Goal: Information Seeking & Learning: Check status

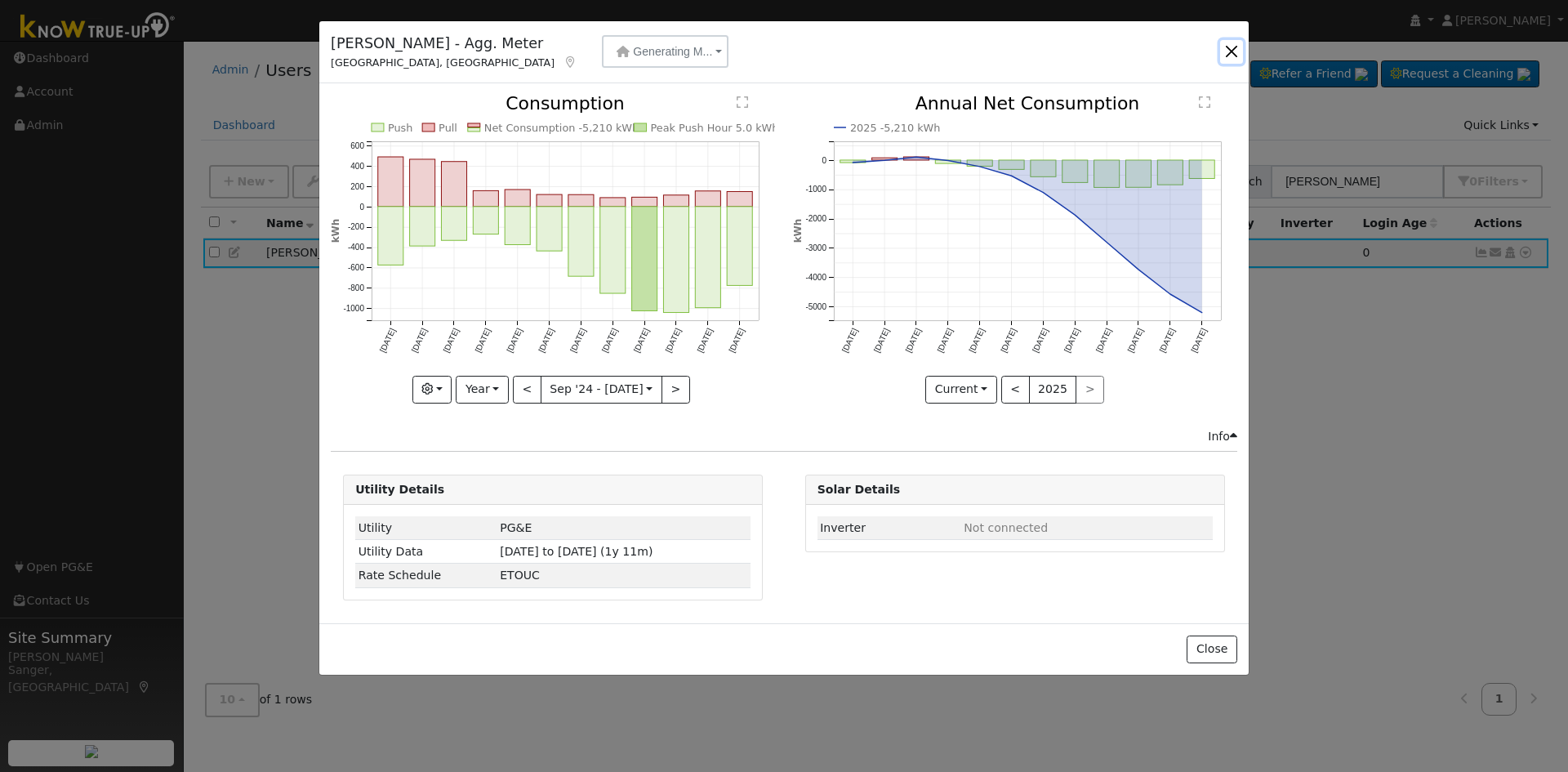
click at [1229, 46] on button "button" at bounding box center [1232, 51] width 23 height 23
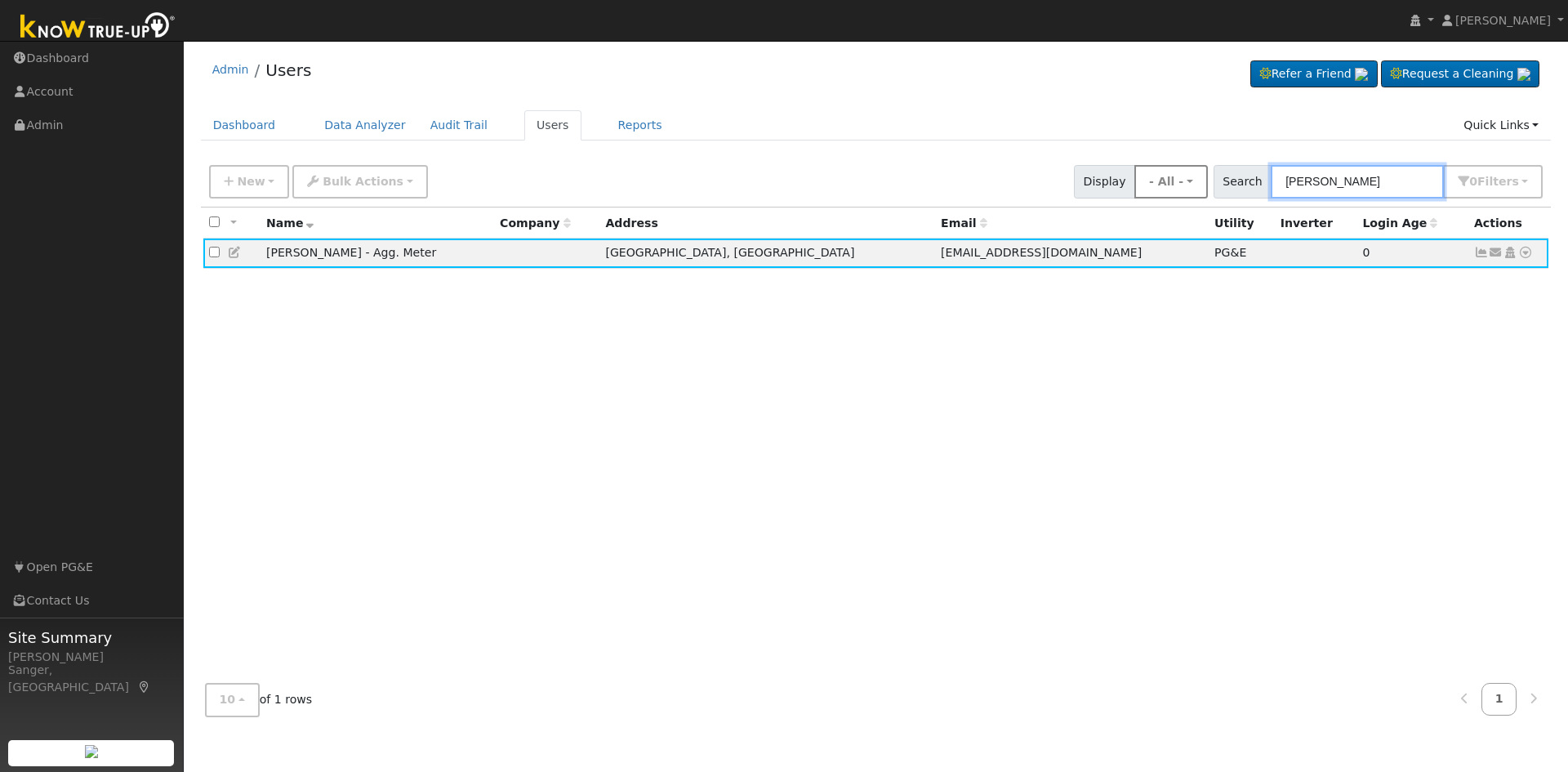
drag, startPoint x: 1385, startPoint y: 179, endPoint x: 1185, endPoint y: 181, distance: 200.0
click at [1185, 181] on div "New Add User Quick Add Quick Connect Quick Convert Lead Bulk Actions Send Email…" at bounding box center [876, 179] width 1341 height 39
paste input "Randy & Terri Fralick"
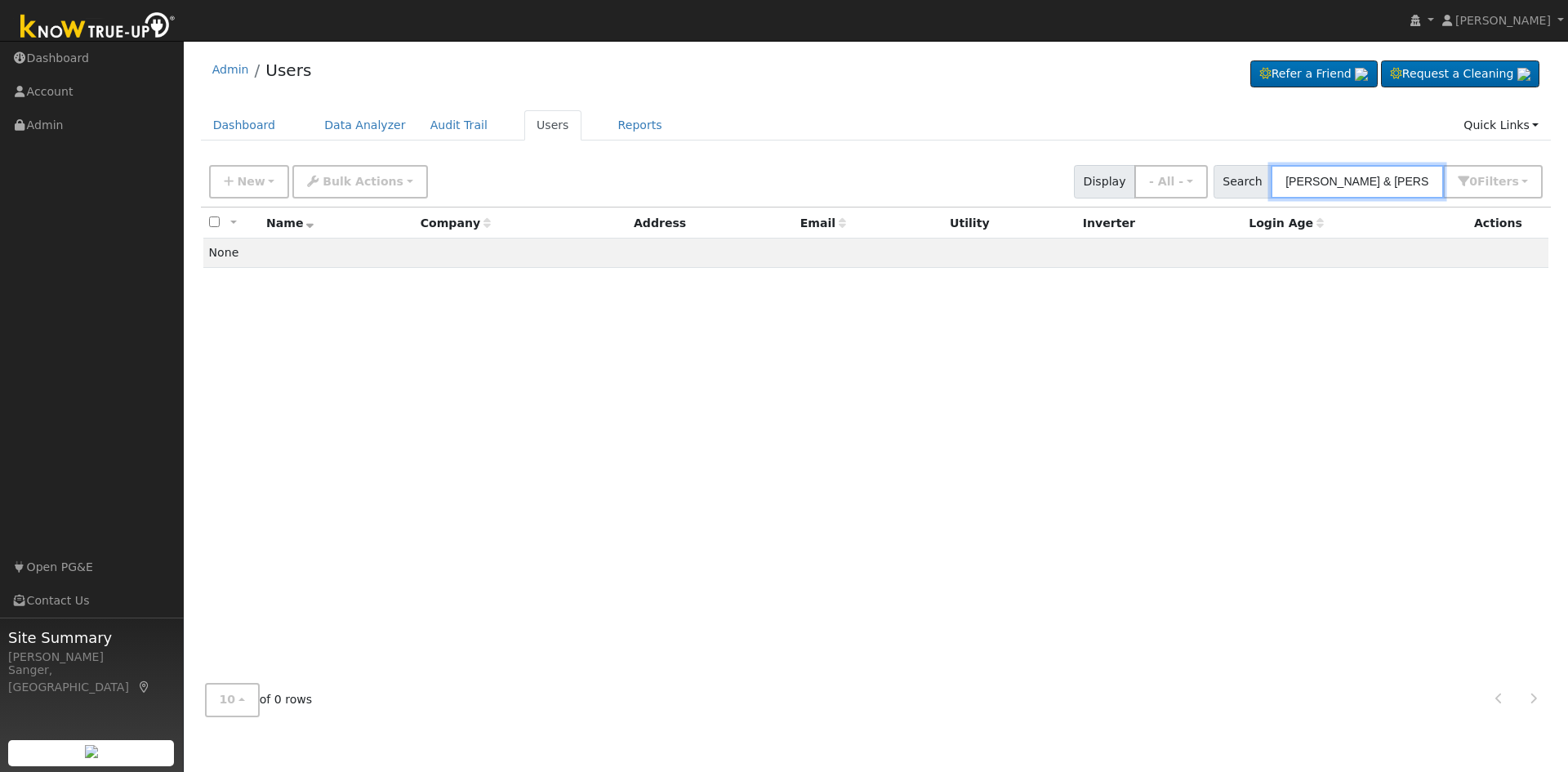
drag, startPoint x: 1367, startPoint y: 186, endPoint x: 1227, endPoint y: 185, distance: 140.0
click at [1227, 185] on div "Search Randy & Terri Fralick 0 Filter s My accounts Role Show - All - Show Lead…" at bounding box center [1378, 182] width 335 height 34
type input "Fralick"
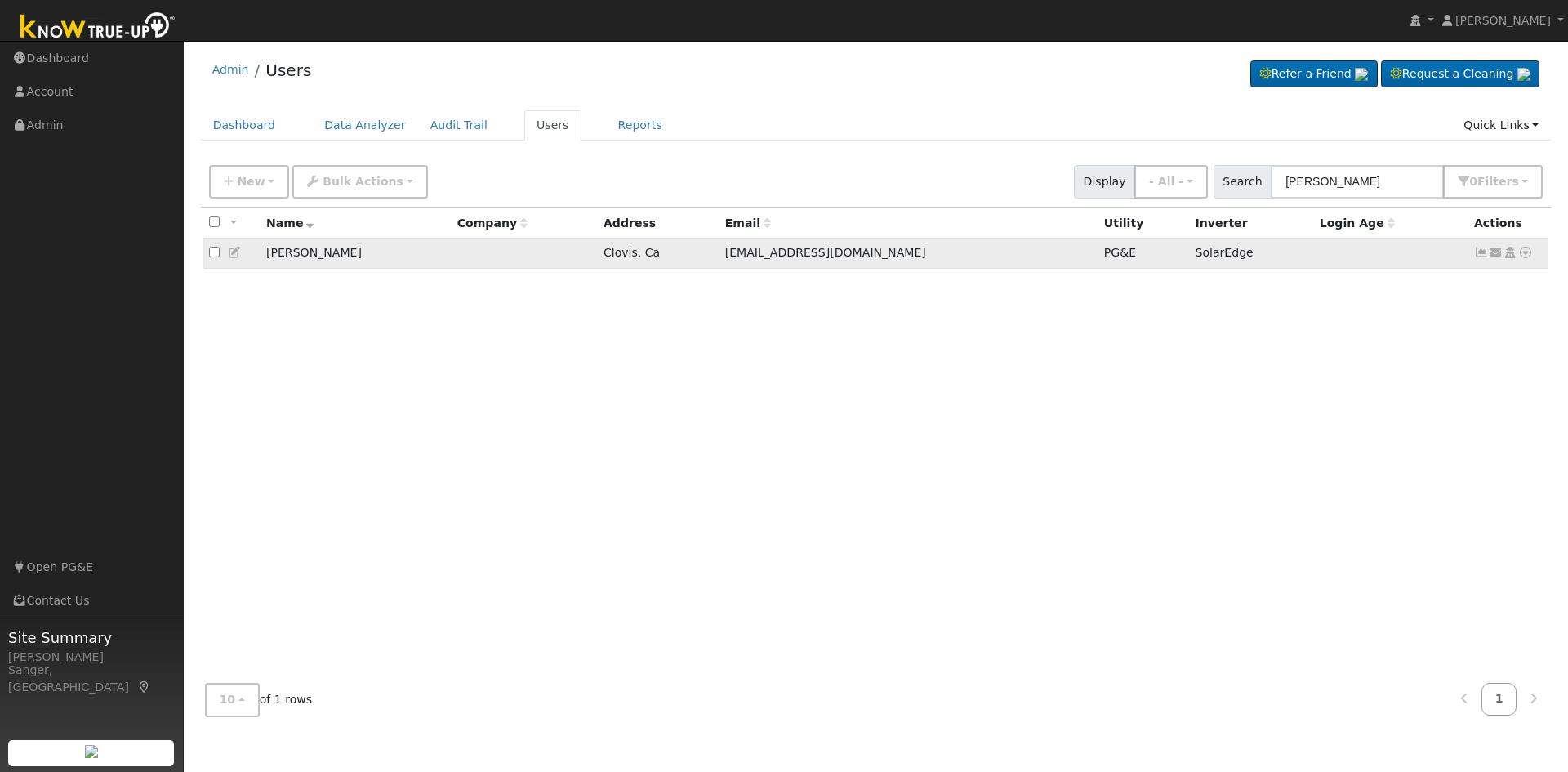
click at [1527, 253] on icon at bounding box center [1526, 252] width 15 height 11
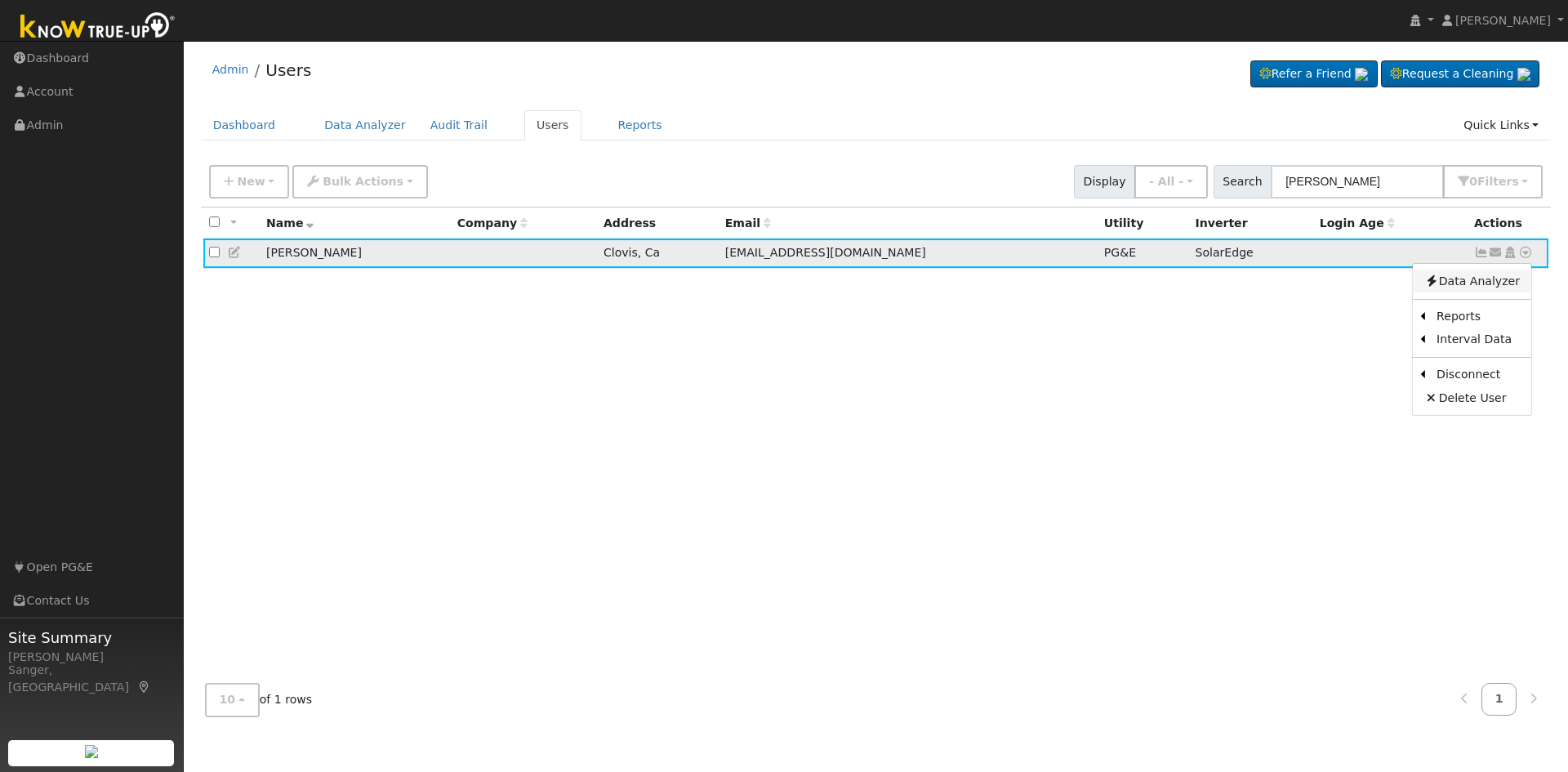
click at [1458, 276] on link "Data Analyzer" at bounding box center [1472, 281] width 118 height 23
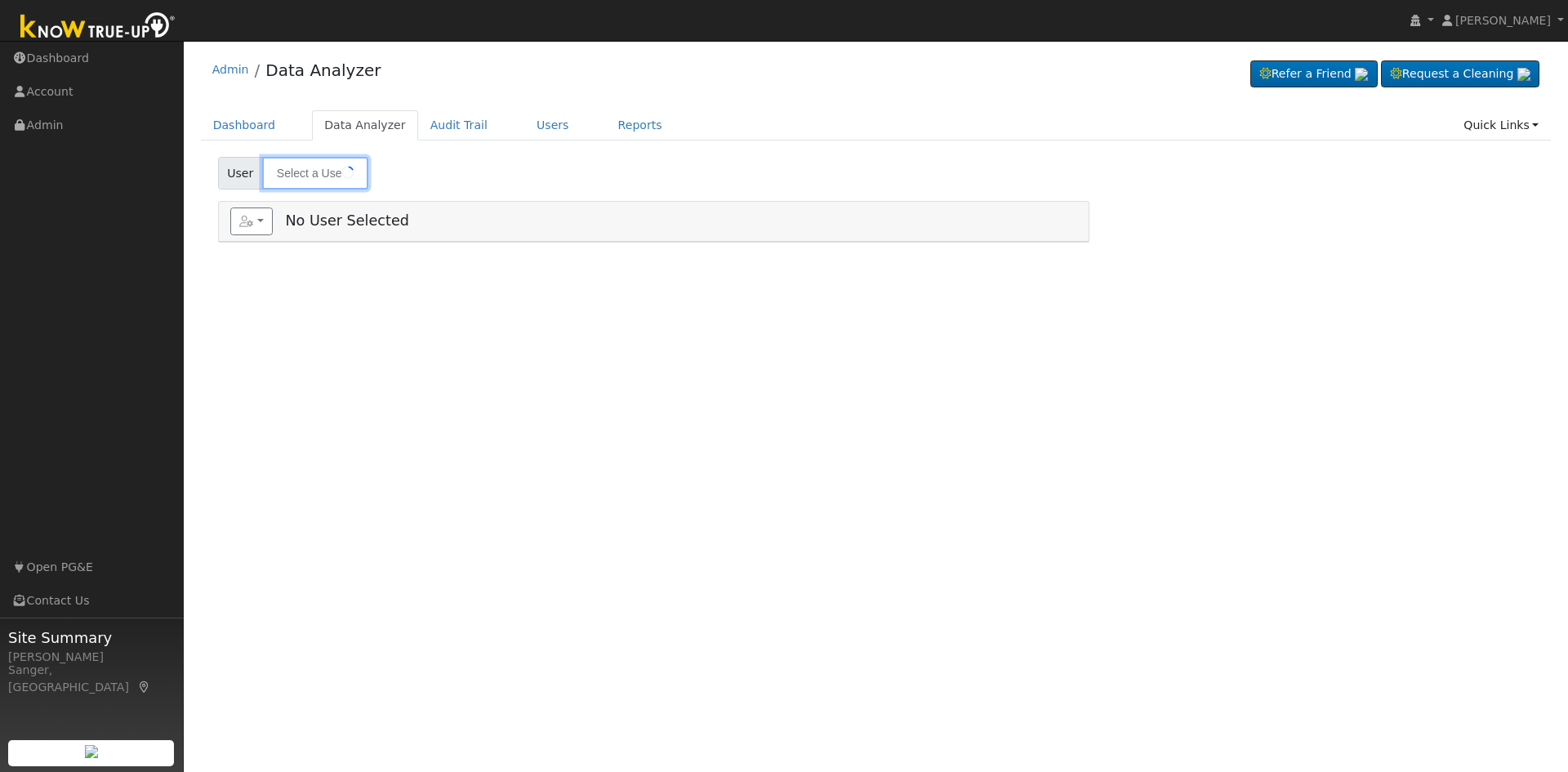
type input "[PERSON_NAME]"
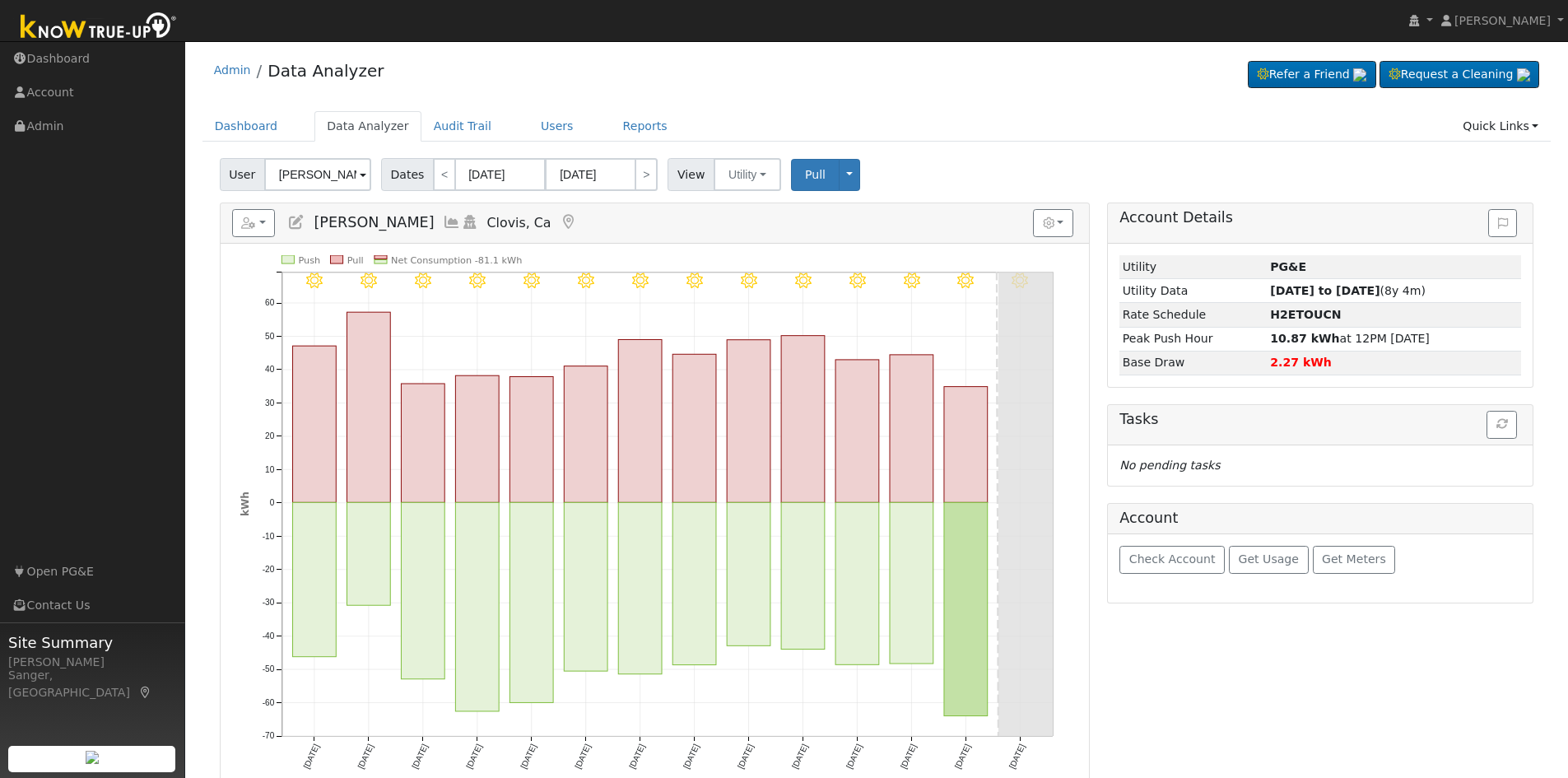
click at [442, 216] on icon at bounding box center [452, 223] width 18 height 15
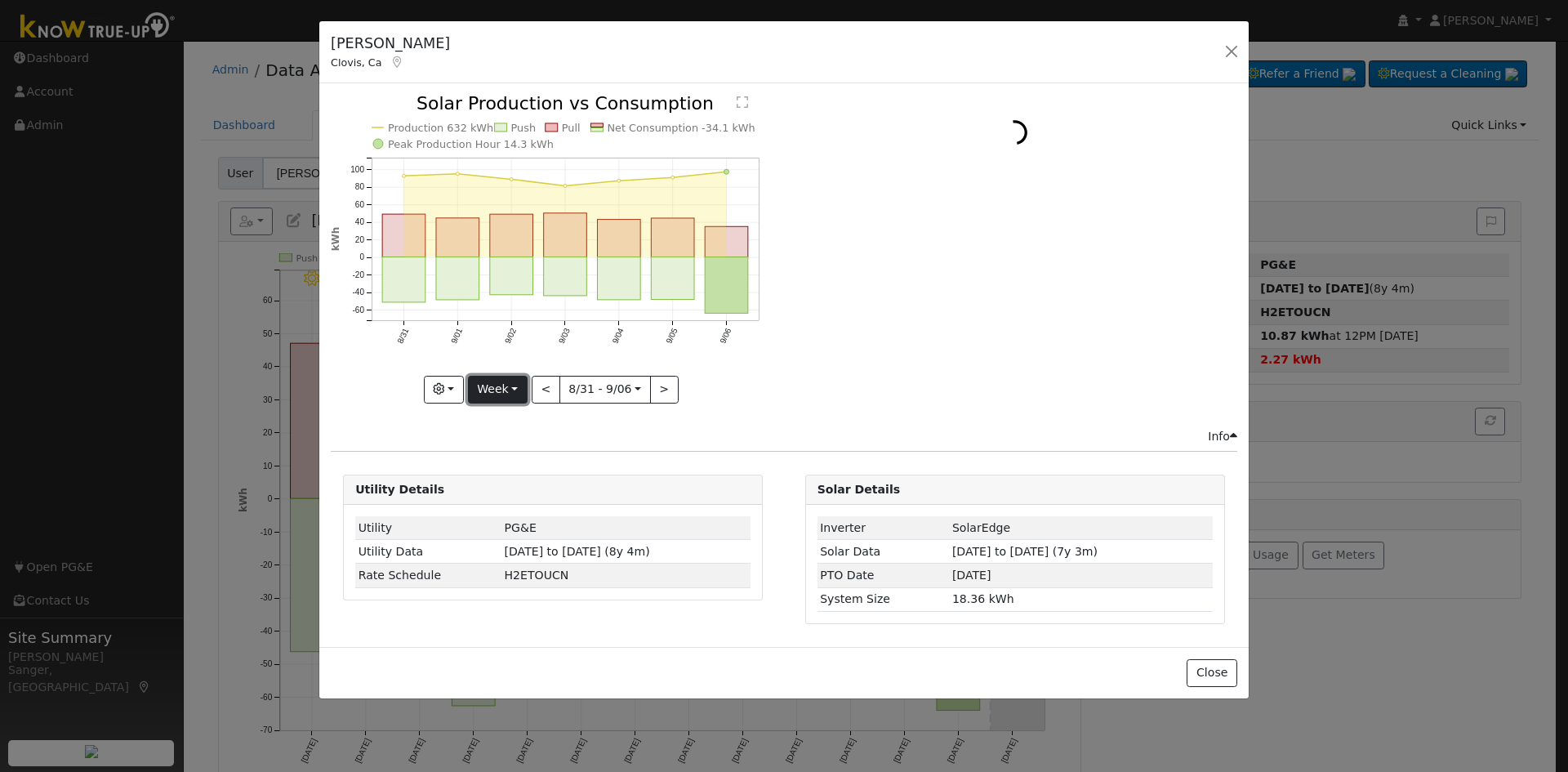
click at [494, 387] on button "Week" at bounding box center [498, 390] width 60 height 28
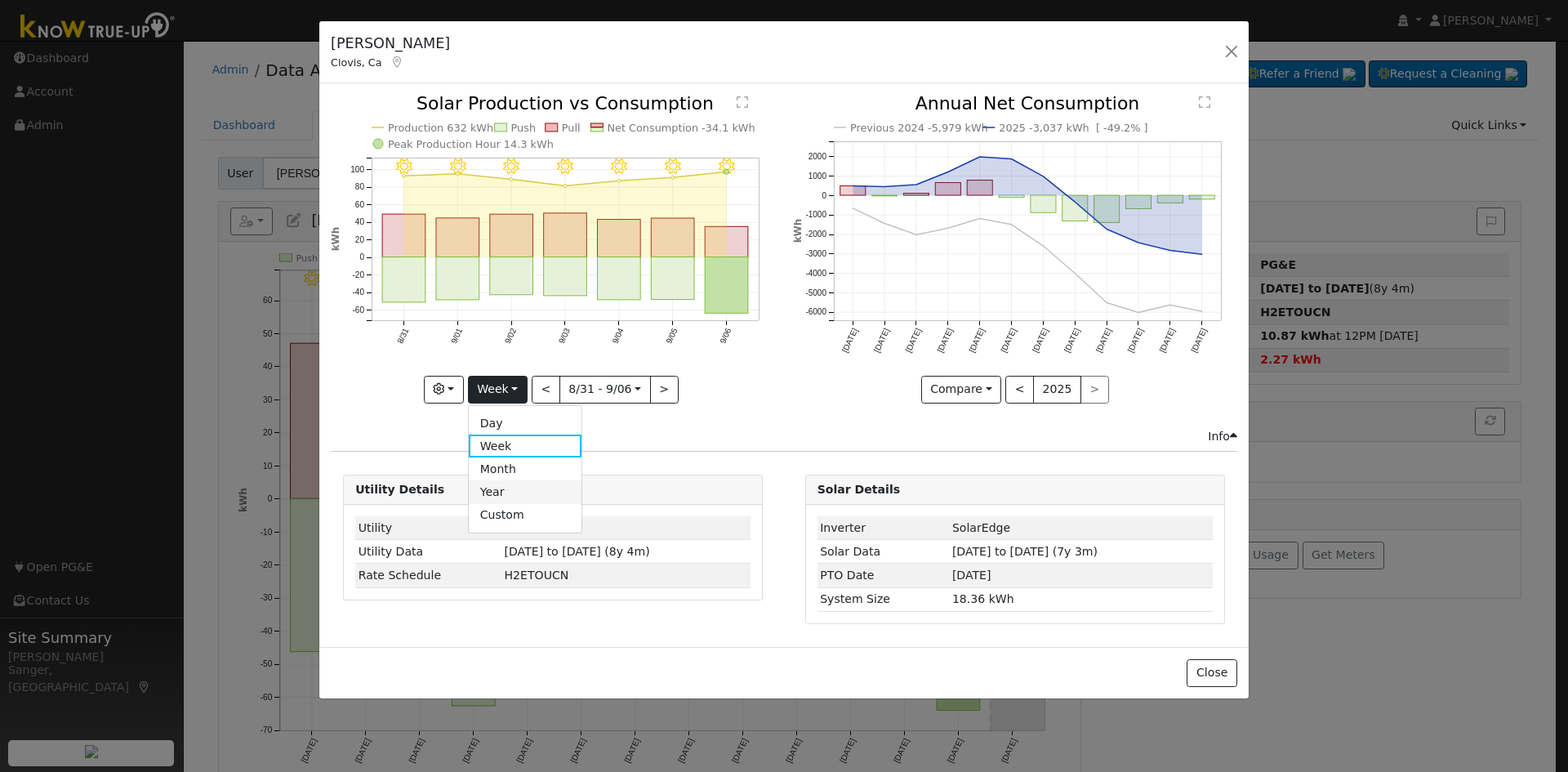
click at [506, 485] on link "Year" at bounding box center [526, 491] width 114 height 23
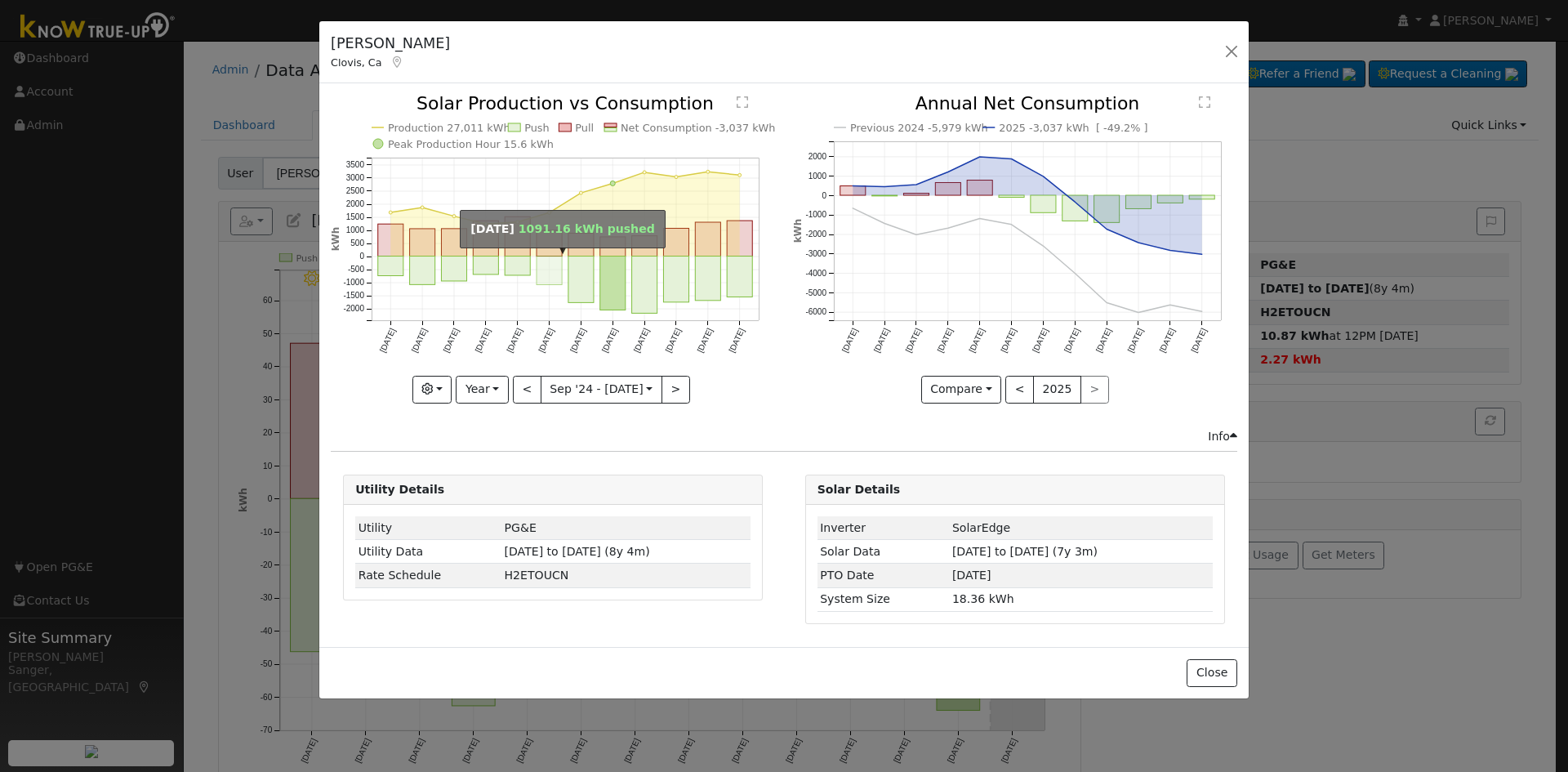
click at [555, 258] on rect "onclick=""" at bounding box center [550, 270] width 26 height 28
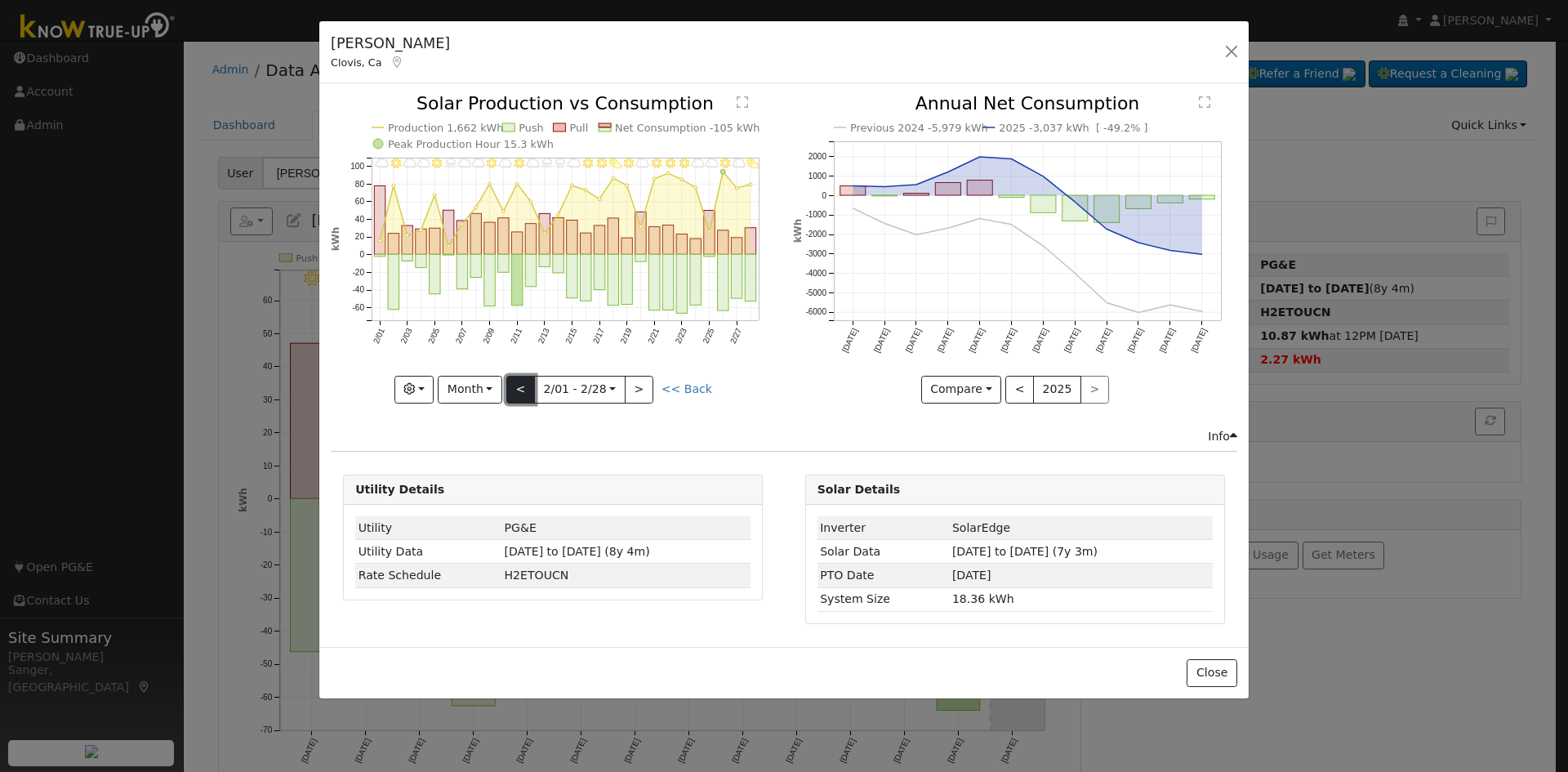
click at [522, 387] on button "<" at bounding box center [521, 390] width 28 height 28
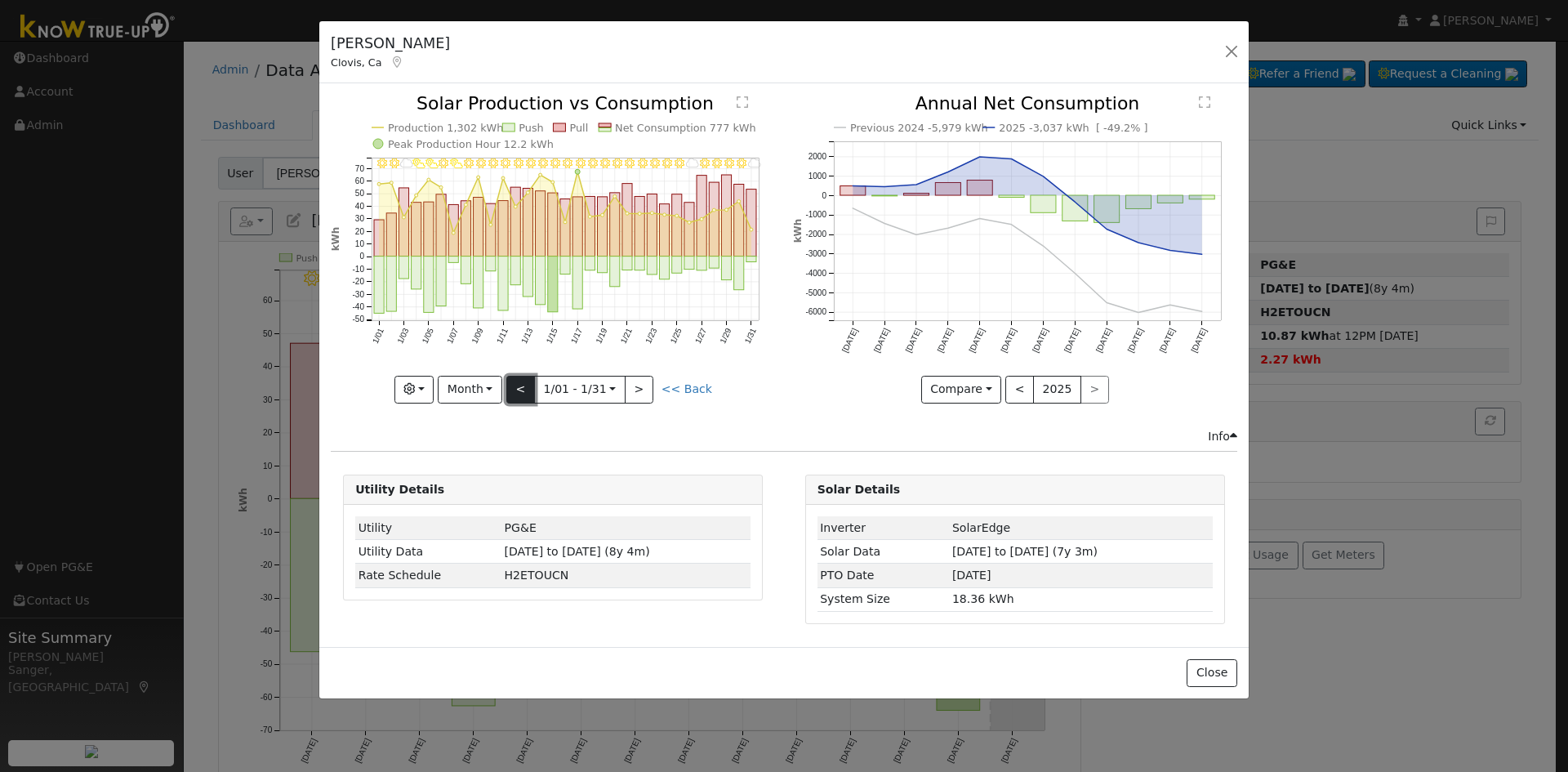
click at [522, 387] on button "<" at bounding box center [521, 390] width 28 height 28
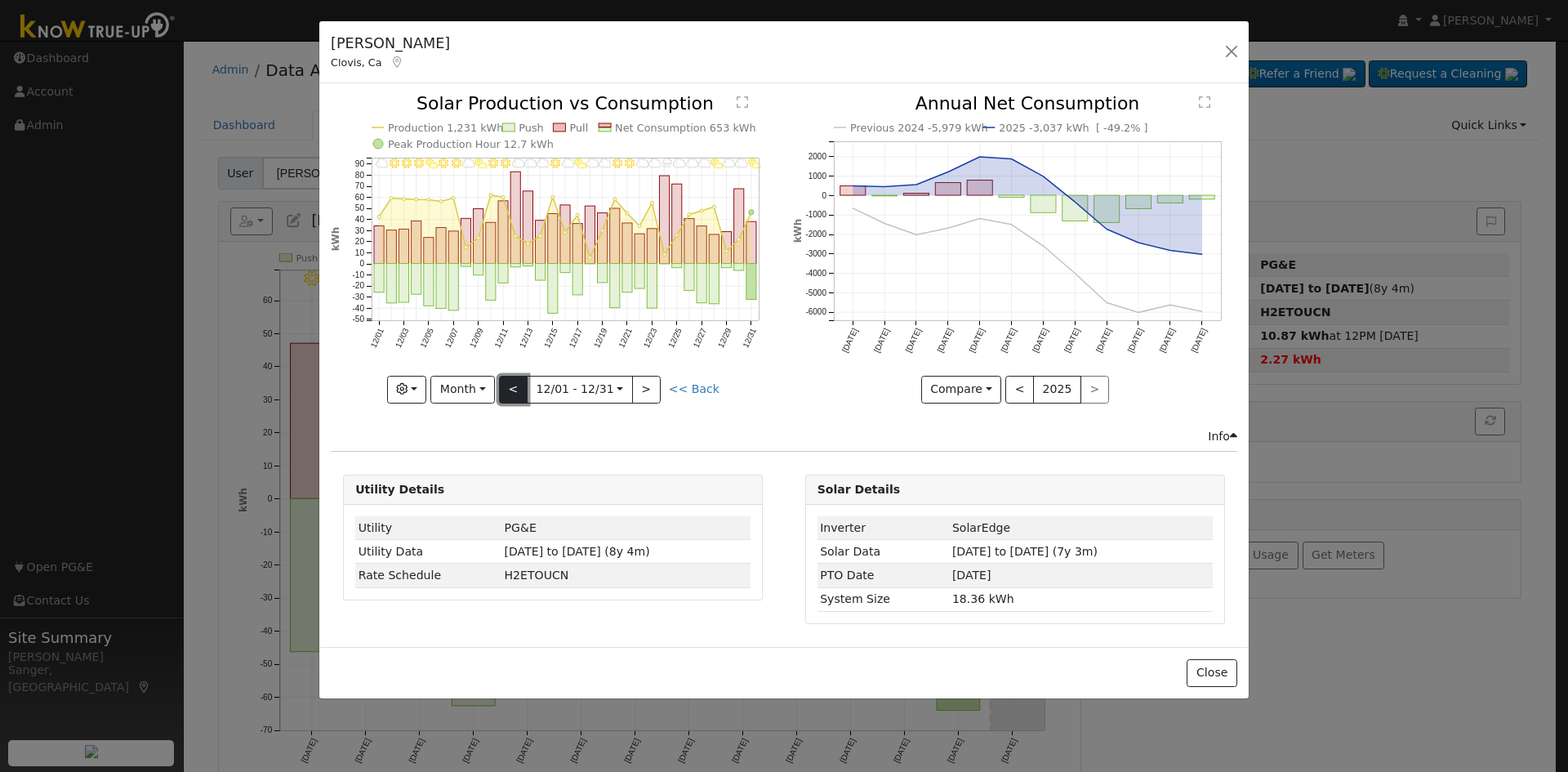
click at [522, 387] on button "<" at bounding box center [513, 390] width 28 height 28
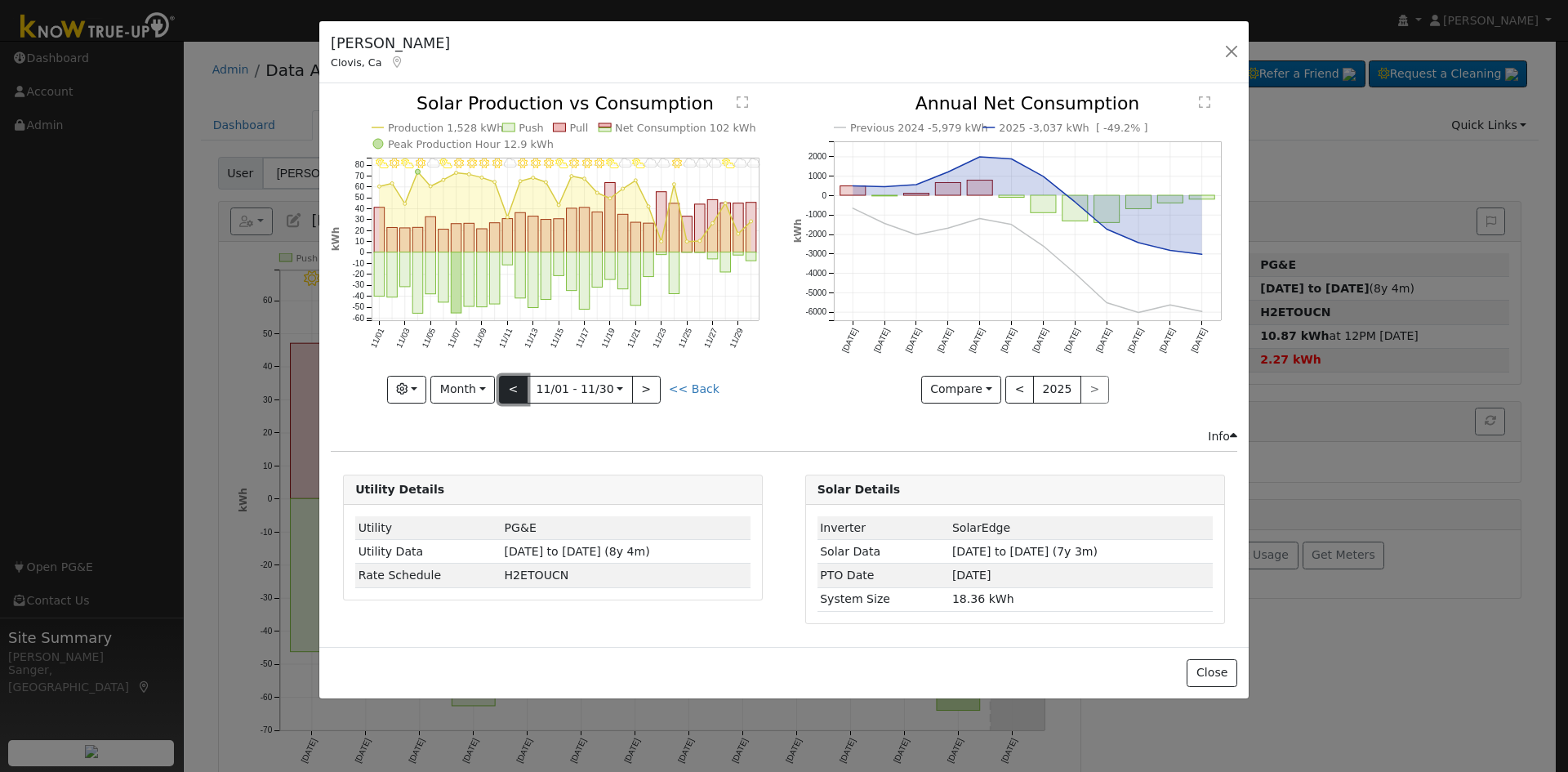
click at [522, 387] on button "<" at bounding box center [513, 390] width 28 height 28
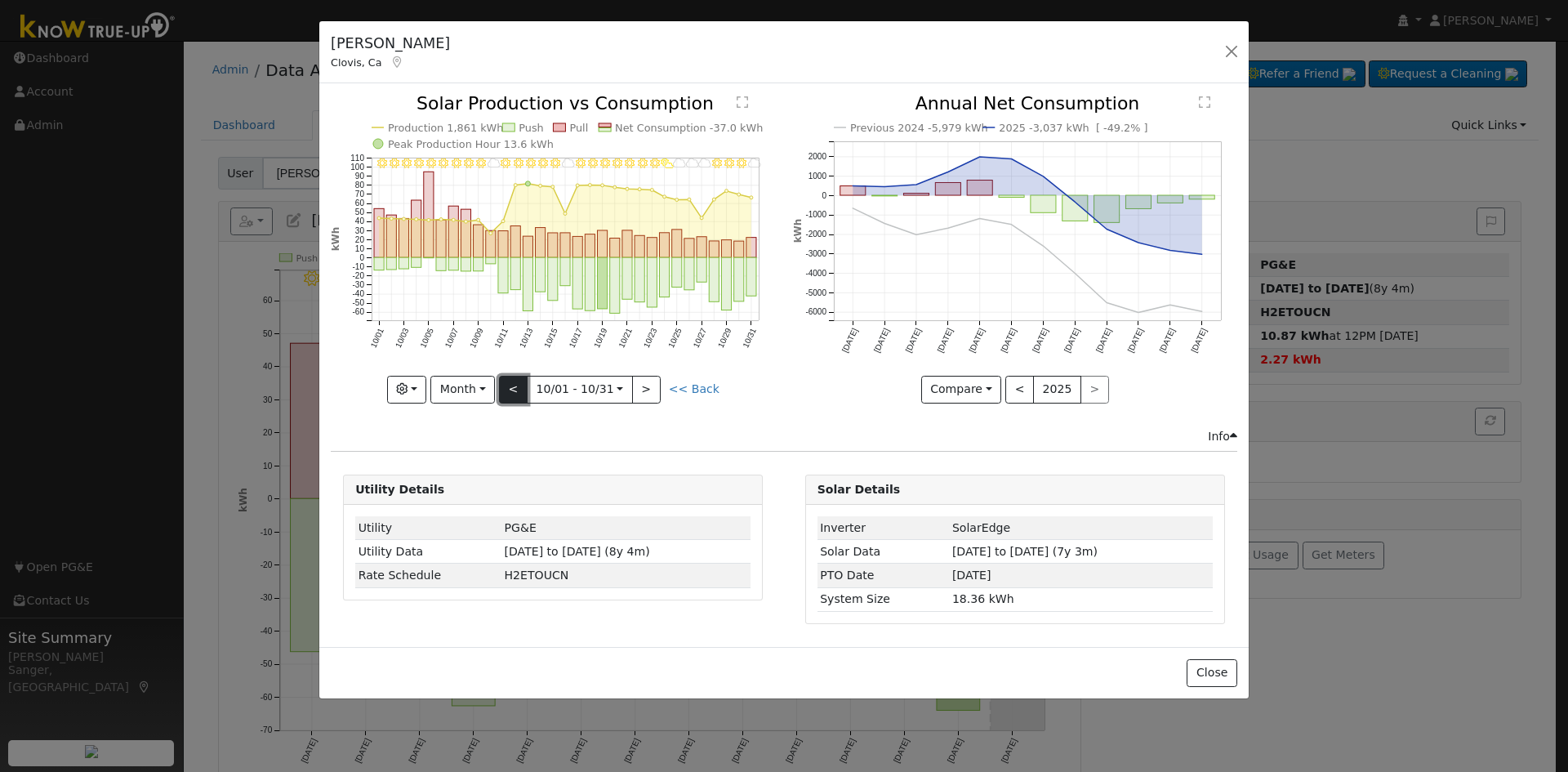
click at [522, 387] on button "<" at bounding box center [513, 390] width 28 height 28
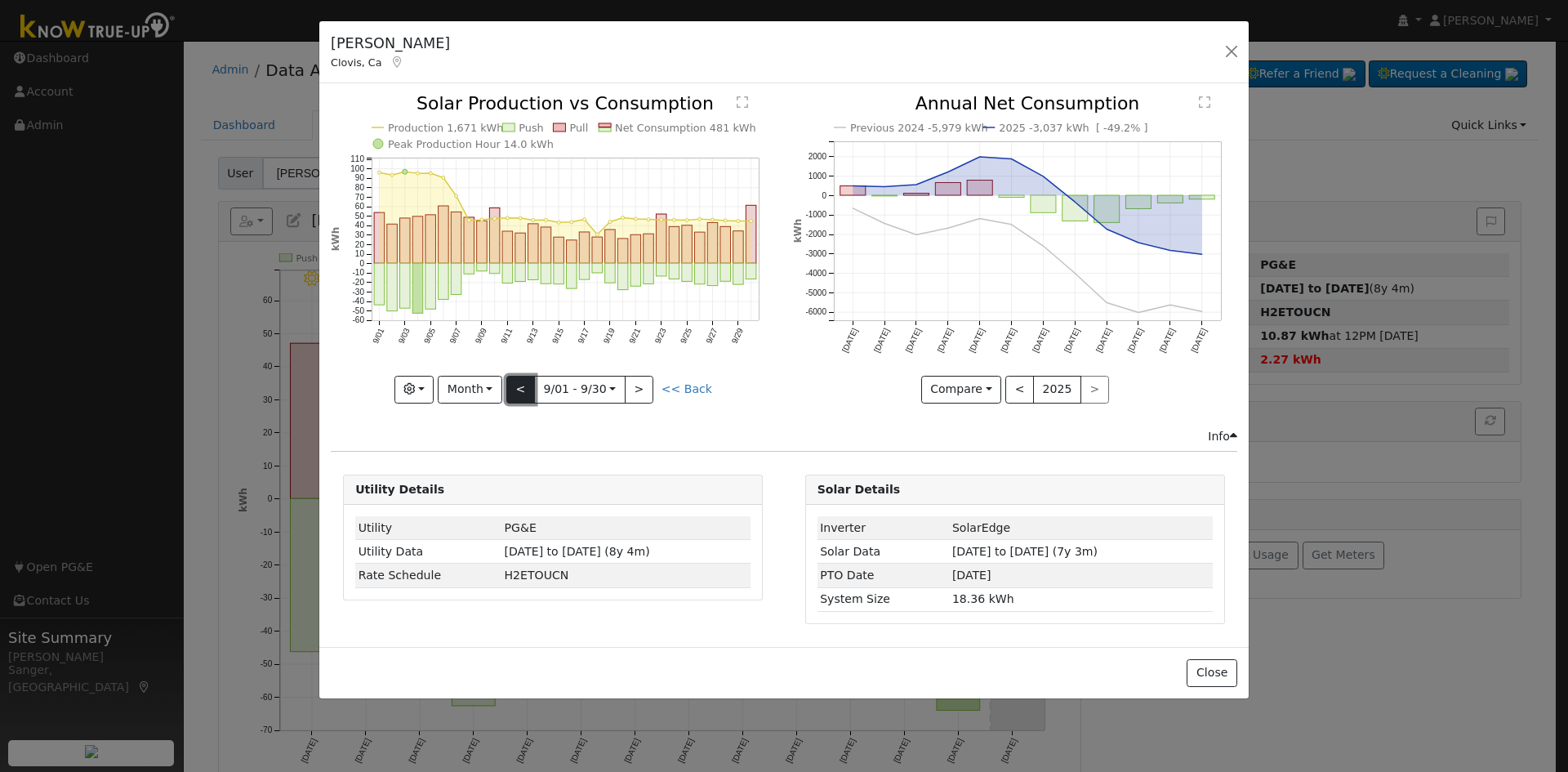
click at [522, 387] on button "<" at bounding box center [521, 390] width 28 height 28
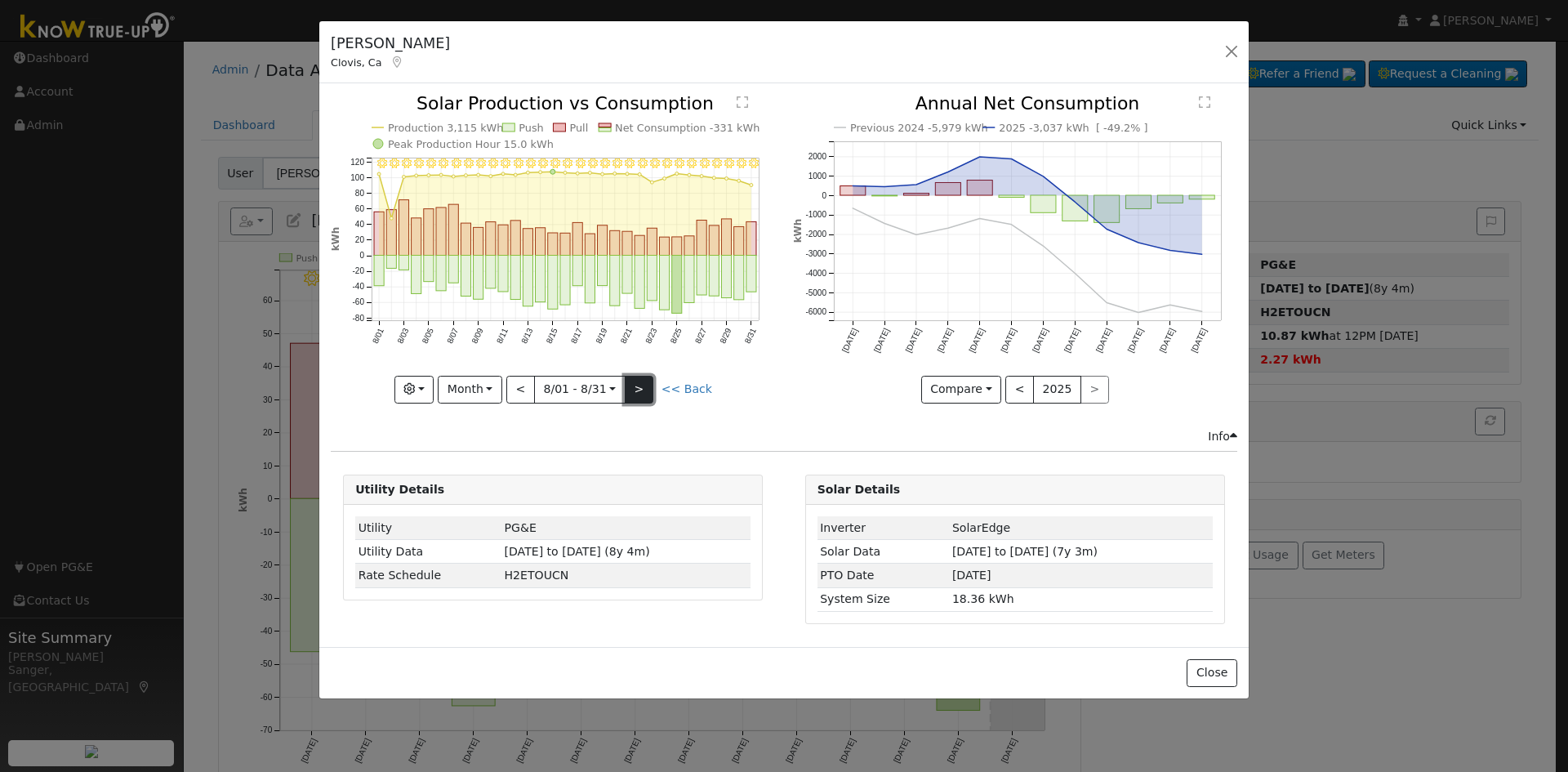
click at [638, 392] on button ">" at bounding box center [639, 390] width 28 height 28
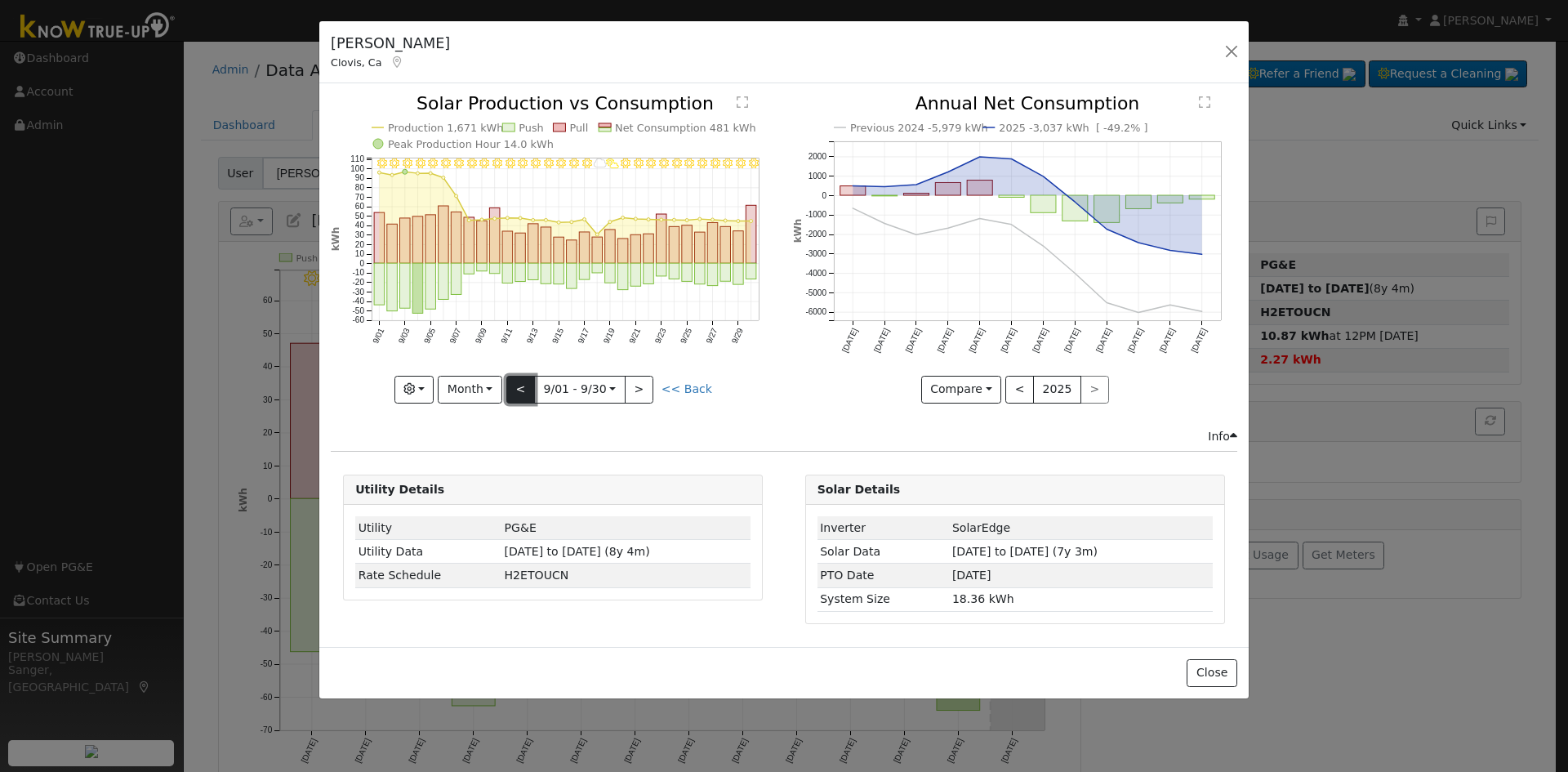
click at [521, 382] on button "<" at bounding box center [521, 390] width 28 height 28
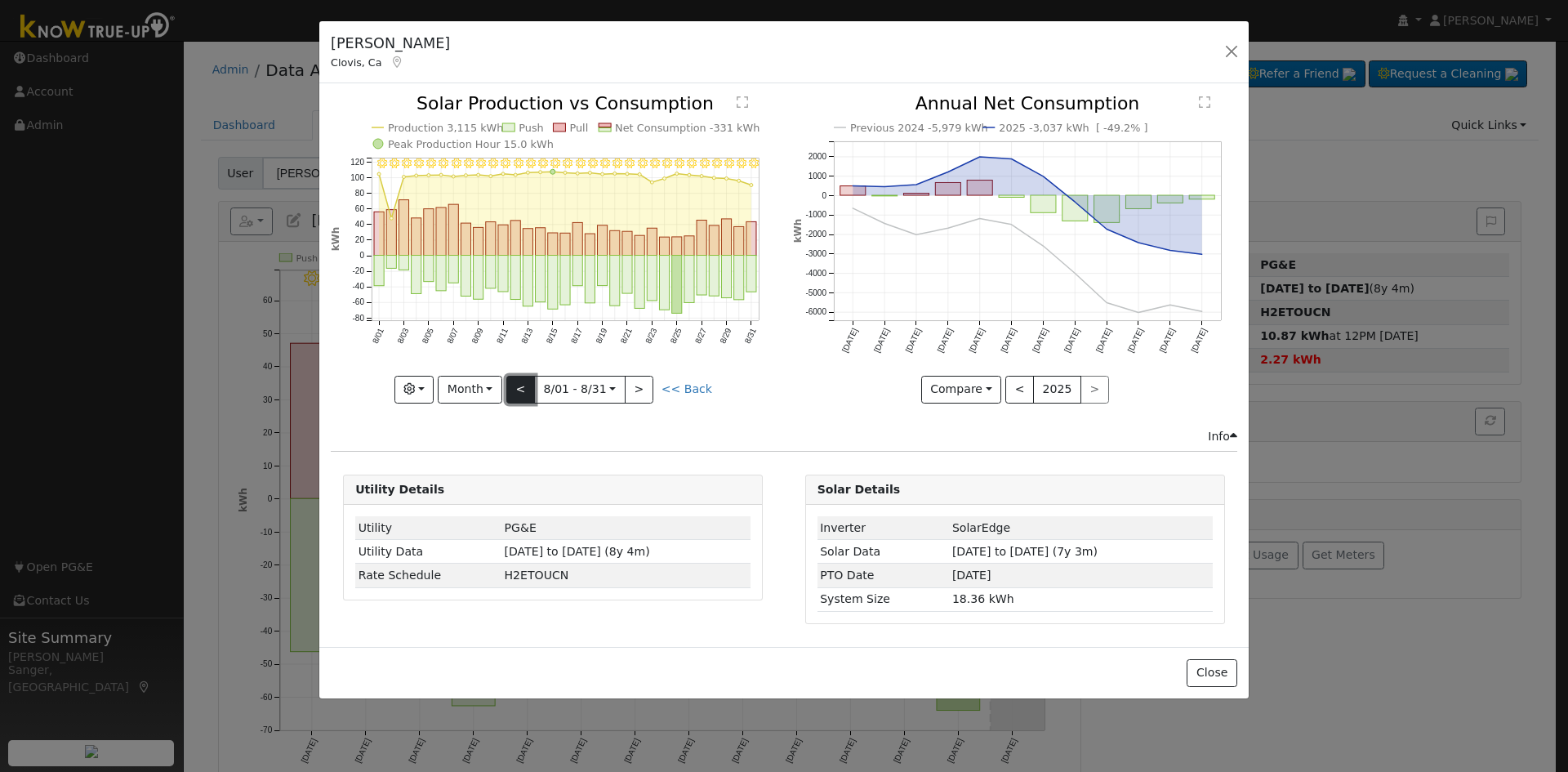
click at [521, 382] on button "<" at bounding box center [521, 390] width 28 height 28
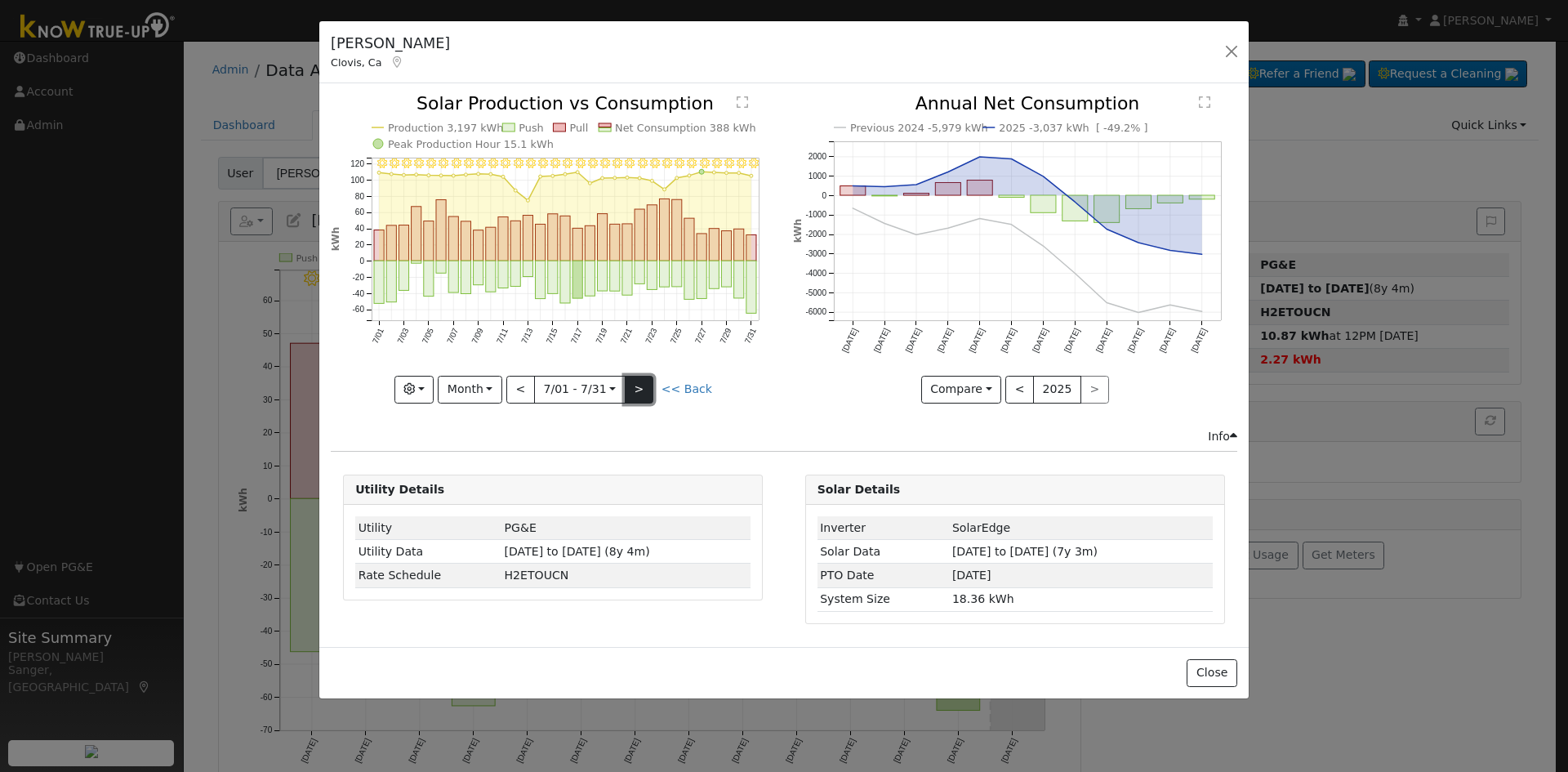
click at [638, 385] on button ">" at bounding box center [639, 390] width 28 height 28
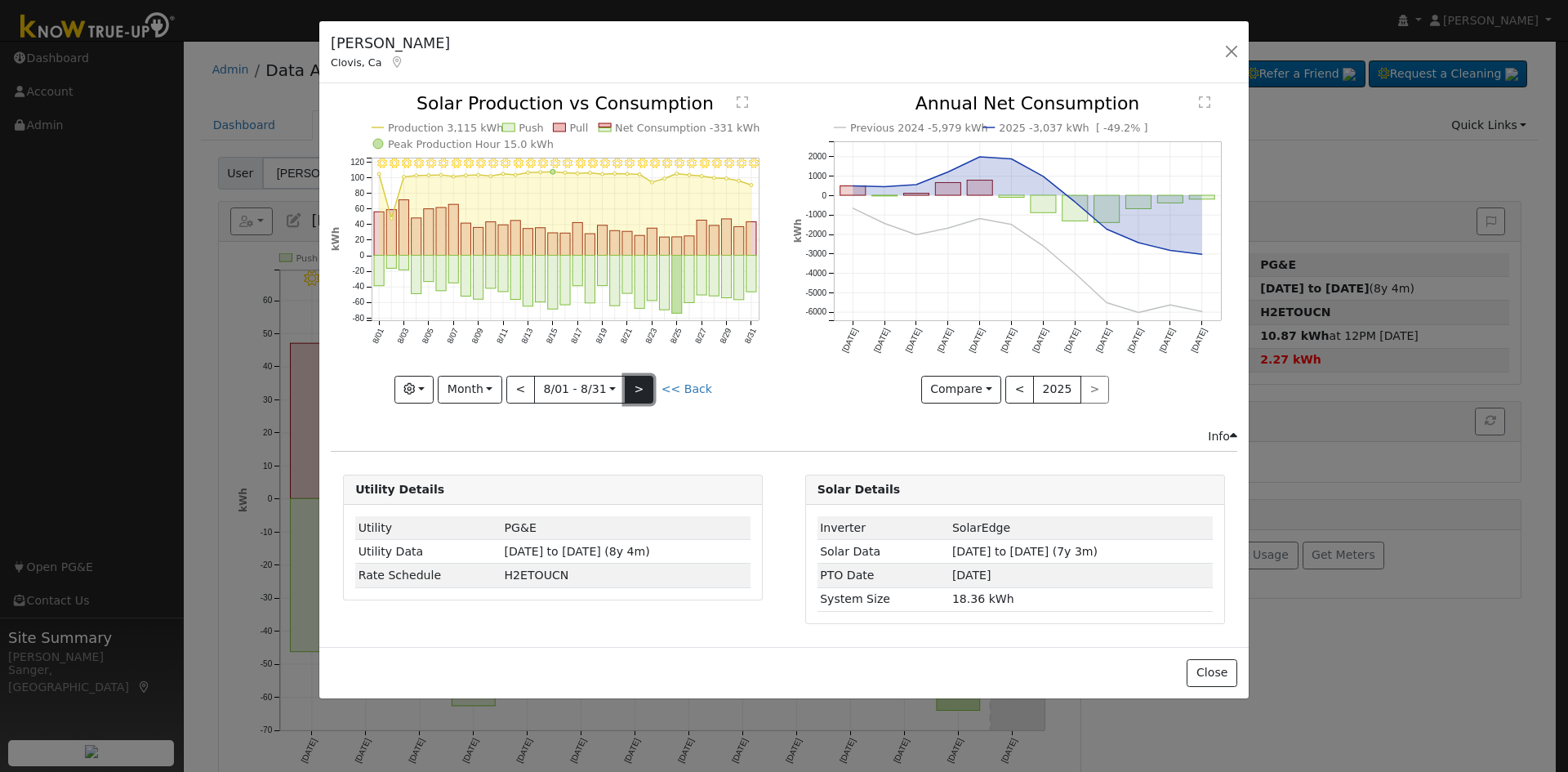
click at [638, 385] on button ">" at bounding box center [639, 390] width 28 height 28
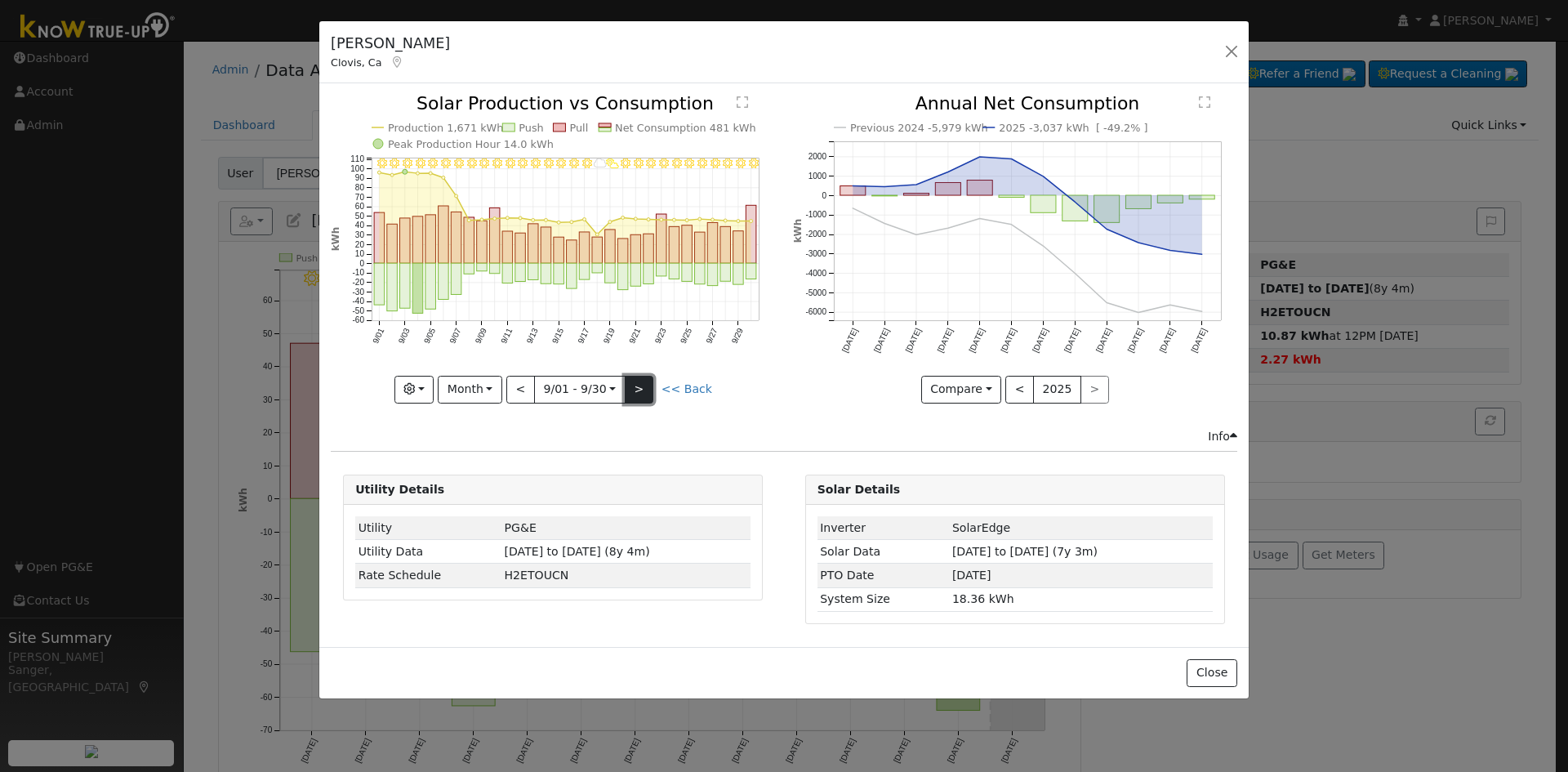
click at [648, 385] on button ">" at bounding box center [639, 390] width 28 height 28
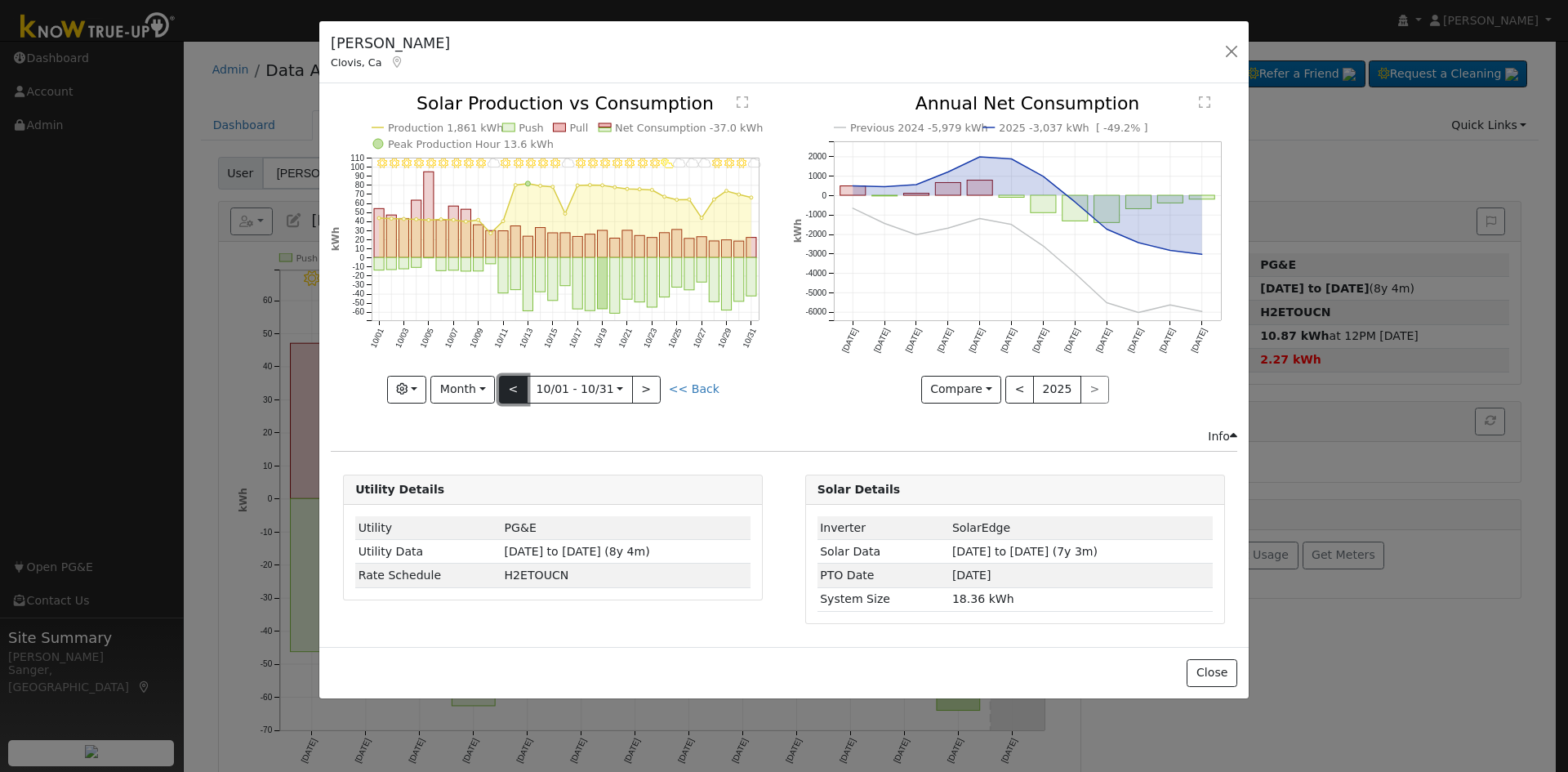
click at [513, 384] on button "<" at bounding box center [513, 390] width 28 height 28
type input "[DATE]"
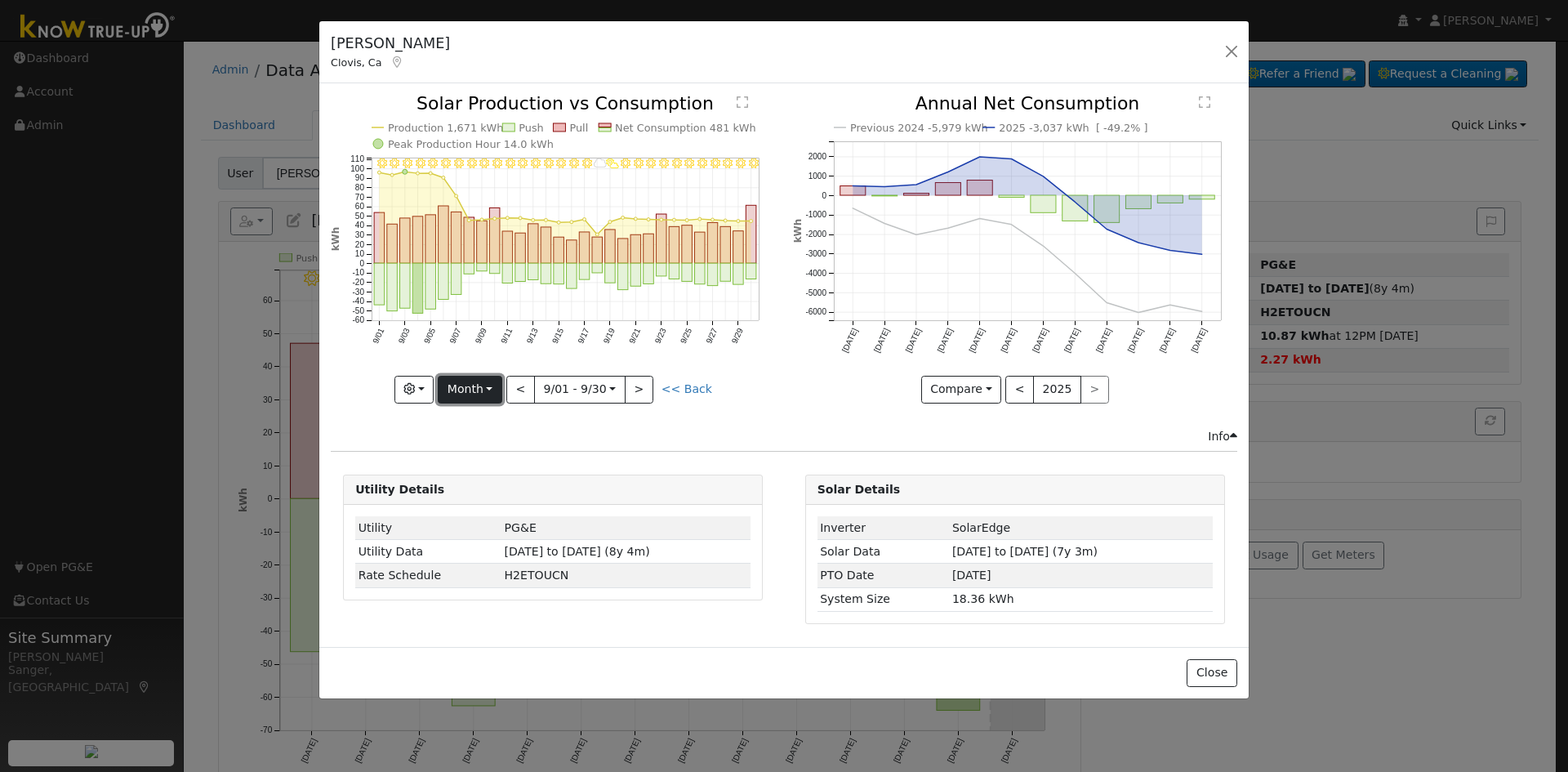
click at [474, 385] on button "Month" at bounding box center [470, 390] width 64 height 28
click at [481, 492] on link "Year" at bounding box center [496, 491] width 114 height 23
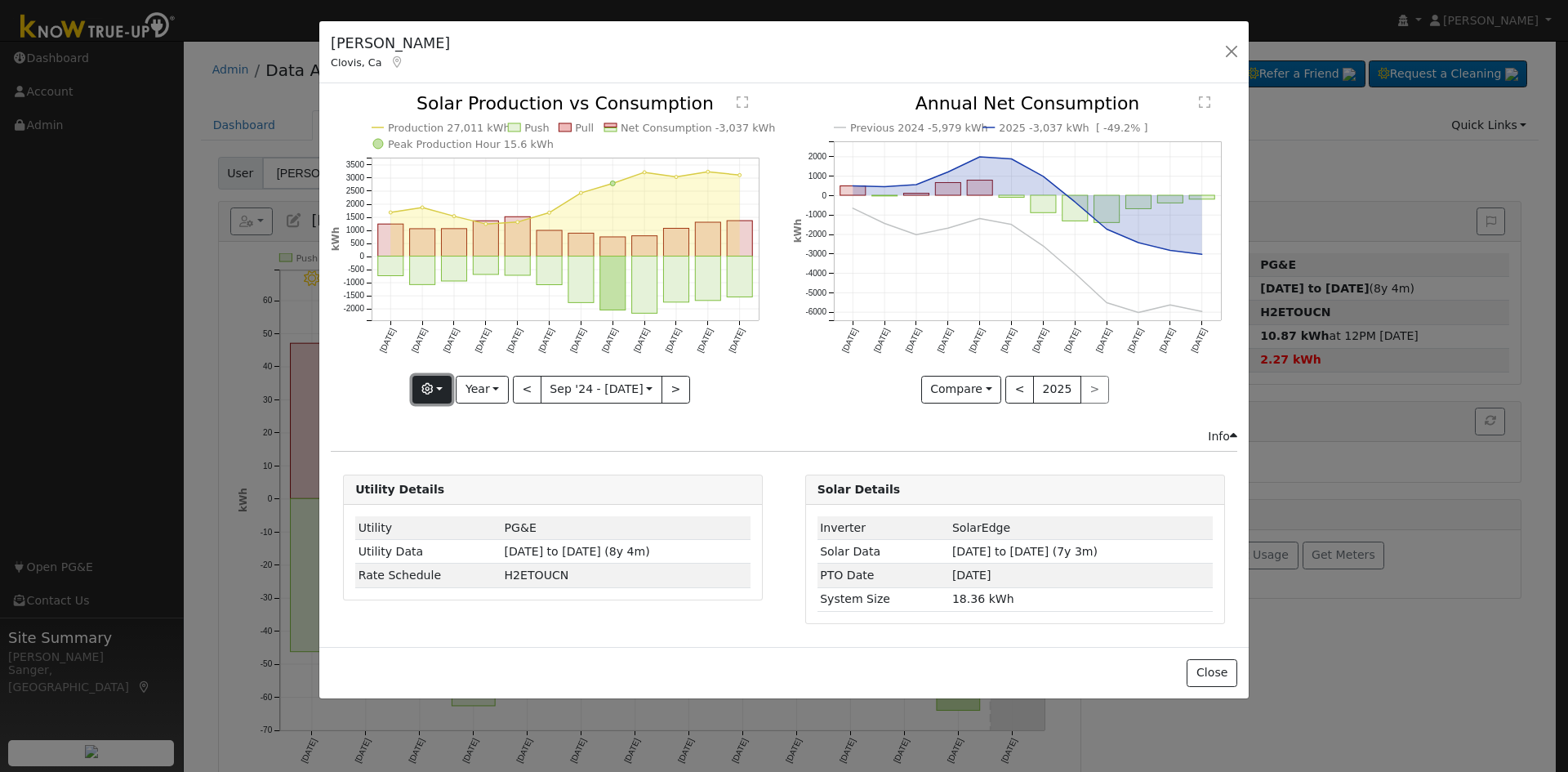
click at [428, 388] on icon "button" at bounding box center [427, 389] width 11 height 11
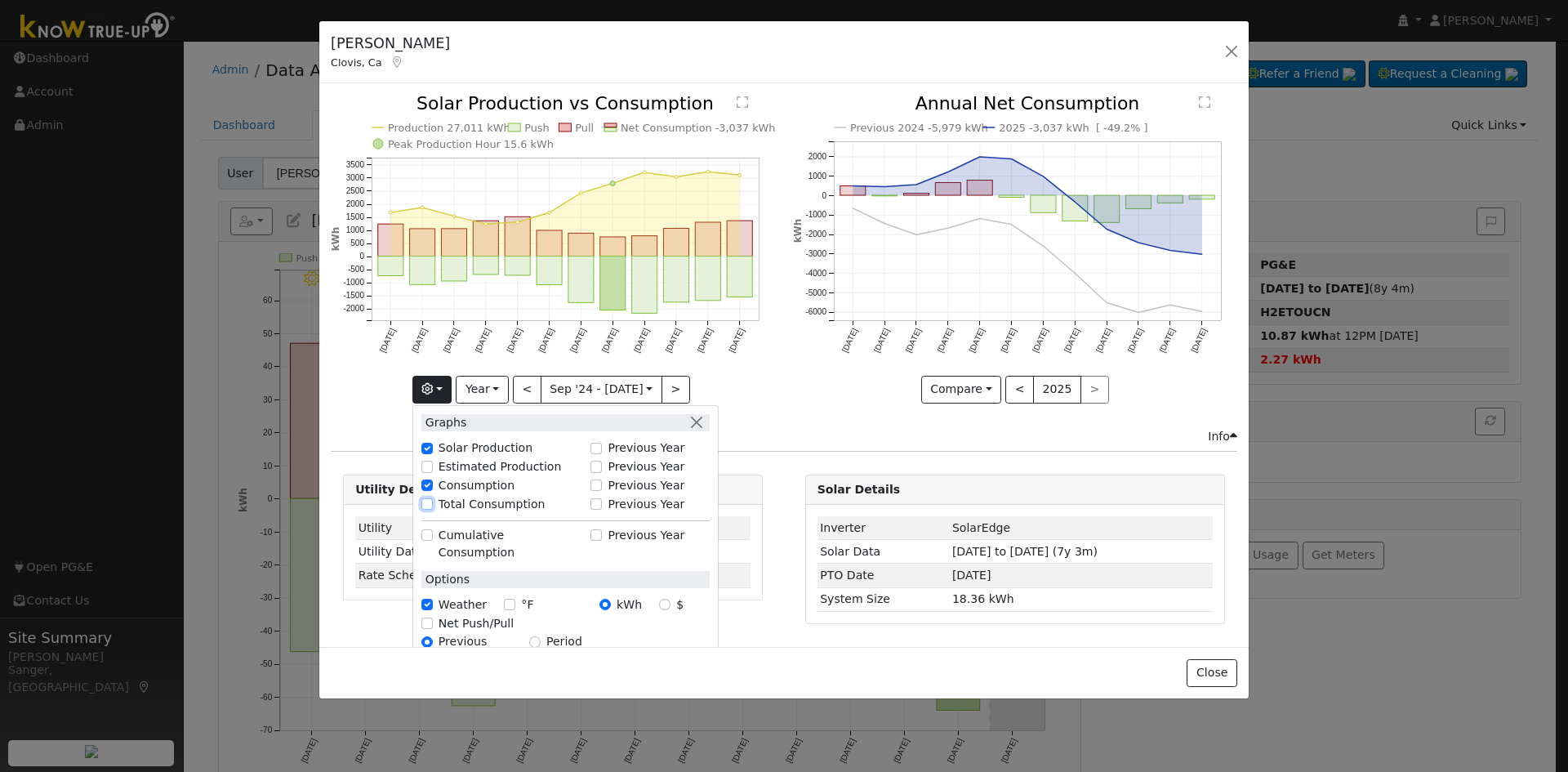
click at [432, 503] on input "Total Consumption" at bounding box center [427, 504] width 11 height 11
checkbox input "true"
click at [820, 385] on icon "Previous 2024 -5,979 kWh 2025 -3,037 kWh [ -49.2% ] [DATE] Oct '[DATE] Dec '[DA…" at bounding box center [1014, 243] width 444 height 298
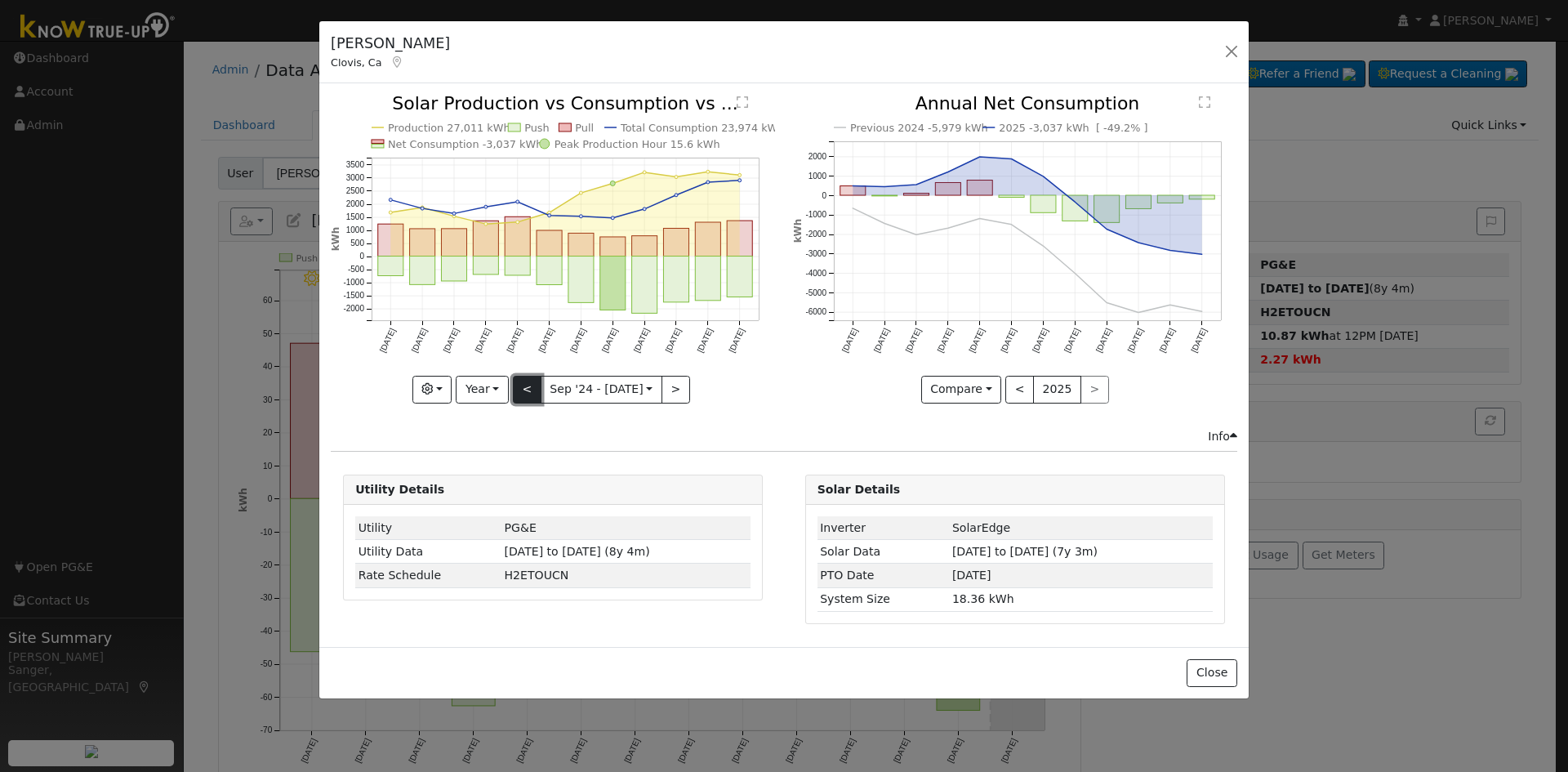
click at [526, 389] on button "<" at bounding box center [527, 390] width 28 height 28
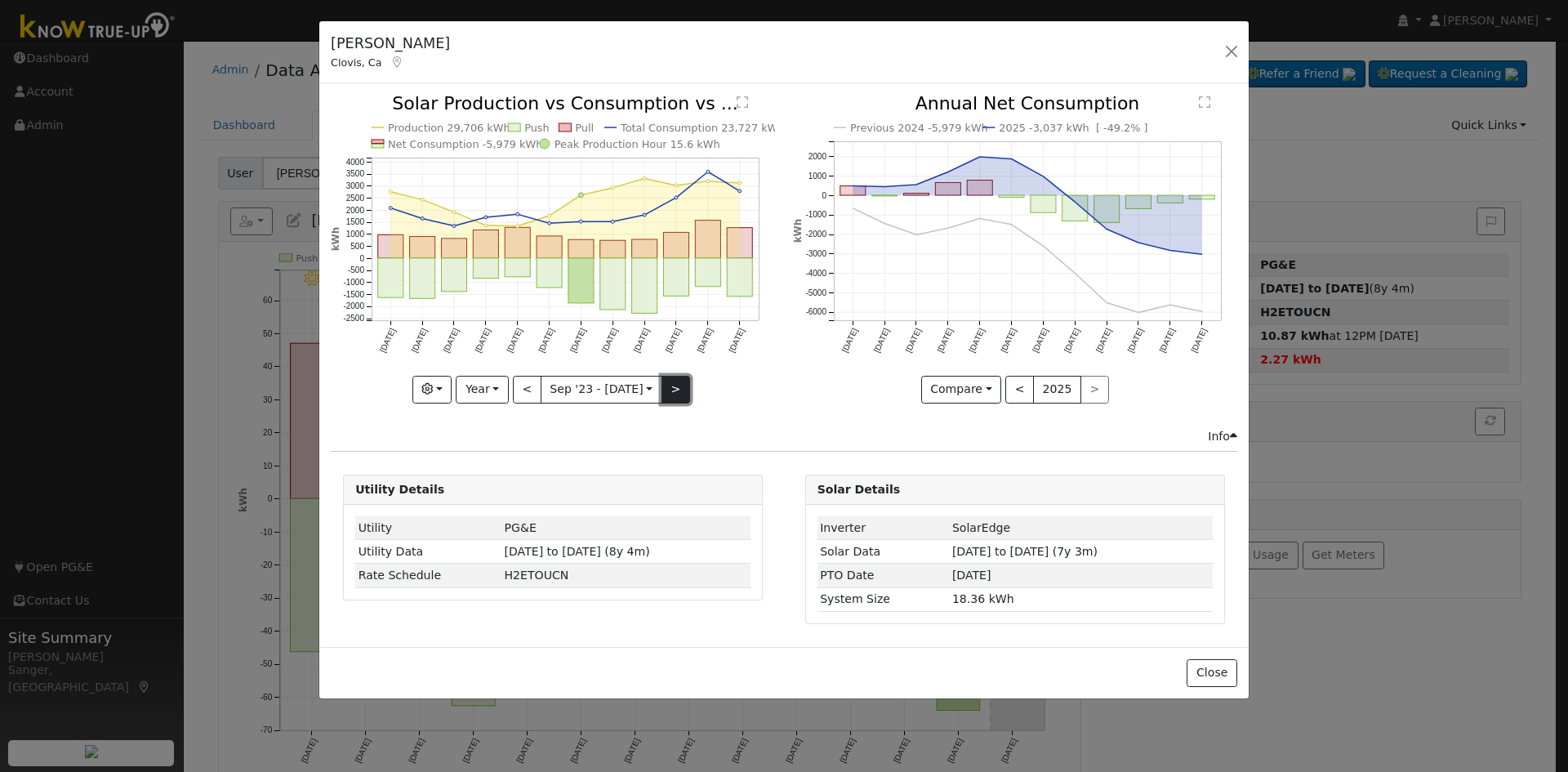
click at [668, 383] on button ">" at bounding box center [675, 390] width 28 height 28
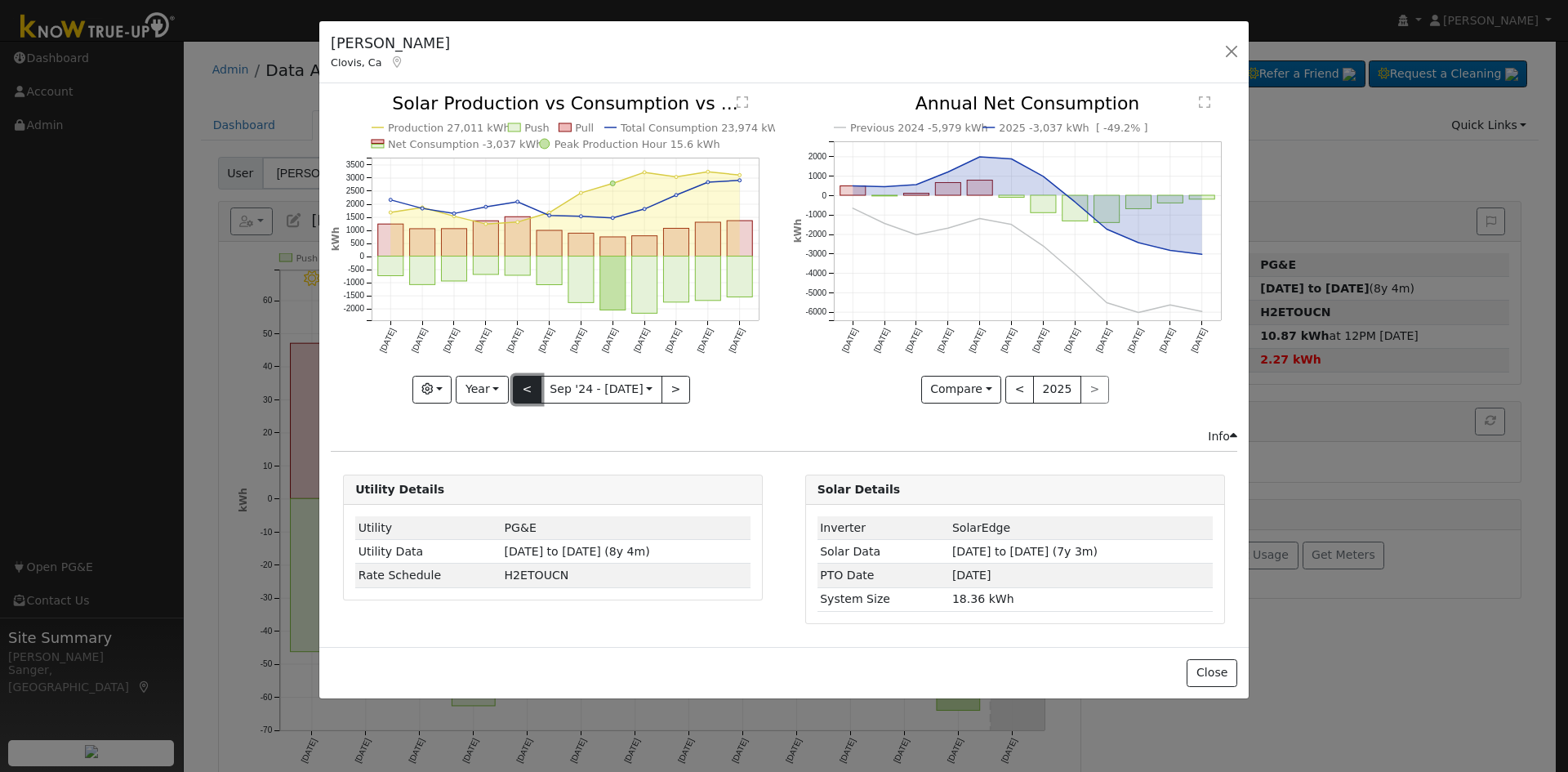
click at [530, 389] on button "<" at bounding box center [527, 390] width 28 height 28
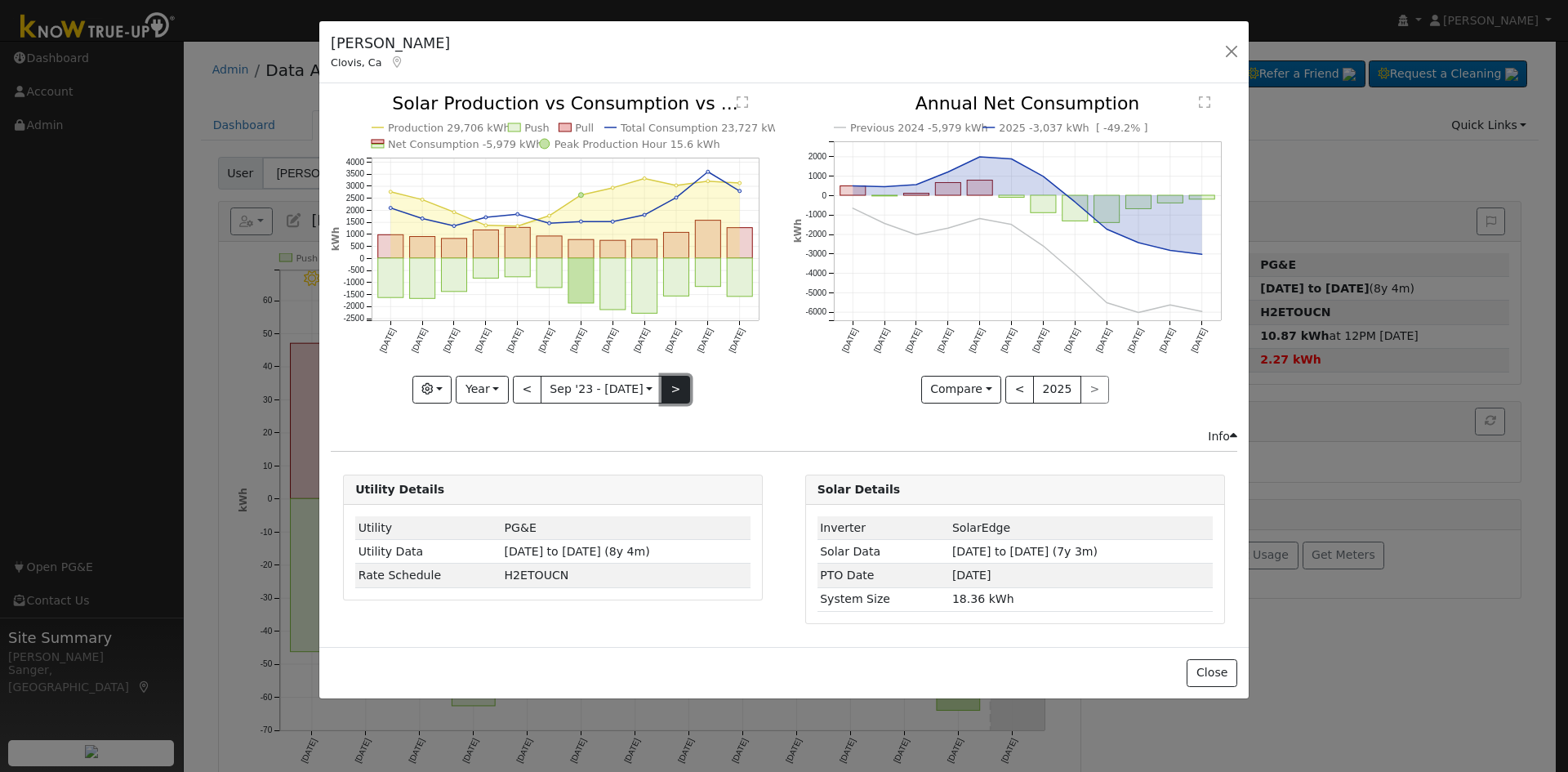
click at [672, 387] on button ">" at bounding box center [675, 390] width 28 height 28
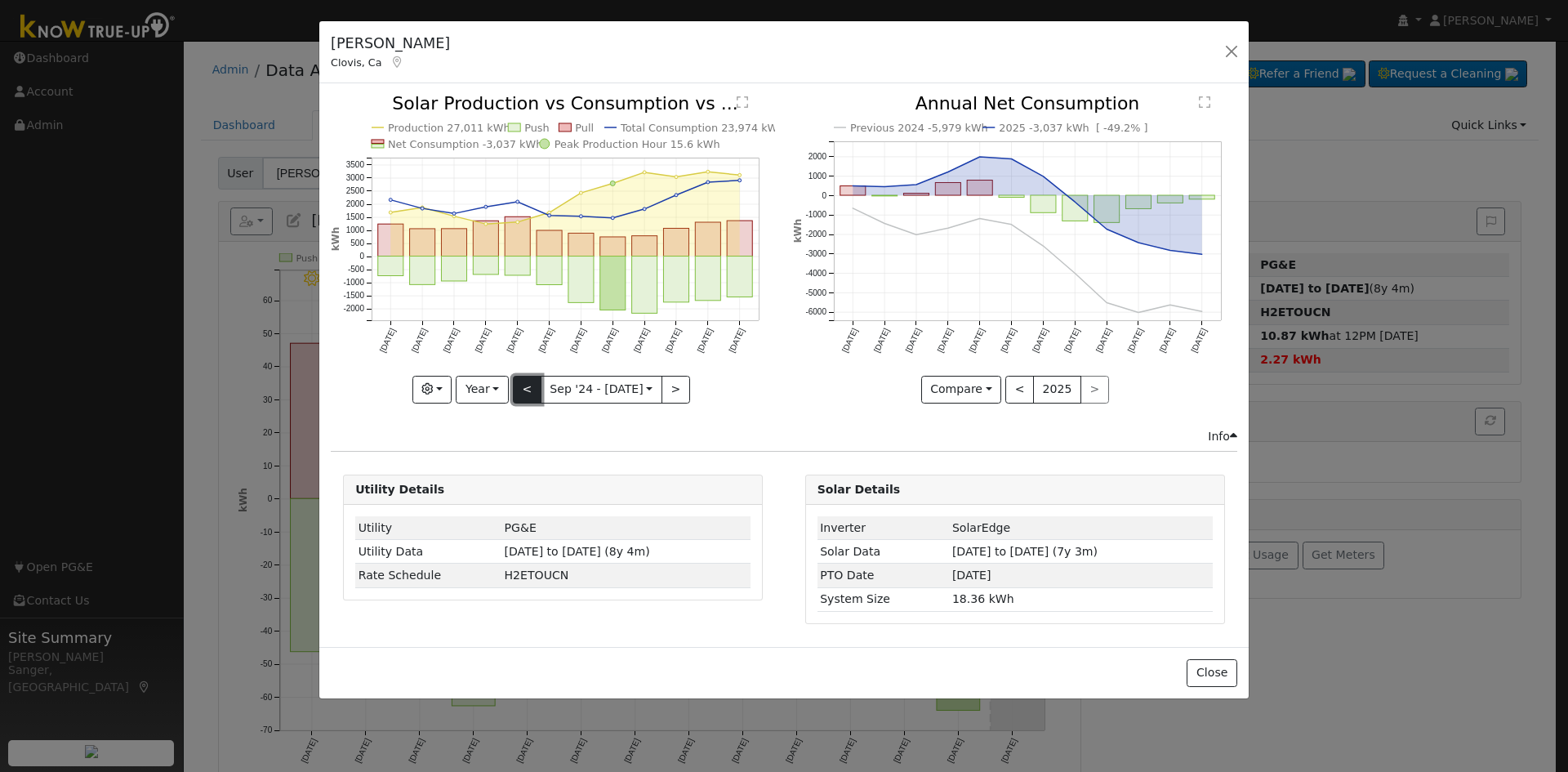
click at [520, 386] on button "<" at bounding box center [527, 390] width 28 height 28
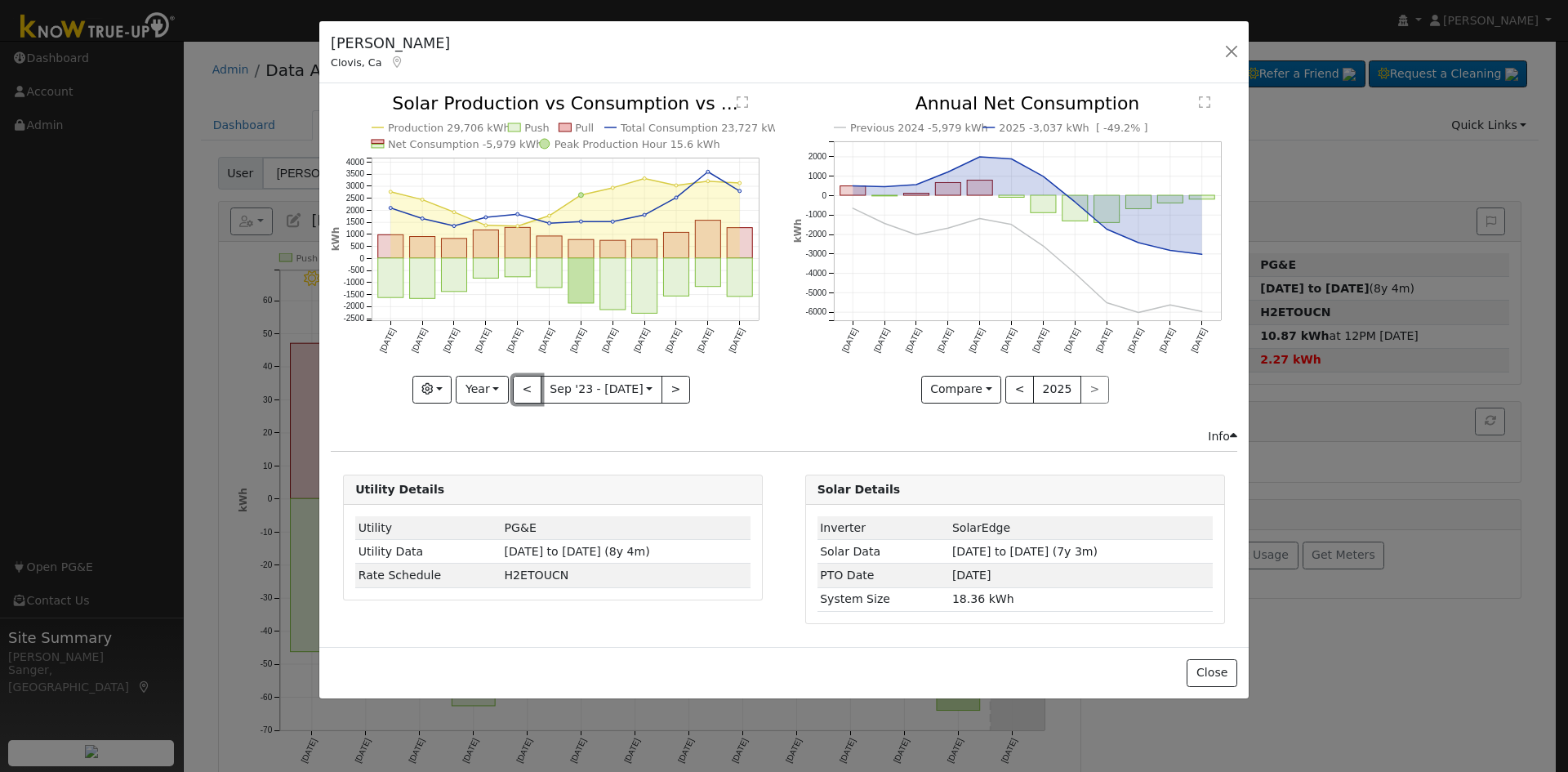
click at [525, 387] on button "<" at bounding box center [527, 390] width 28 height 28
click at [672, 388] on button ">" at bounding box center [675, 390] width 28 height 28
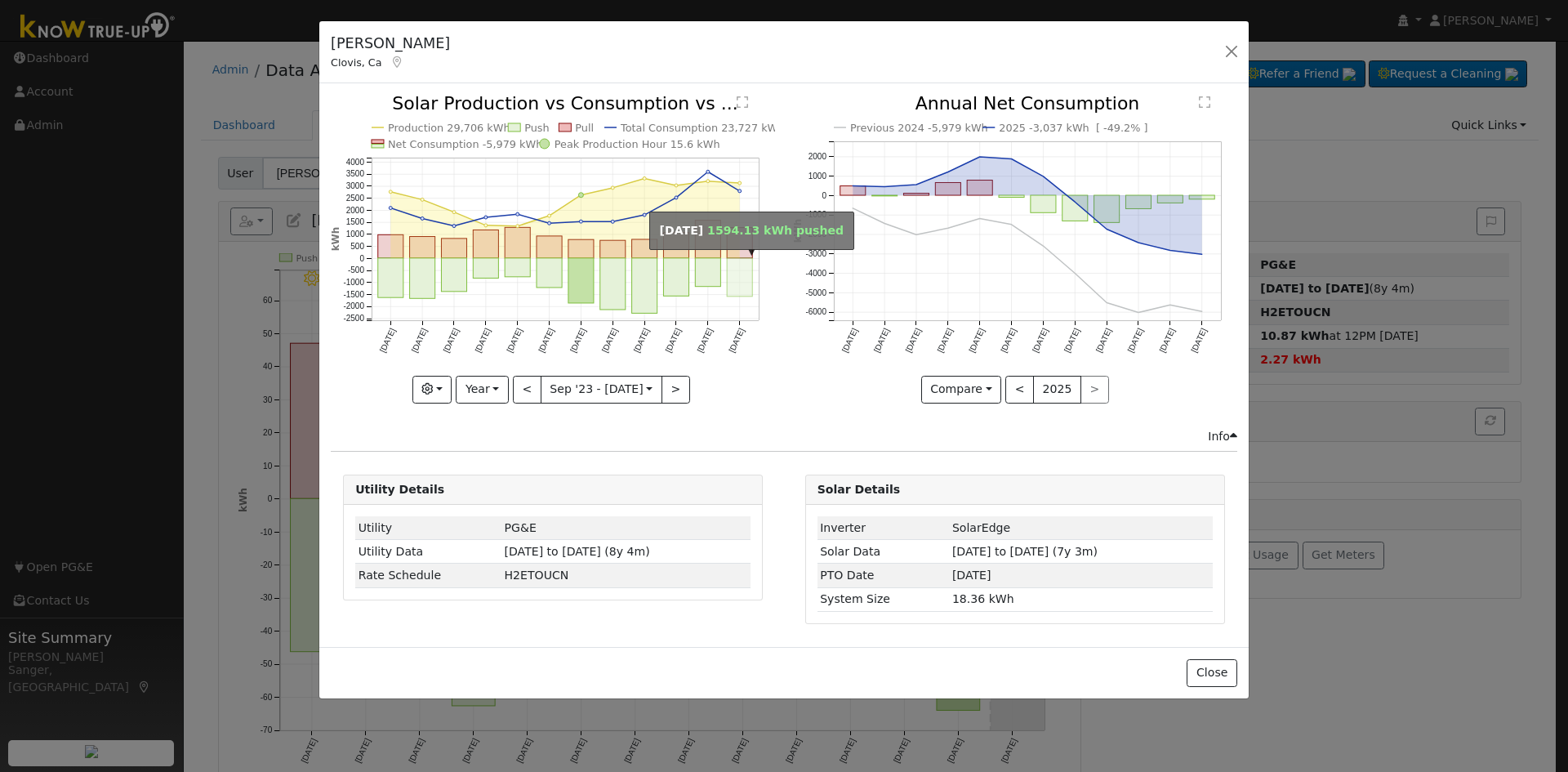
click at [747, 267] on rect "onclick=""" at bounding box center [740, 278] width 26 height 39
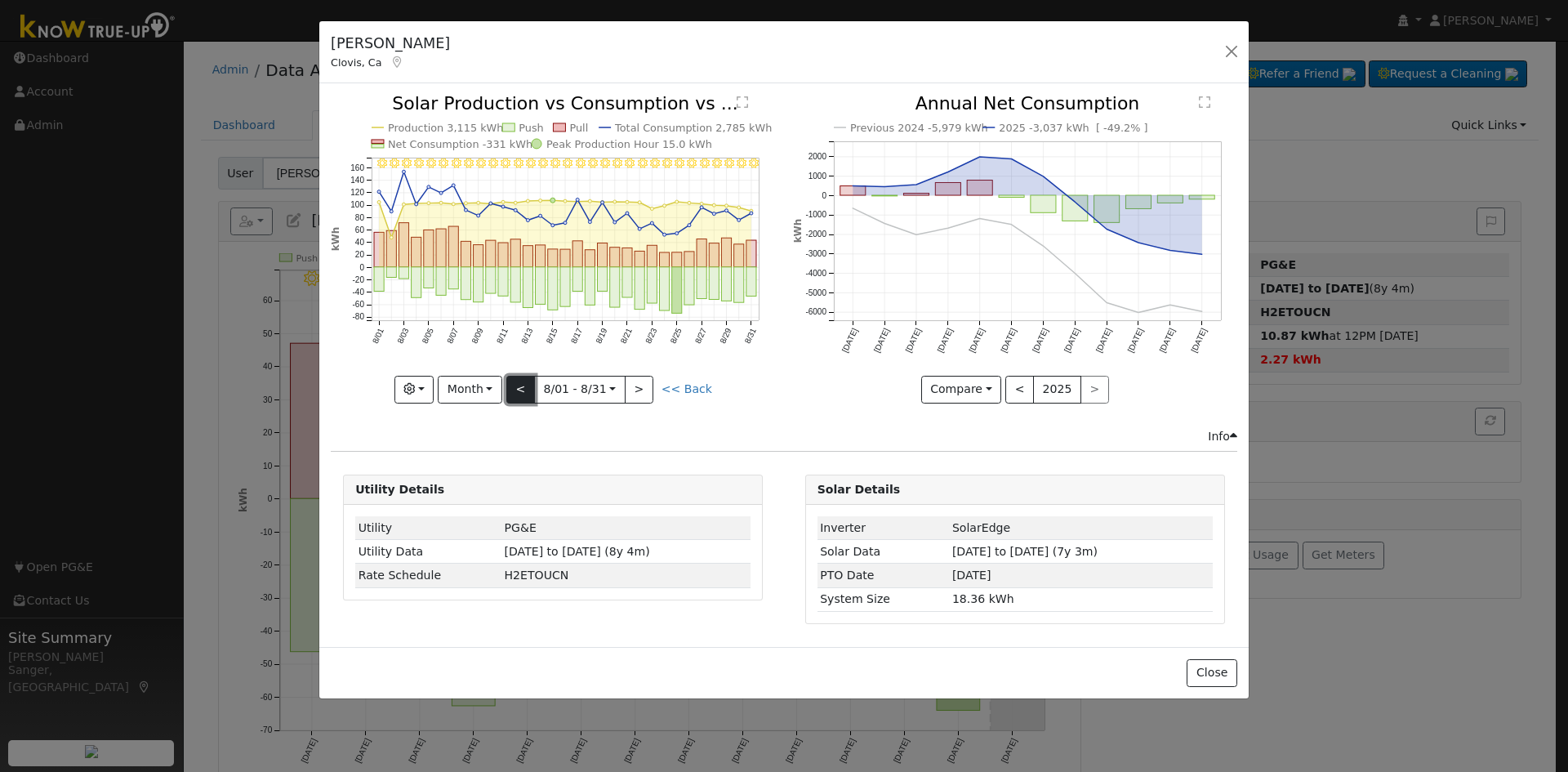
click at [523, 385] on button "<" at bounding box center [521, 390] width 28 height 28
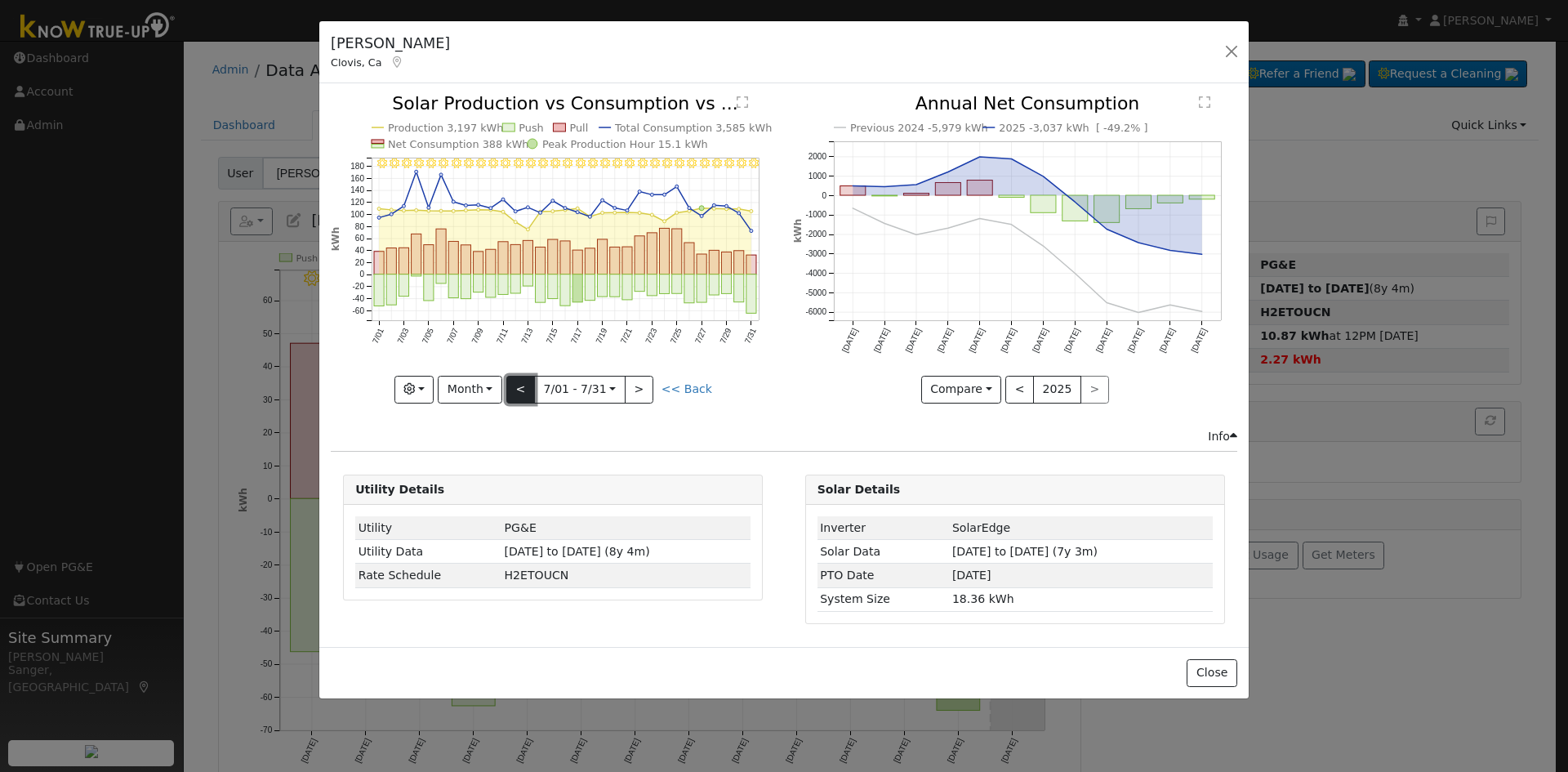
click at [523, 385] on button "<" at bounding box center [521, 390] width 28 height 28
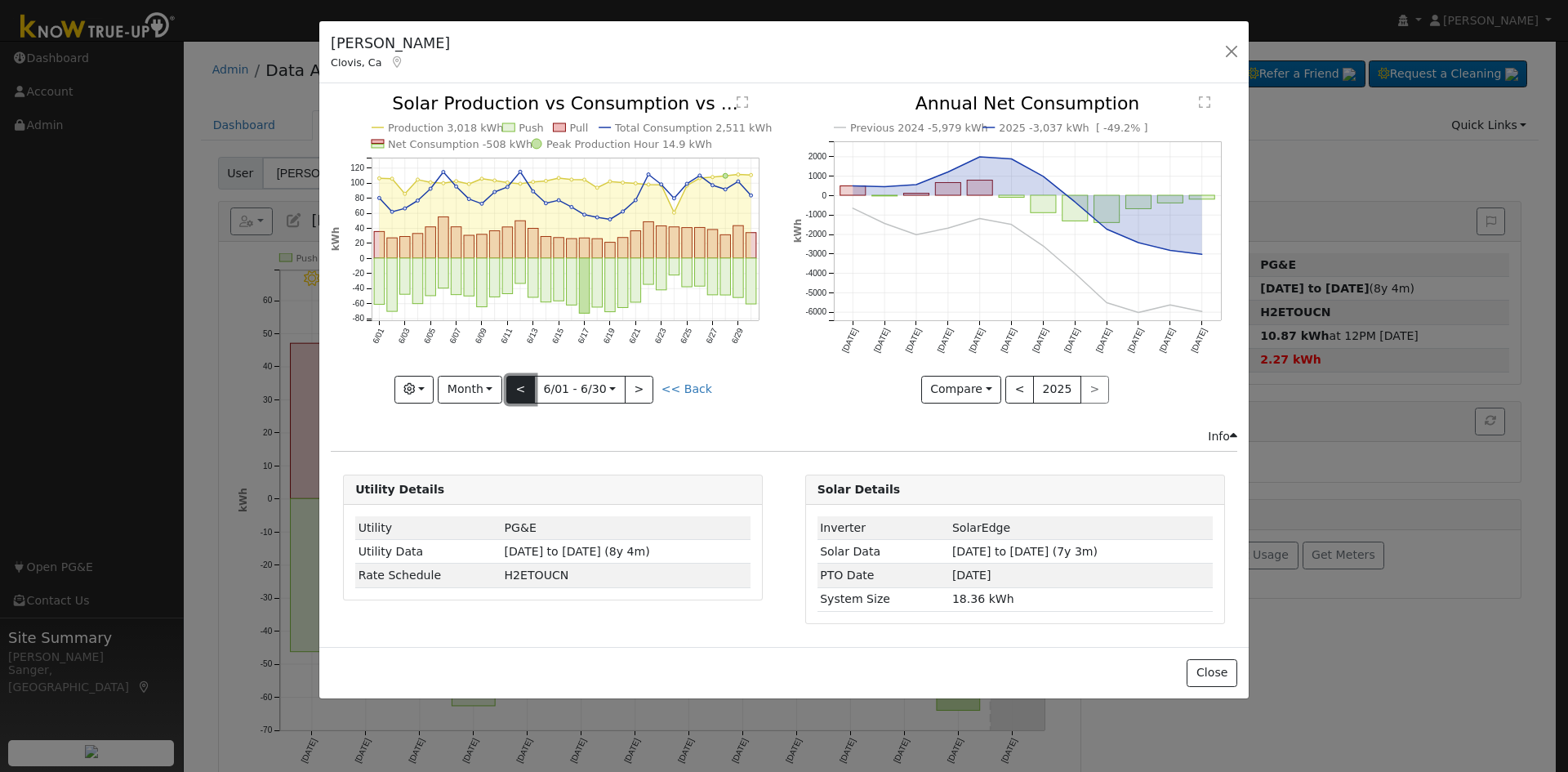
click at [523, 385] on button "<" at bounding box center [521, 390] width 28 height 28
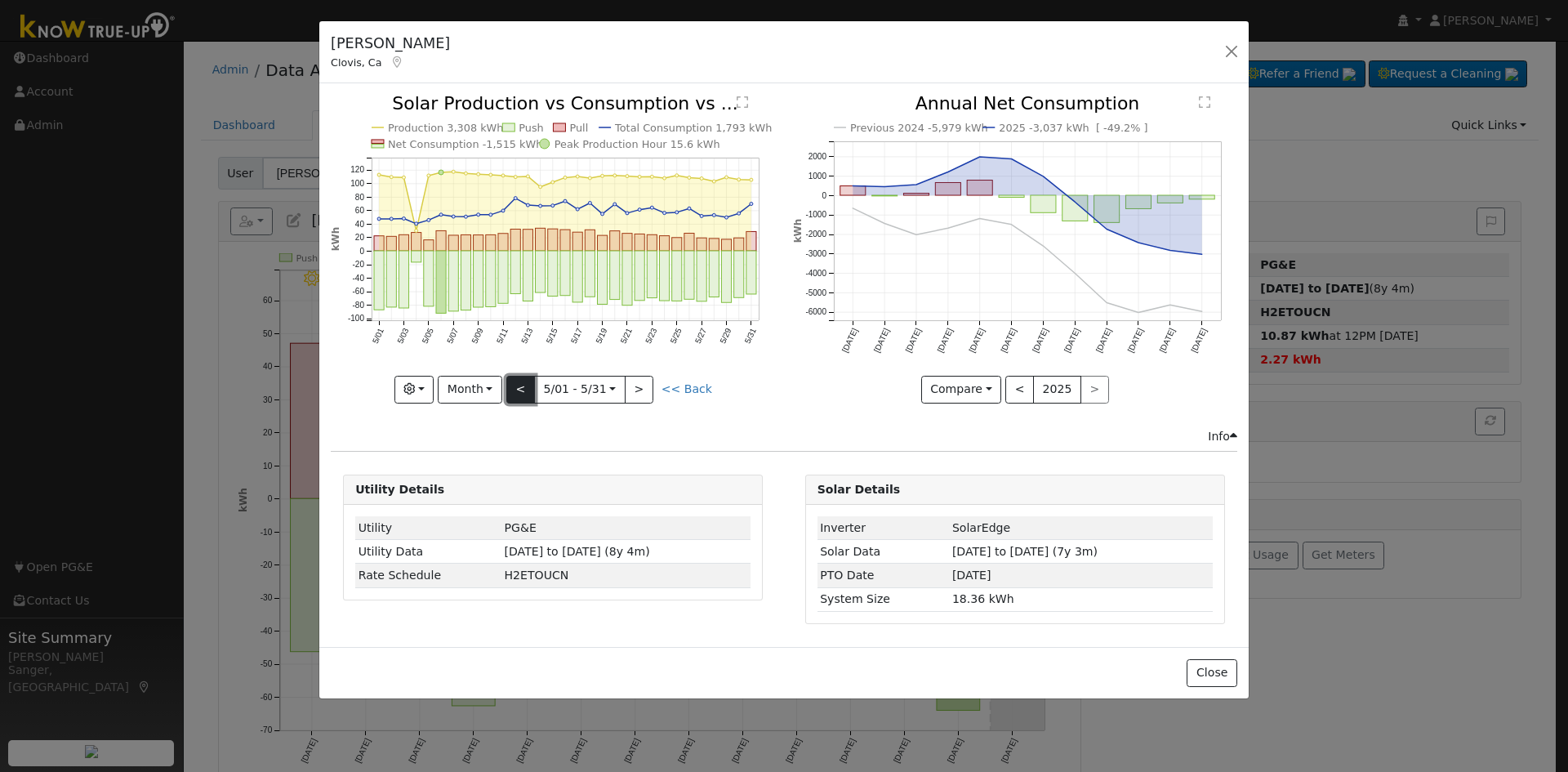
click at [523, 385] on button "<" at bounding box center [521, 390] width 28 height 28
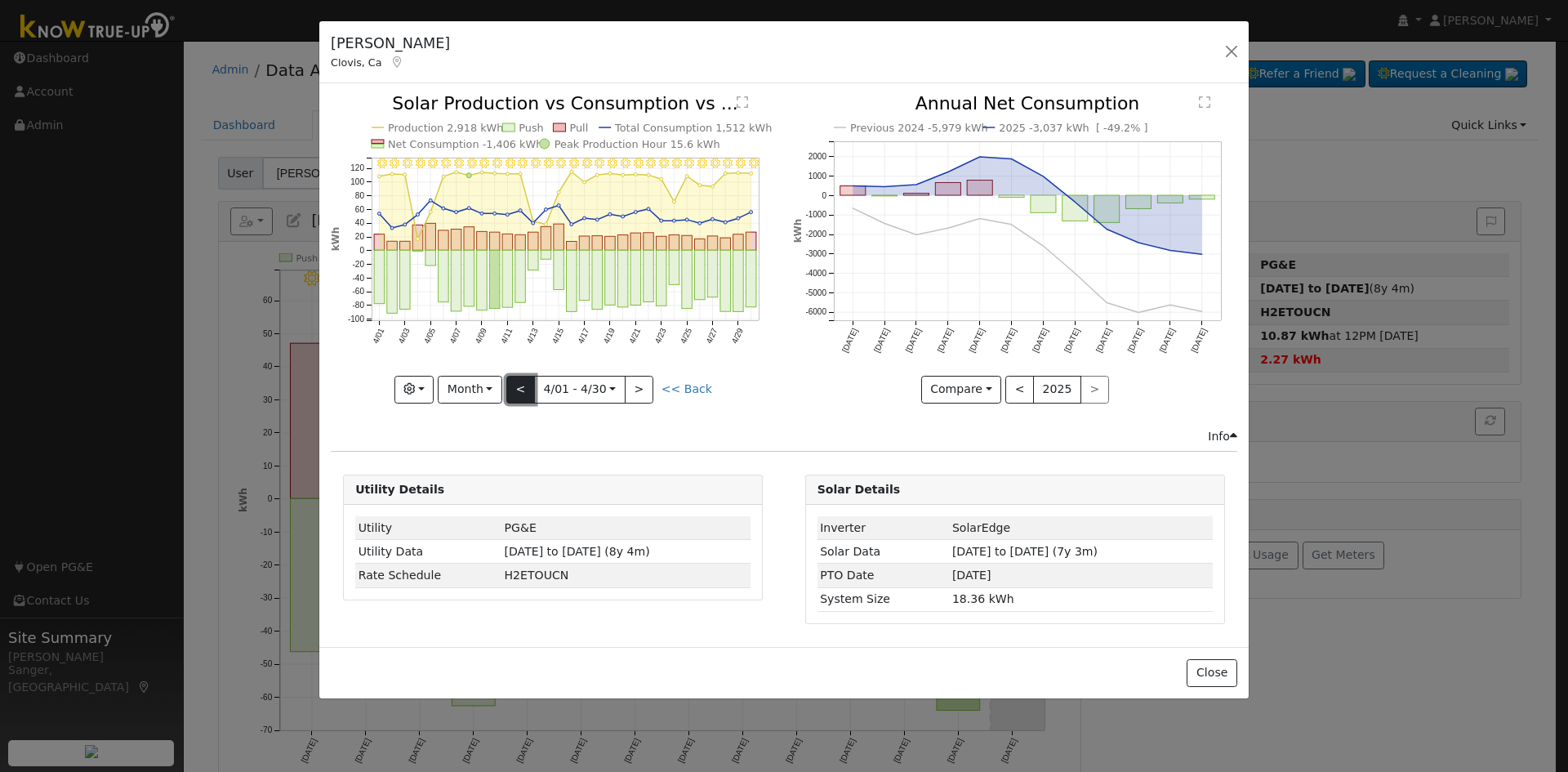
click at [523, 385] on button "<" at bounding box center [521, 390] width 28 height 28
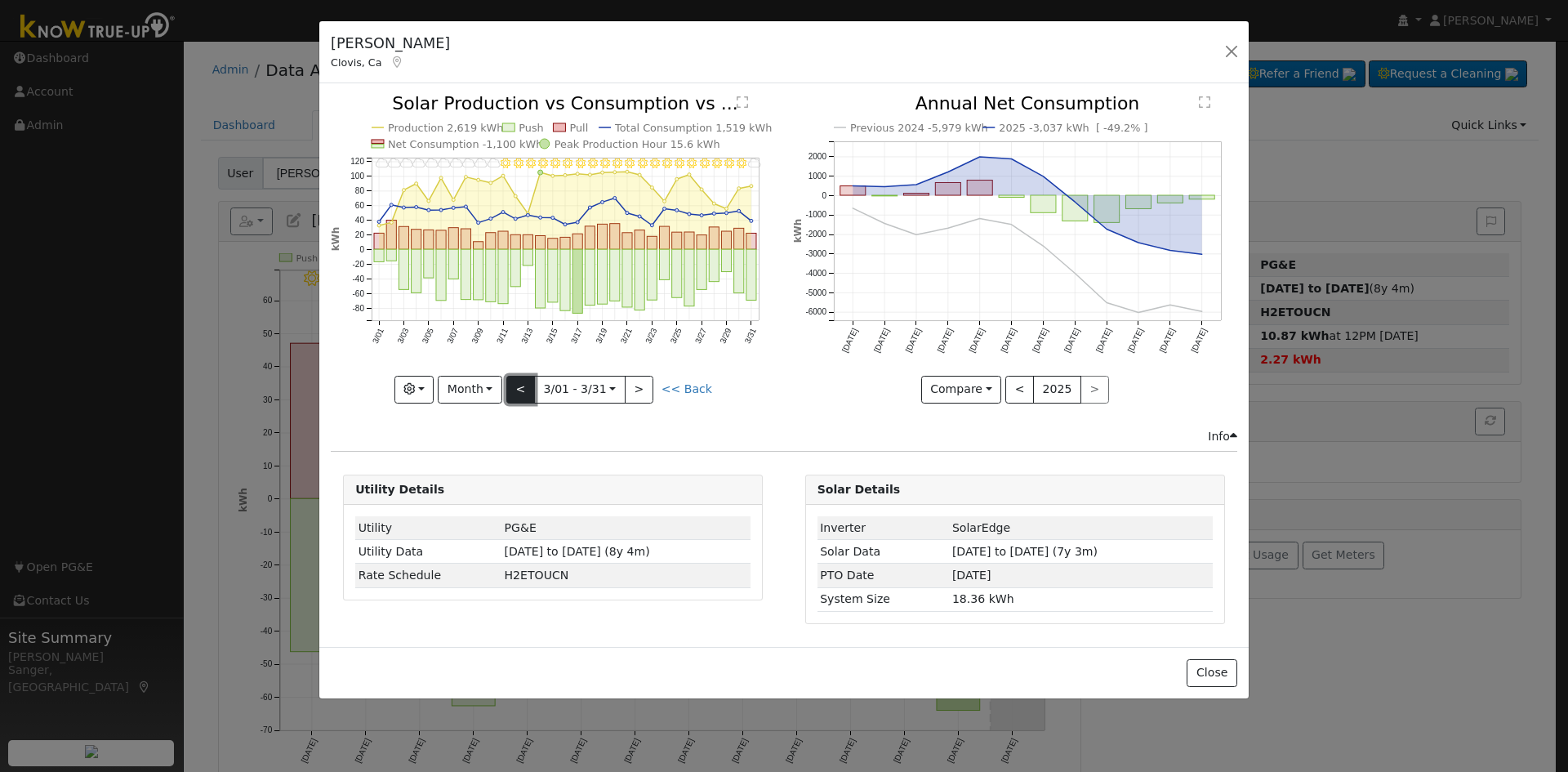
click at [529, 383] on button "<" at bounding box center [521, 390] width 28 height 28
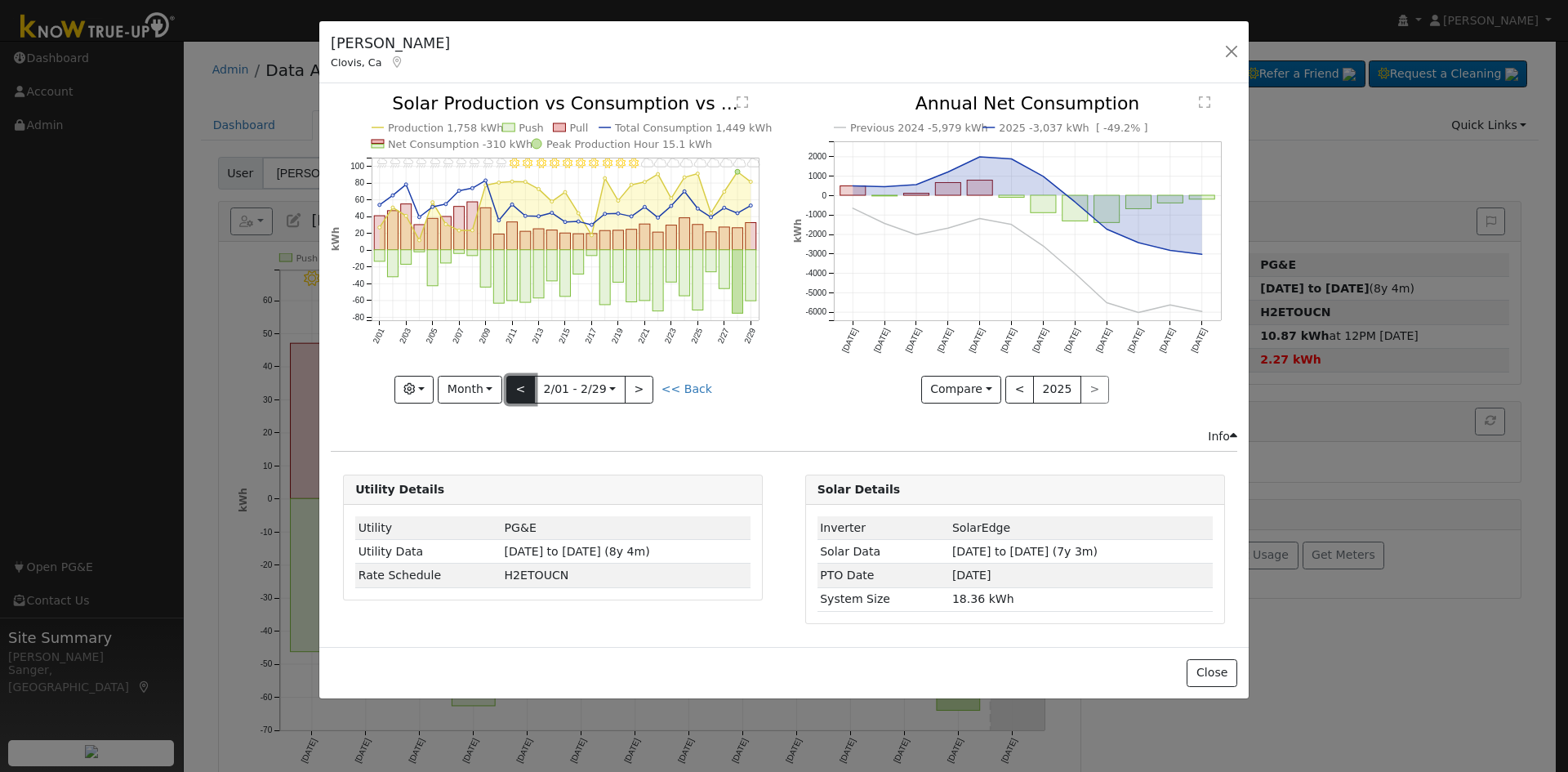
click at [529, 383] on button "<" at bounding box center [521, 390] width 28 height 28
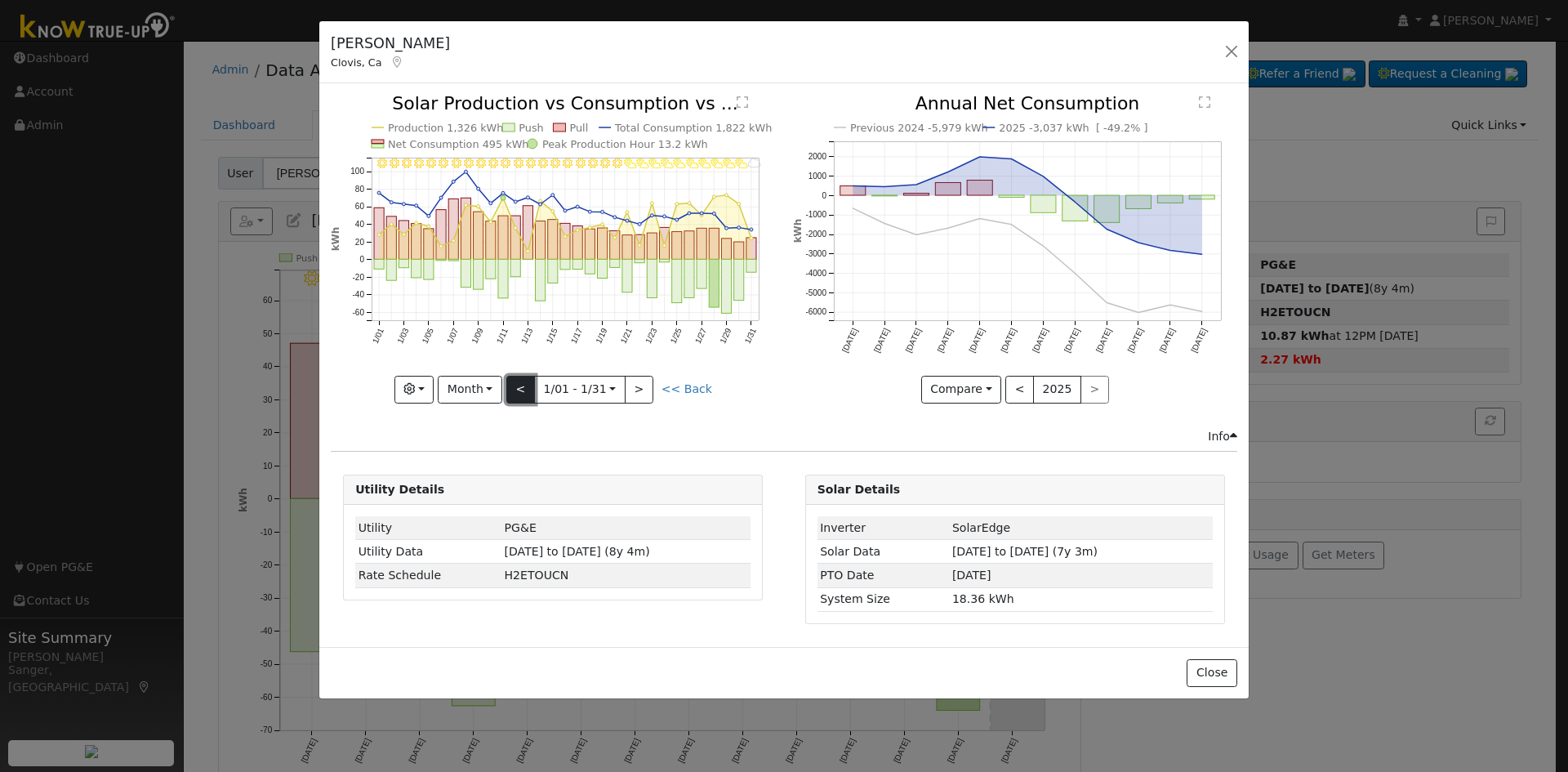
click at [523, 379] on button "<" at bounding box center [521, 390] width 28 height 28
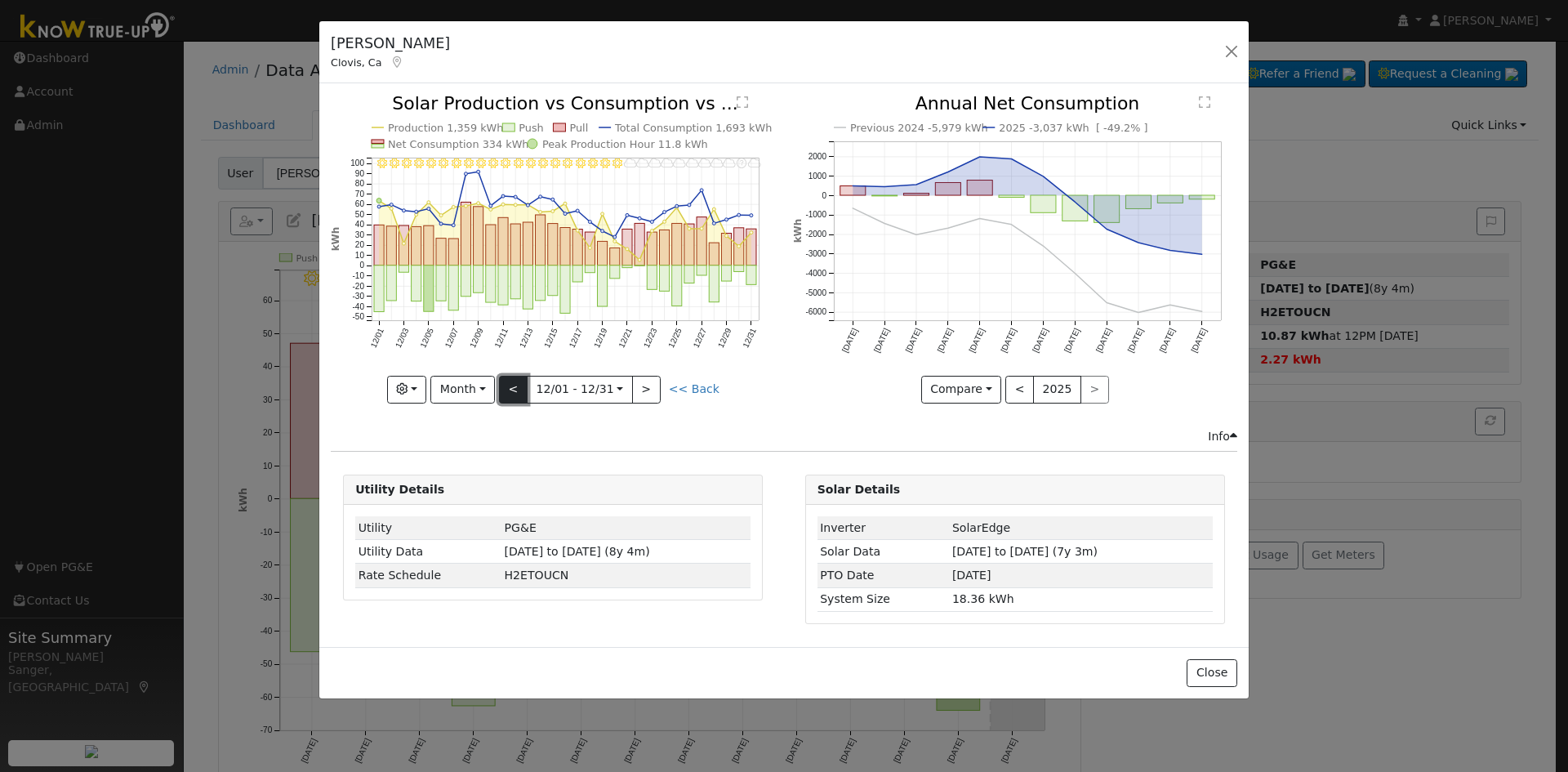
click at [528, 378] on button "<" at bounding box center [513, 390] width 28 height 28
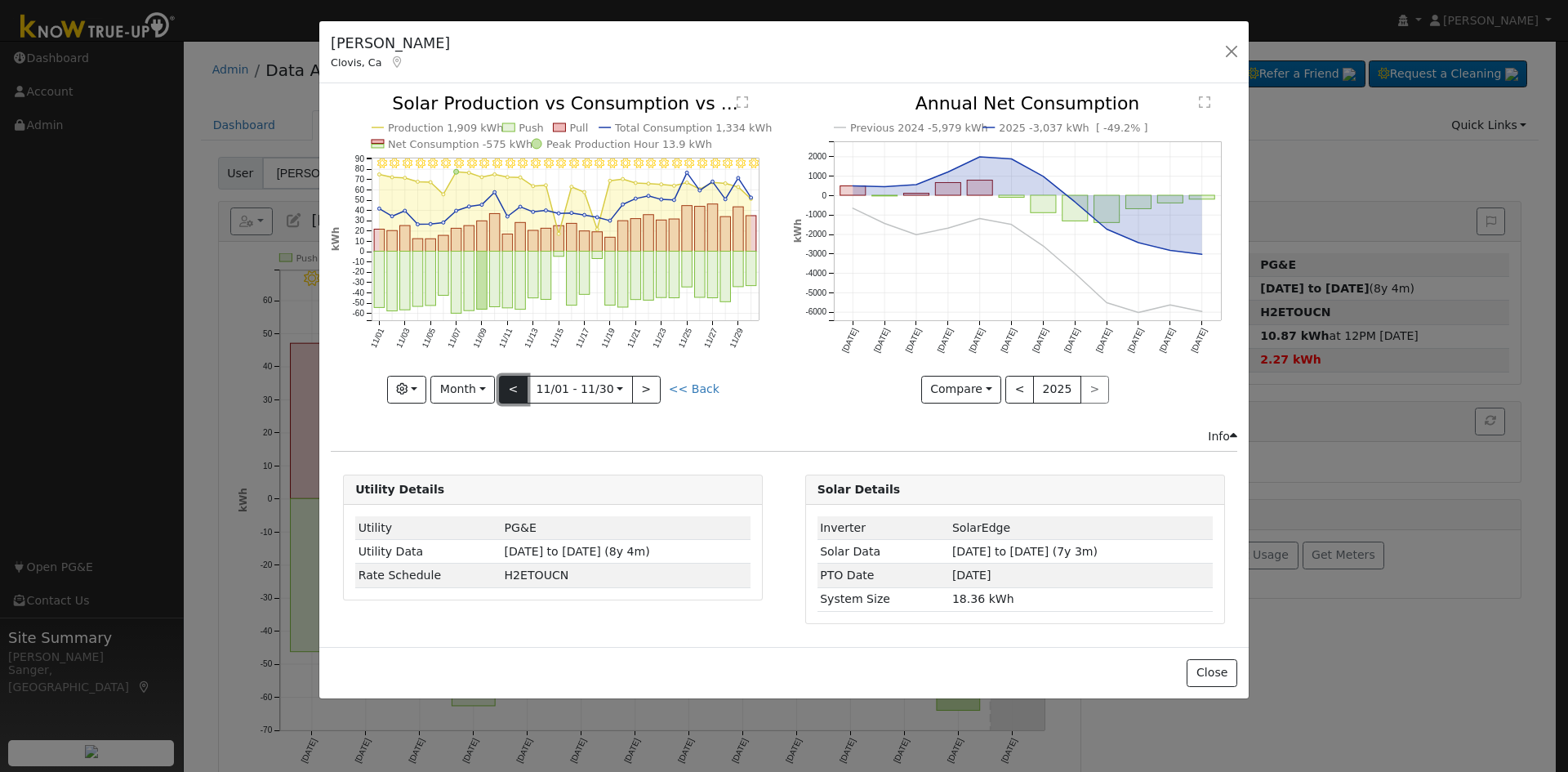
click at [517, 389] on button "<" at bounding box center [513, 390] width 28 height 28
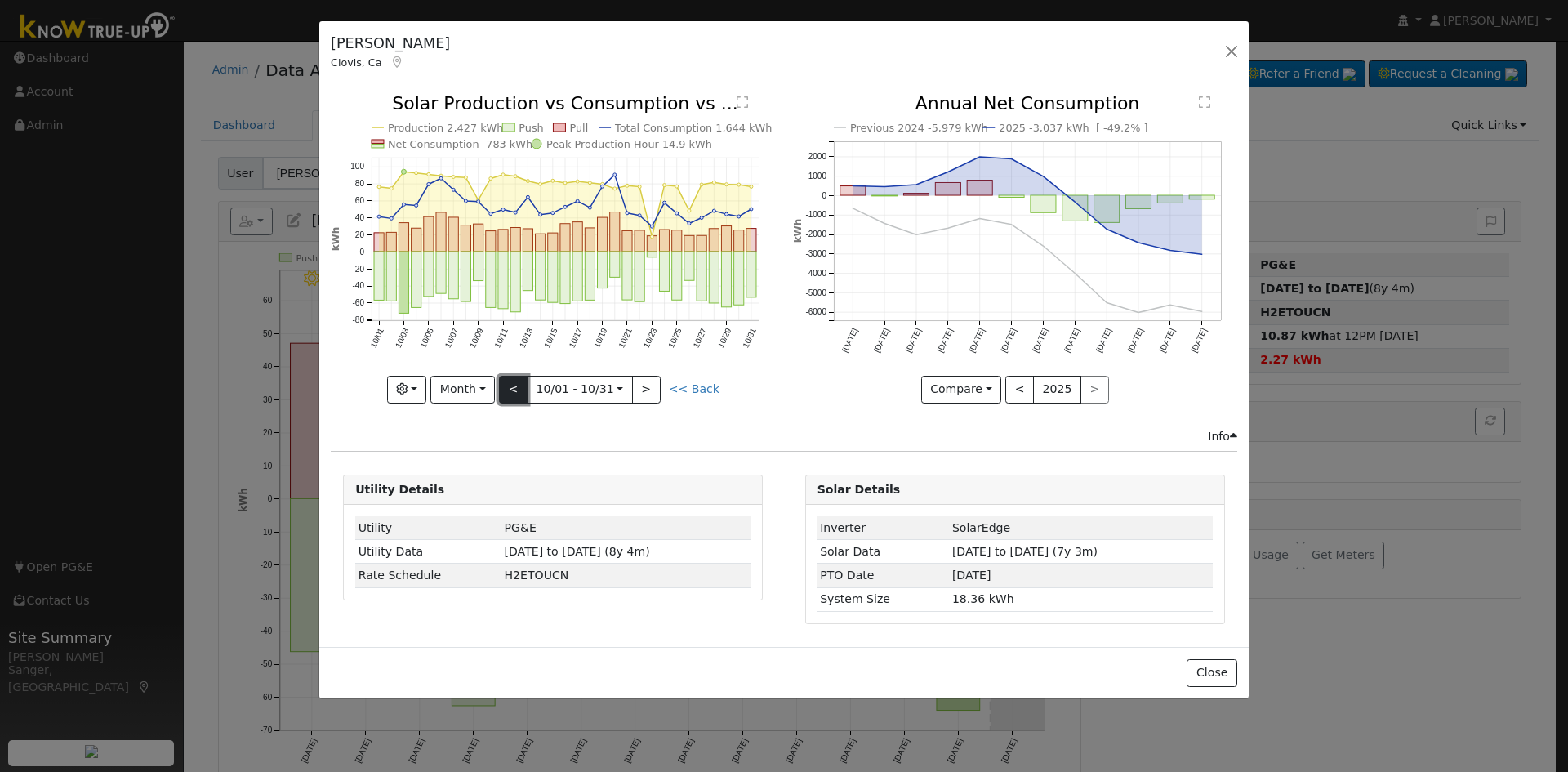
click at [517, 389] on button "<" at bounding box center [513, 390] width 28 height 28
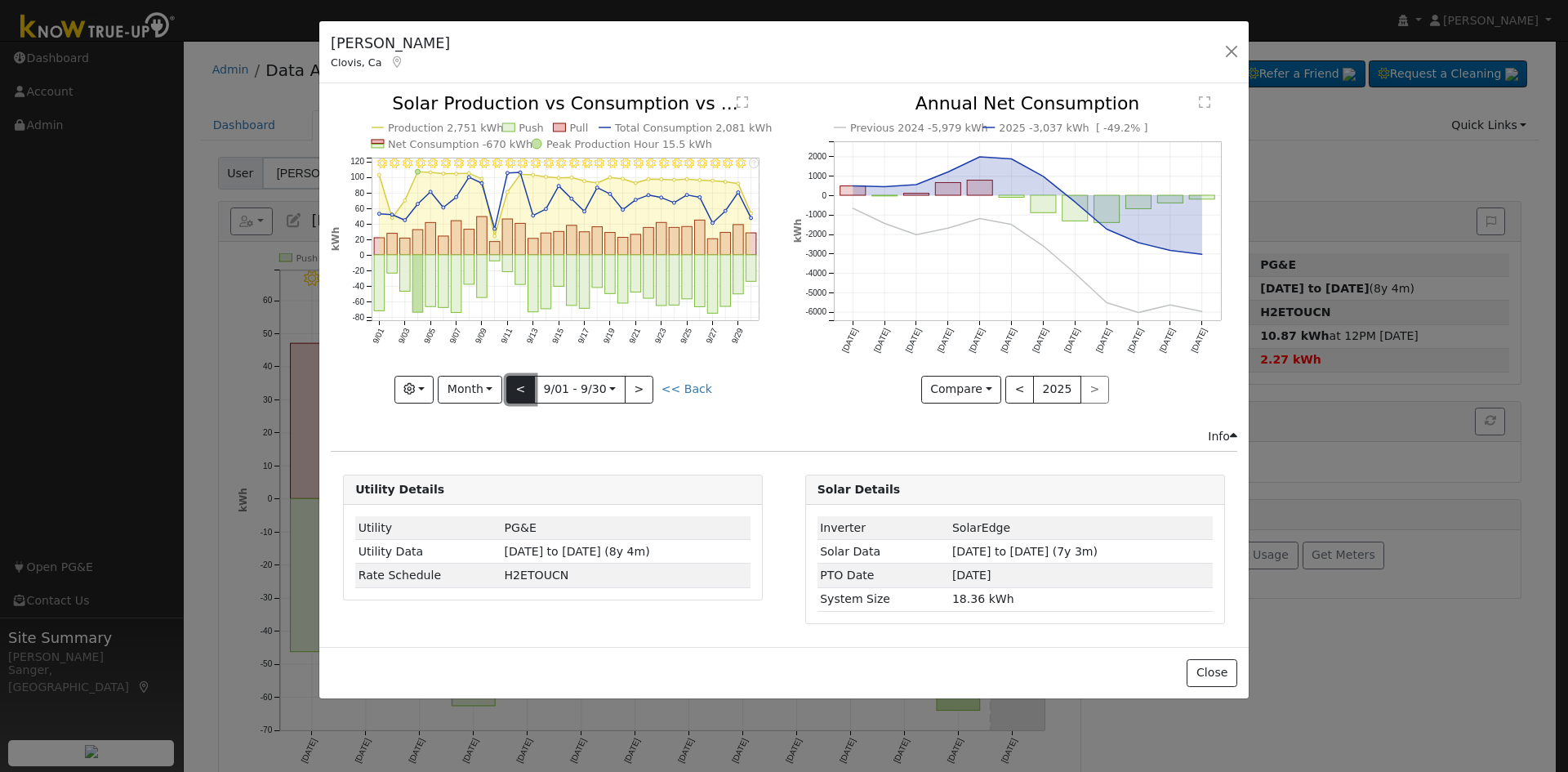
click at [517, 389] on button "<" at bounding box center [521, 390] width 28 height 28
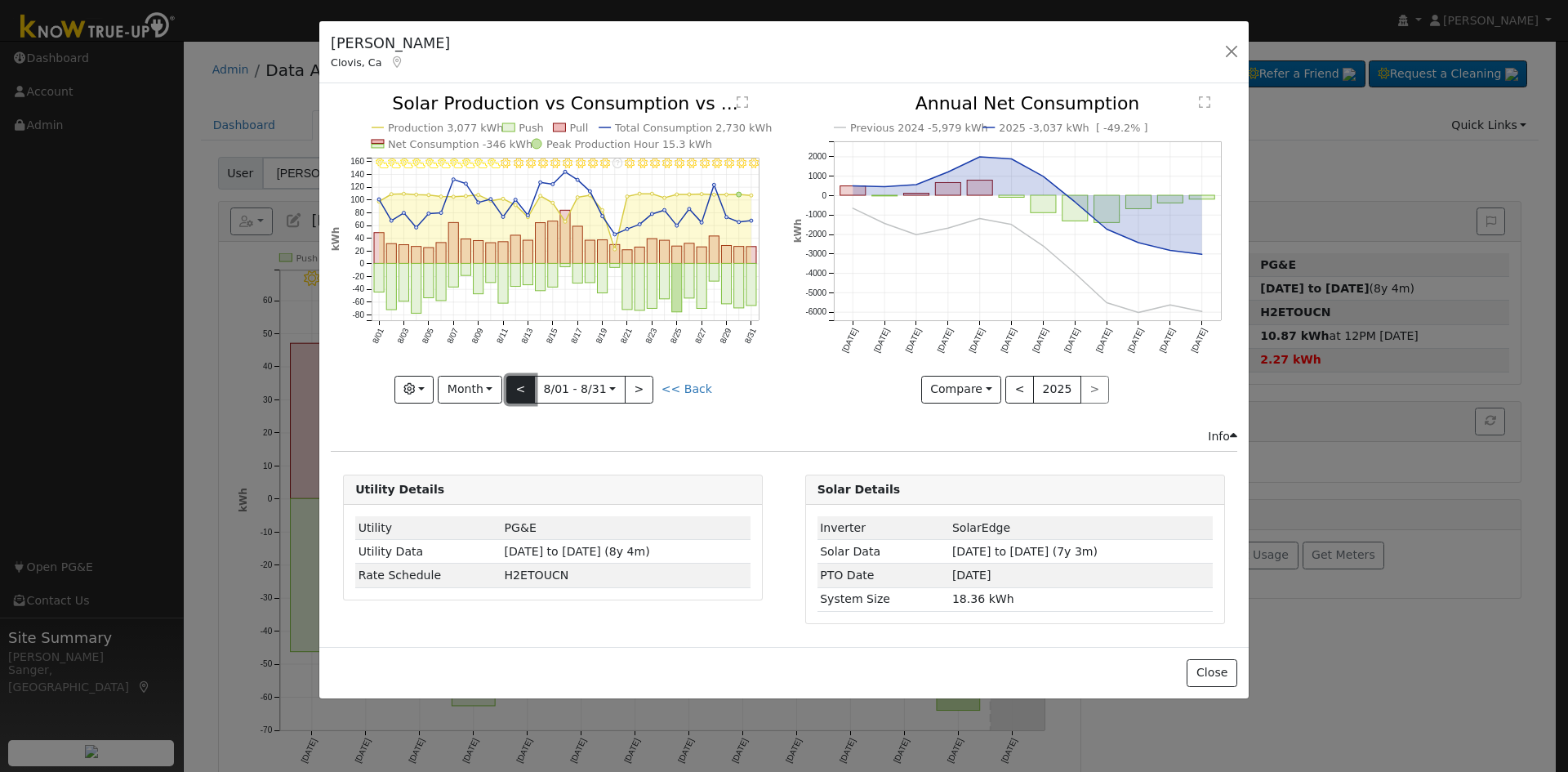
click at [517, 389] on button "<" at bounding box center [521, 390] width 28 height 28
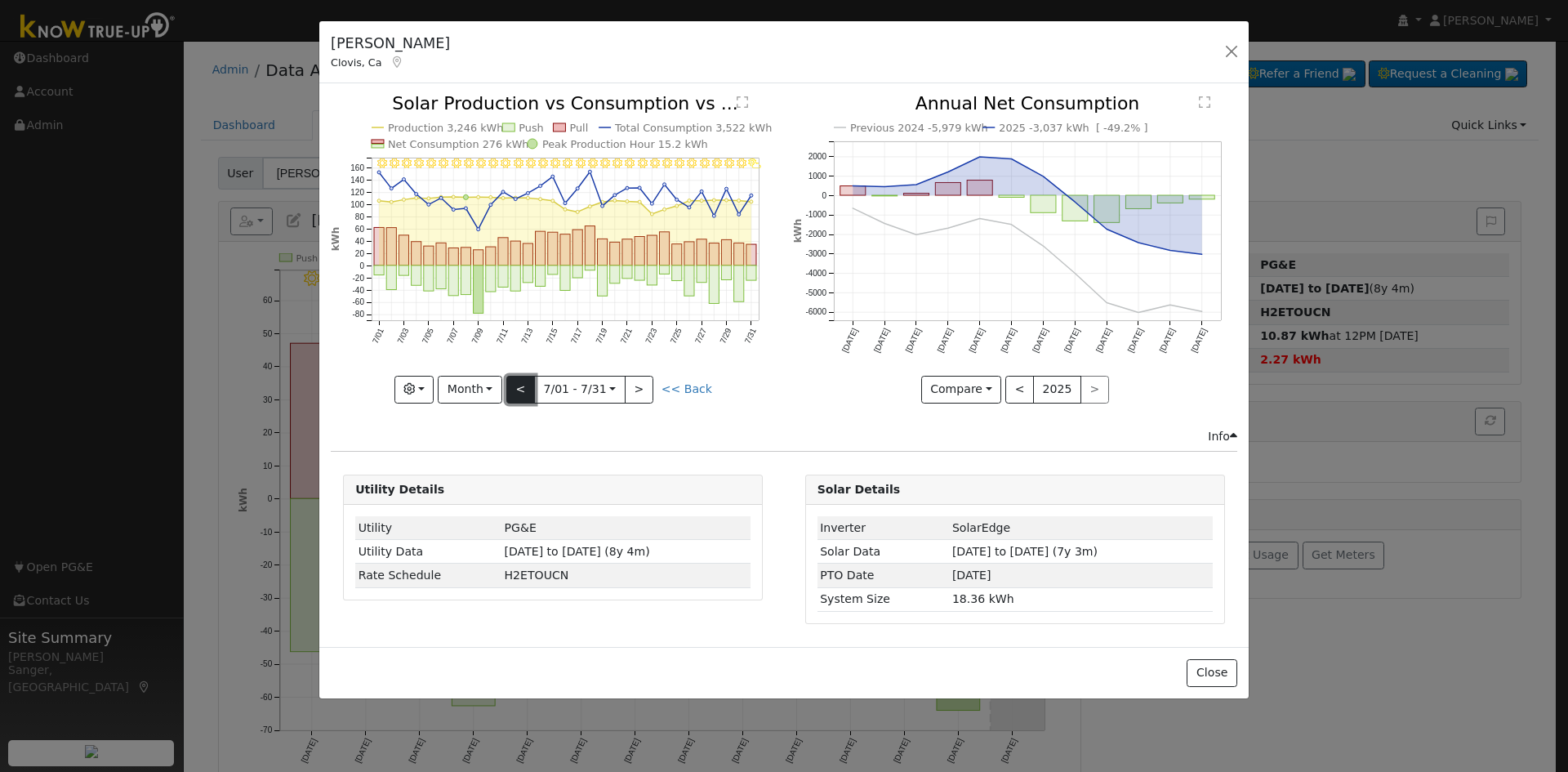
click at [517, 389] on button "<" at bounding box center [521, 390] width 28 height 28
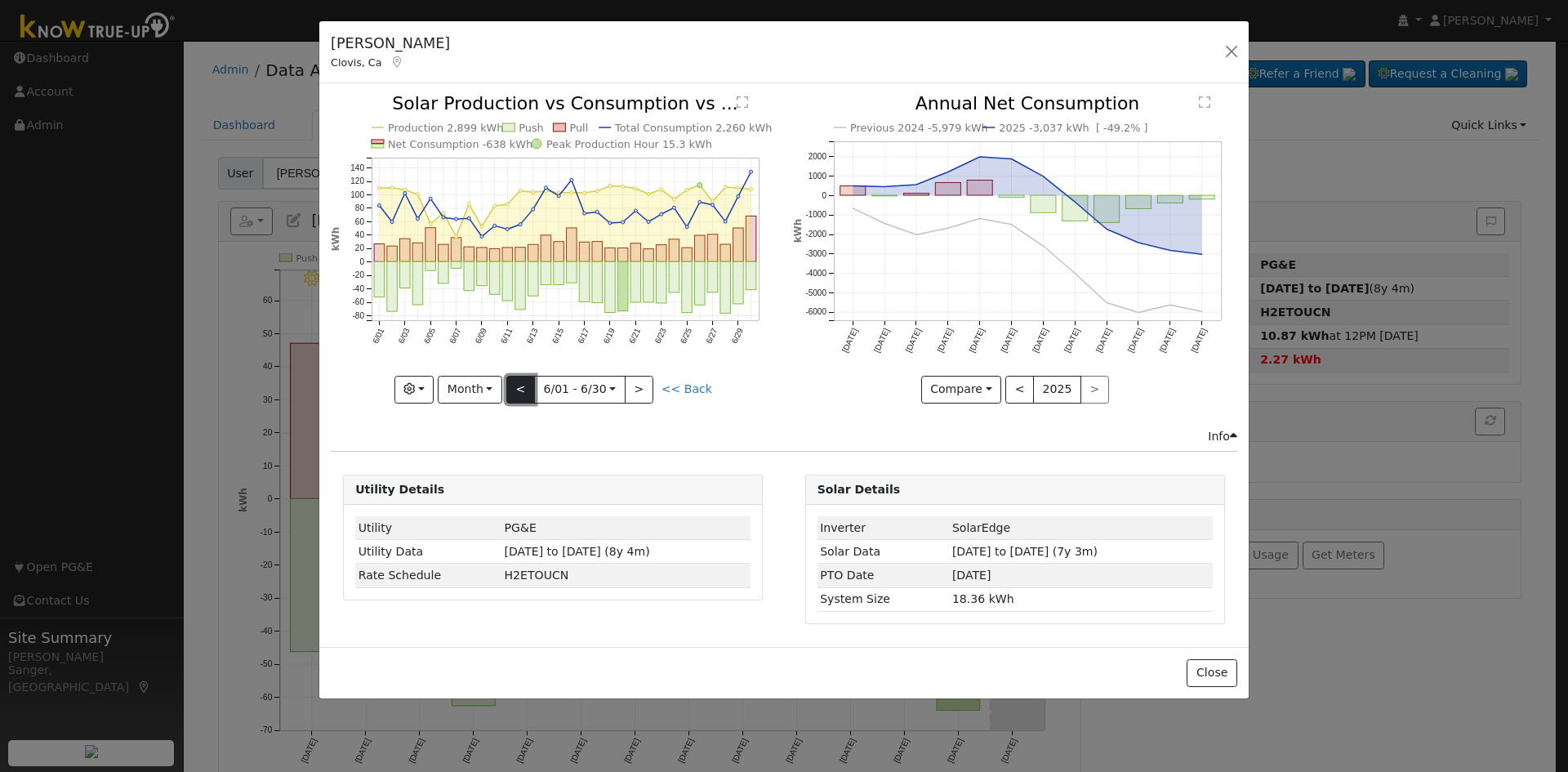
click at [517, 389] on button "<" at bounding box center [521, 390] width 28 height 28
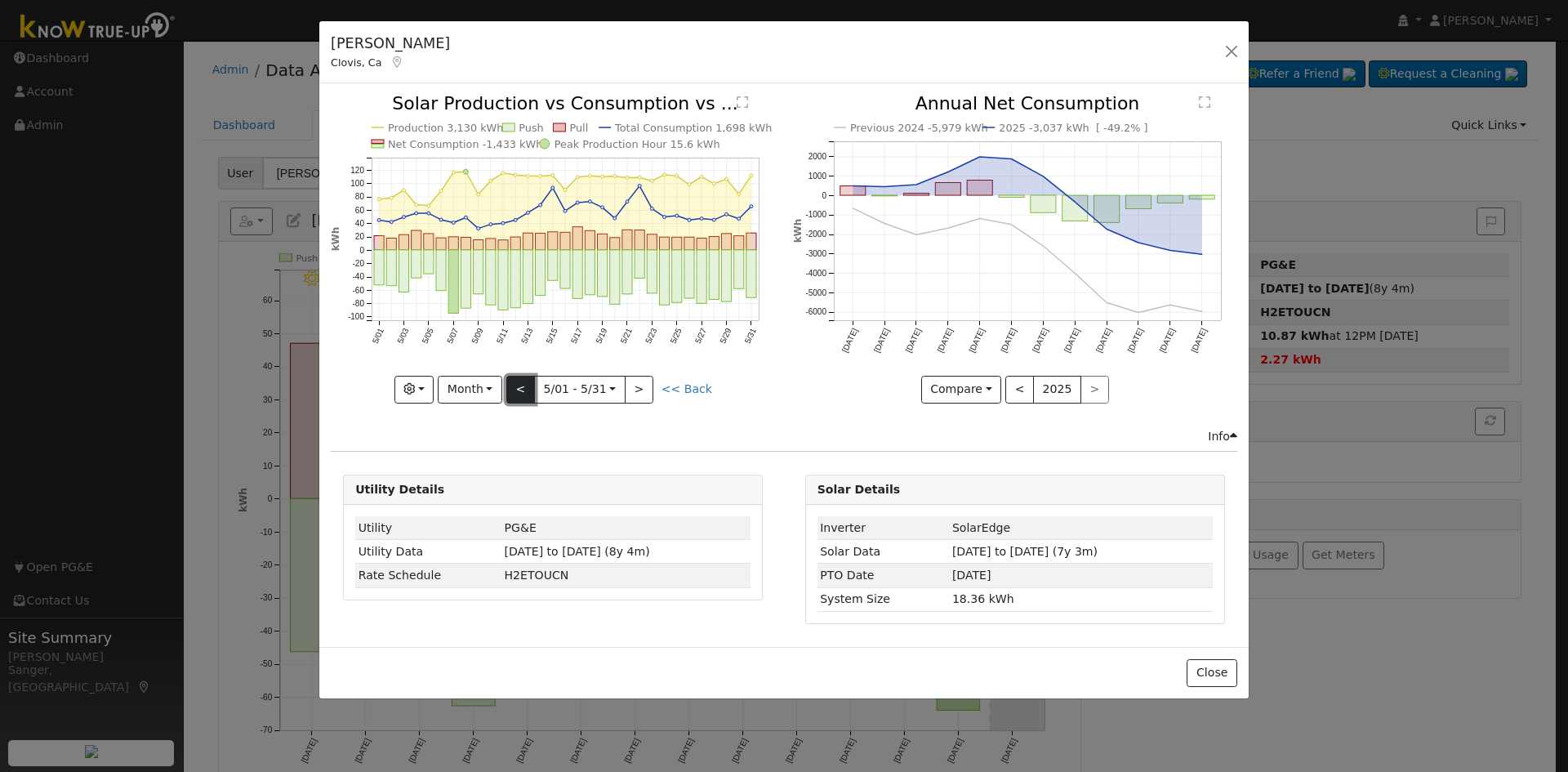
click at [517, 389] on button "<" at bounding box center [521, 390] width 28 height 28
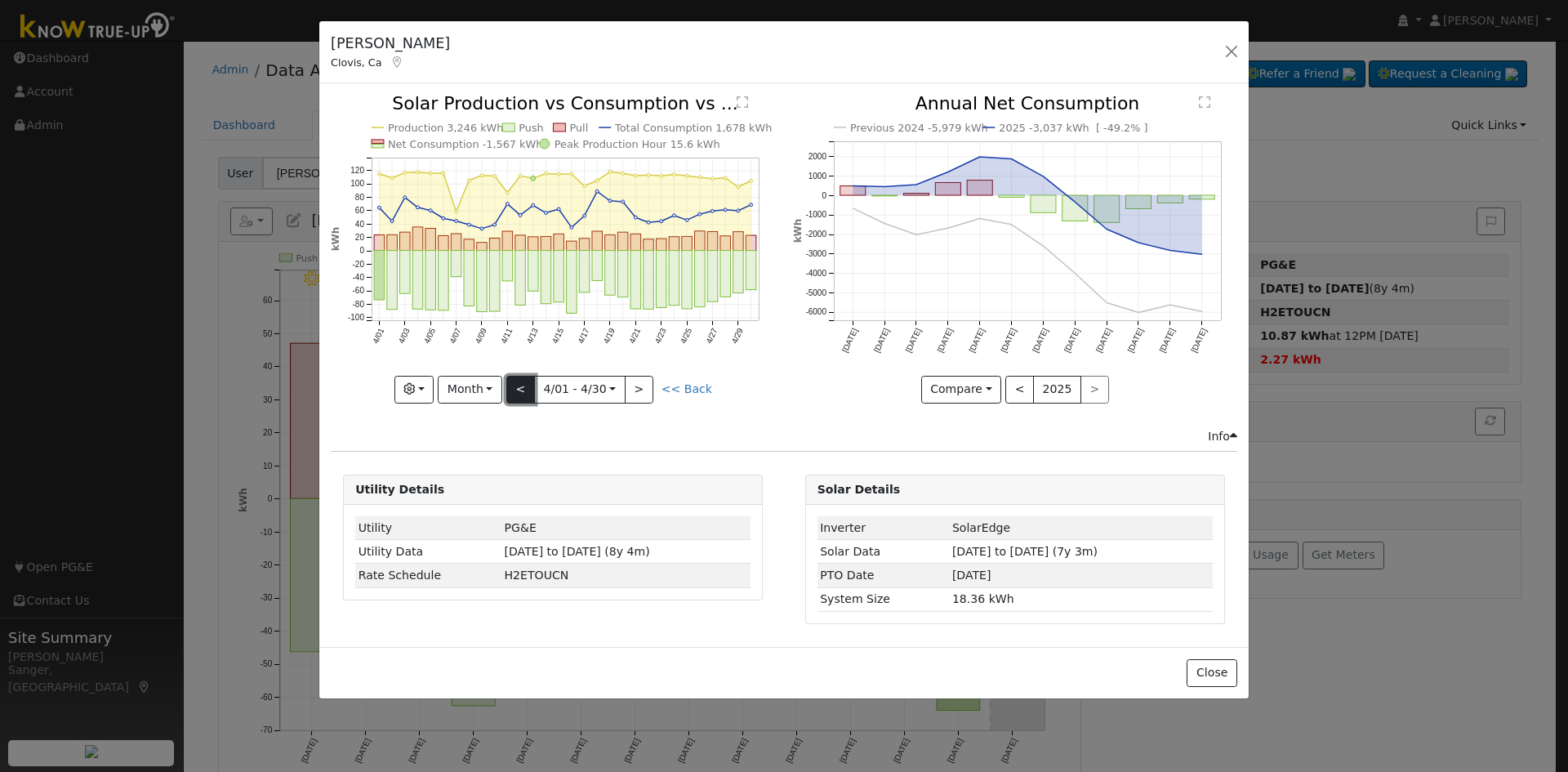
click at [517, 389] on button "<" at bounding box center [521, 390] width 28 height 28
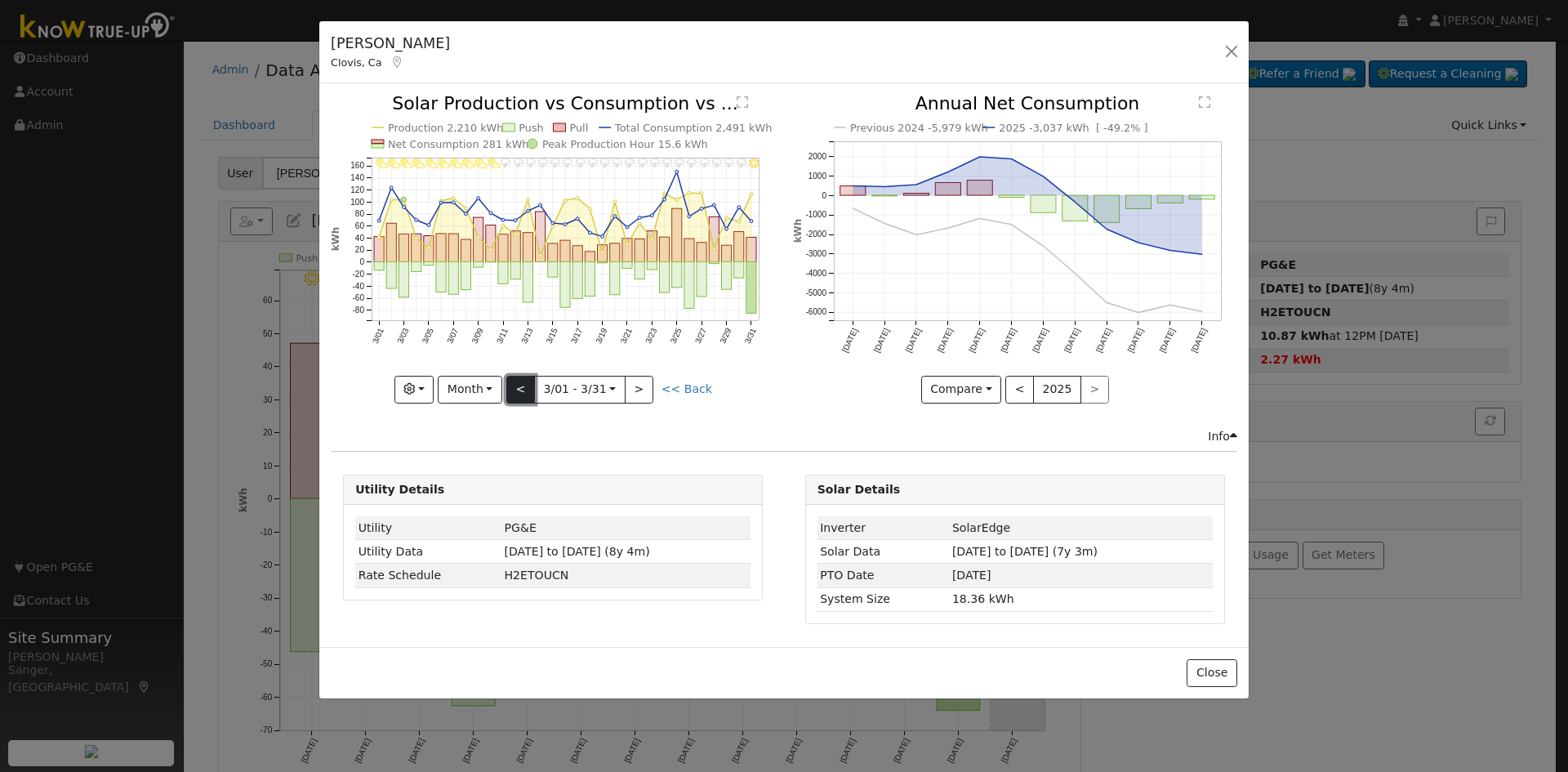
click at [517, 389] on button "<" at bounding box center [521, 390] width 28 height 28
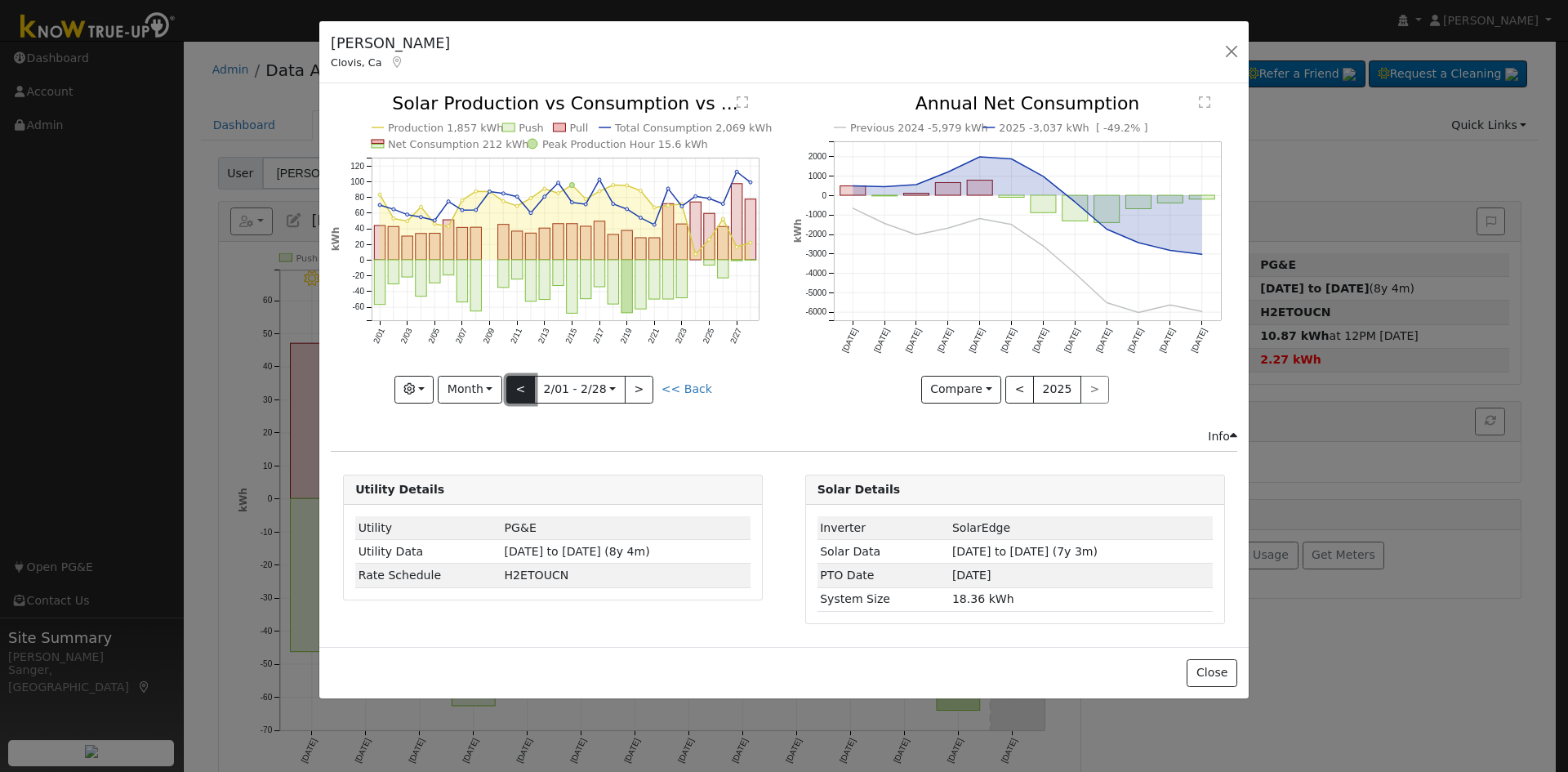
click at [517, 389] on button "<" at bounding box center [521, 390] width 28 height 28
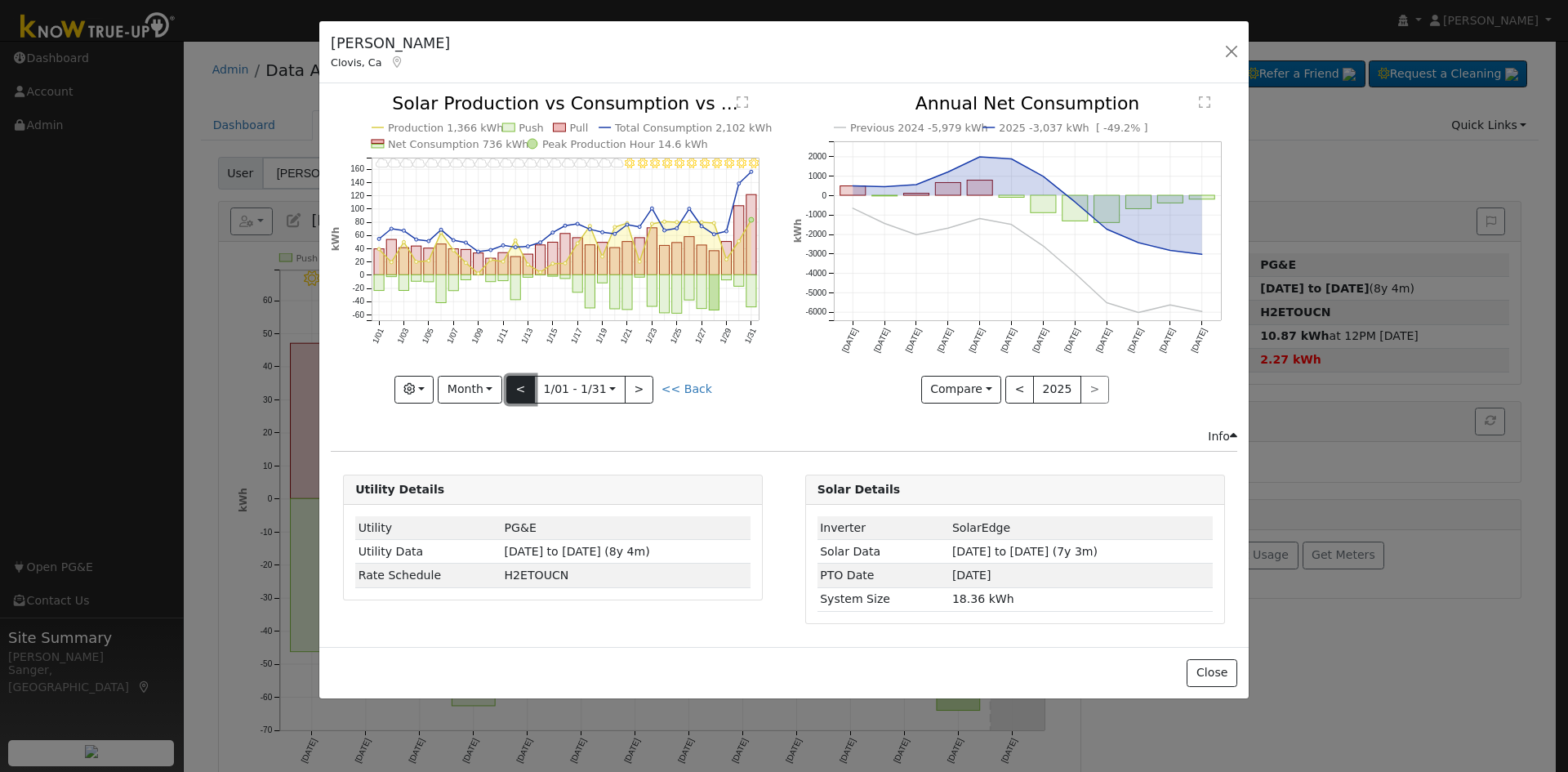
click at [517, 389] on button "<" at bounding box center [521, 390] width 28 height 28
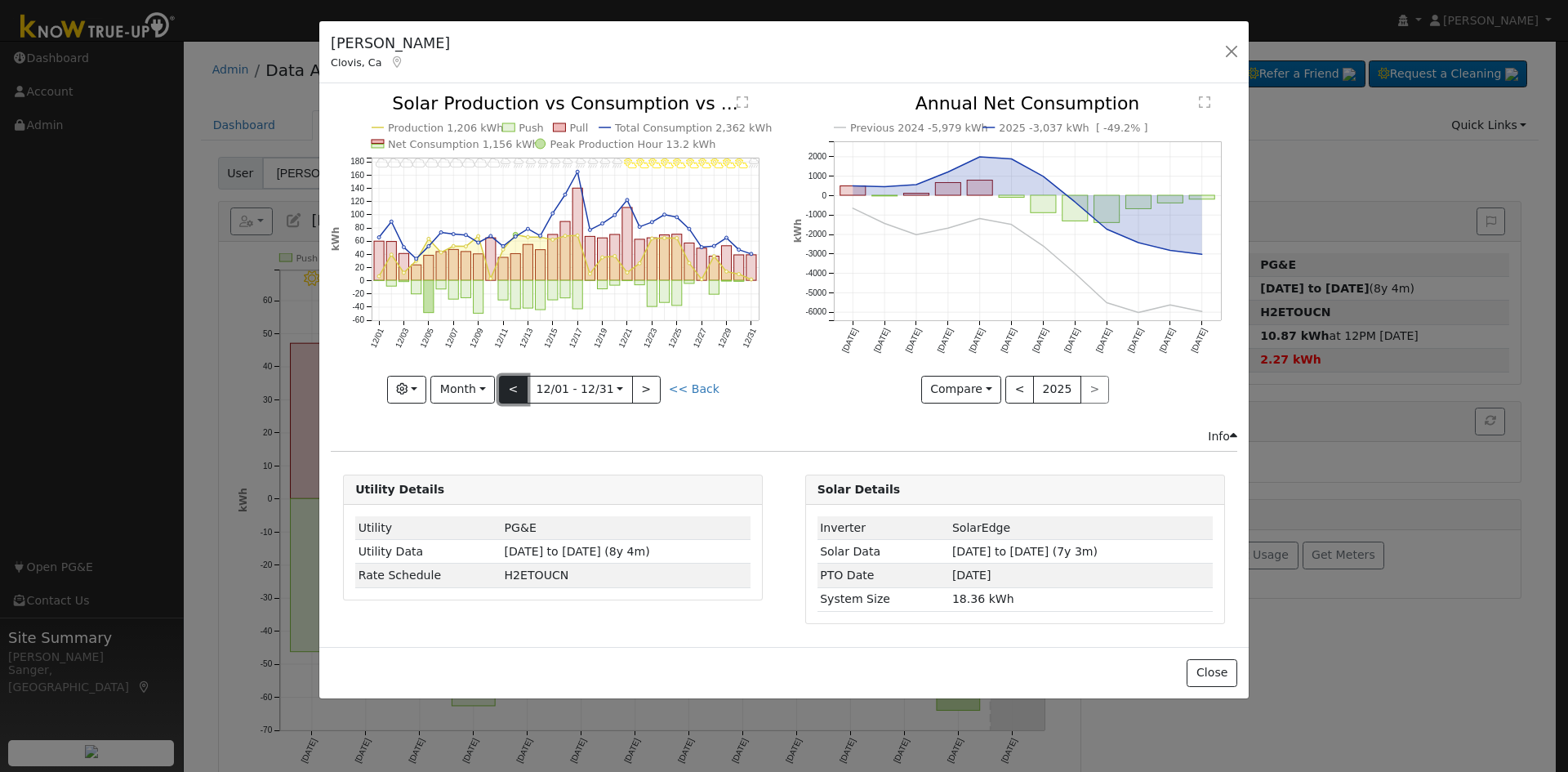
click at [517, 389] on button "<" at bounding box center [513, 390] width 28 height 28
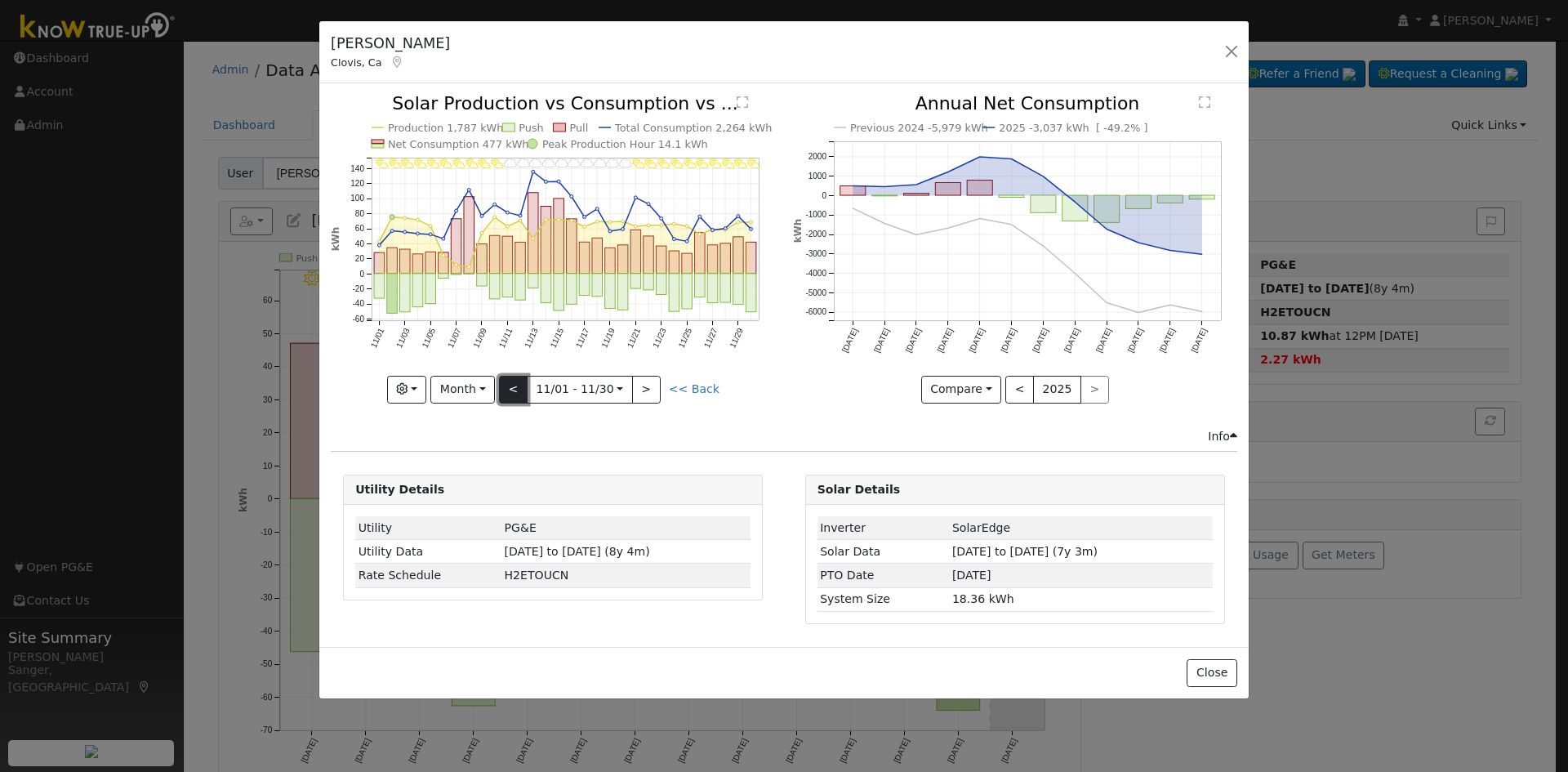
click at [517, 389] on button "<" at bounding box center [513, 390] width 28 height 28
type input "[DATE]"
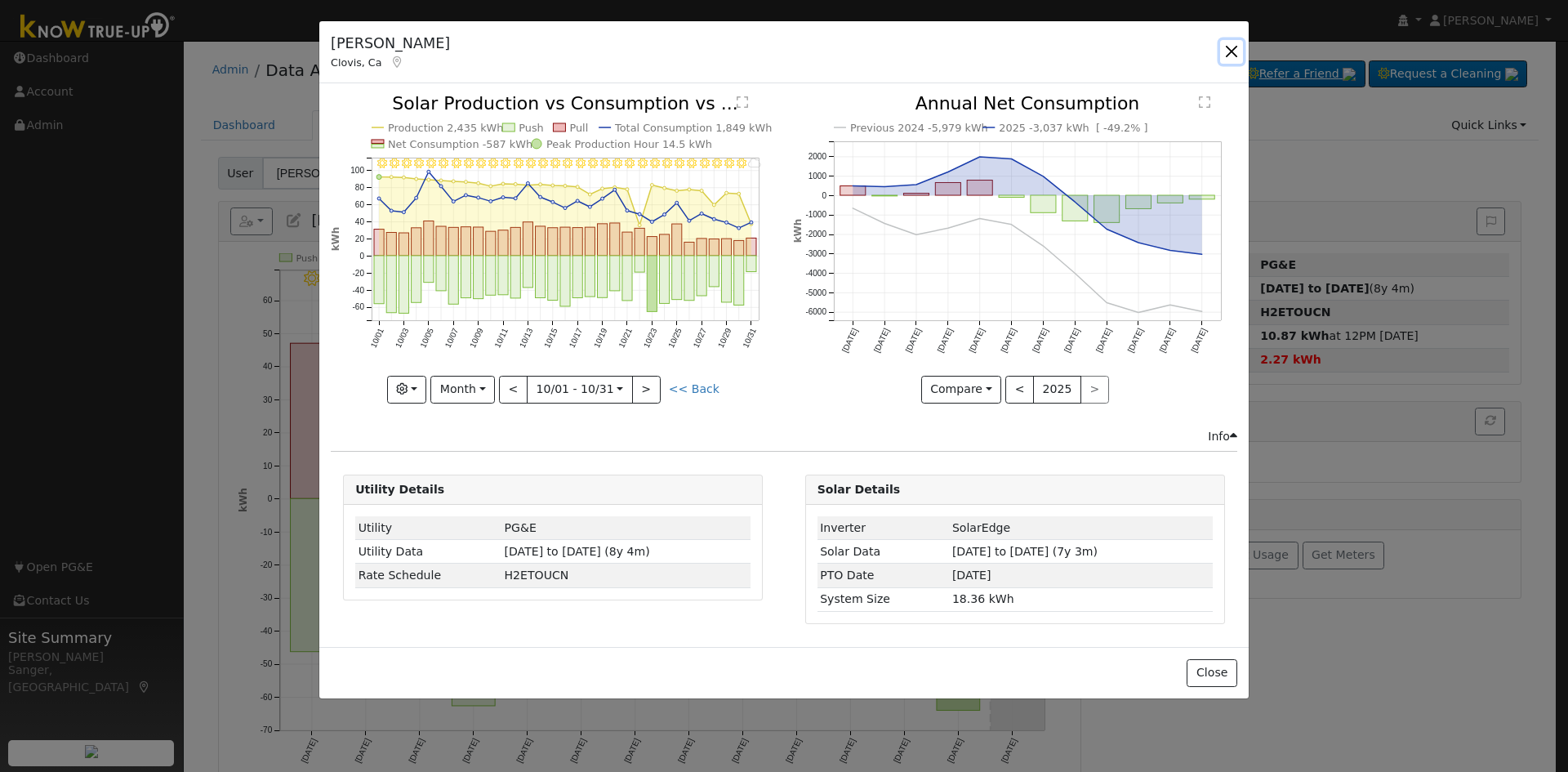
drag, startPoint x: 1231, startPoint y: 48, endPoint x: 1249, endPoint y: 61, distance: 22.2
click at [1231, 48] on button "button" at bounding box center [1232, 51] width 23 height 23
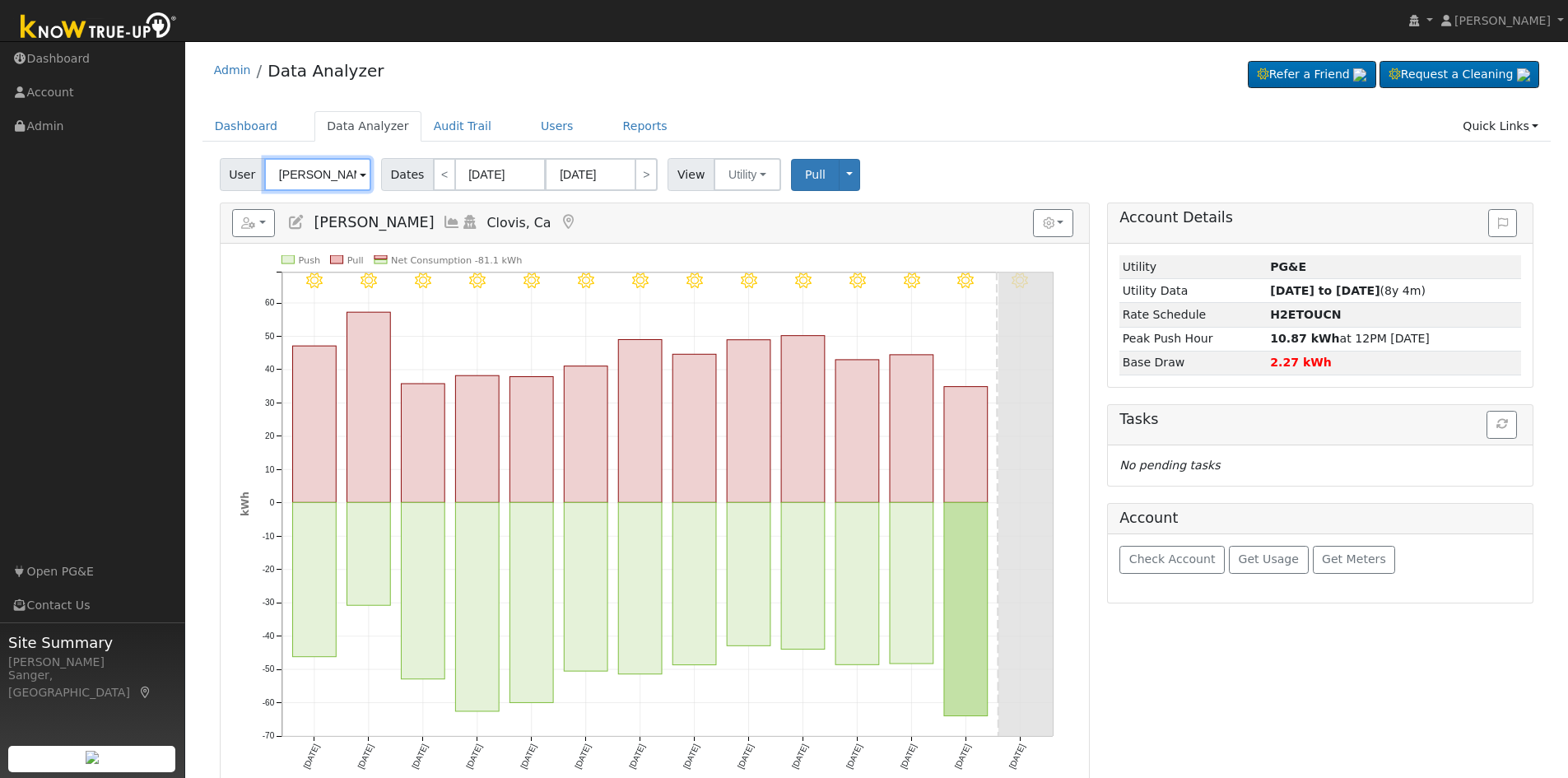
click at [339, 174] on input "[PERSON_NAME]" at bounding box center [318, 175] width 107 height 33
paste input "[PERSON_NAME]"
type input "[PERSON_NAME]"
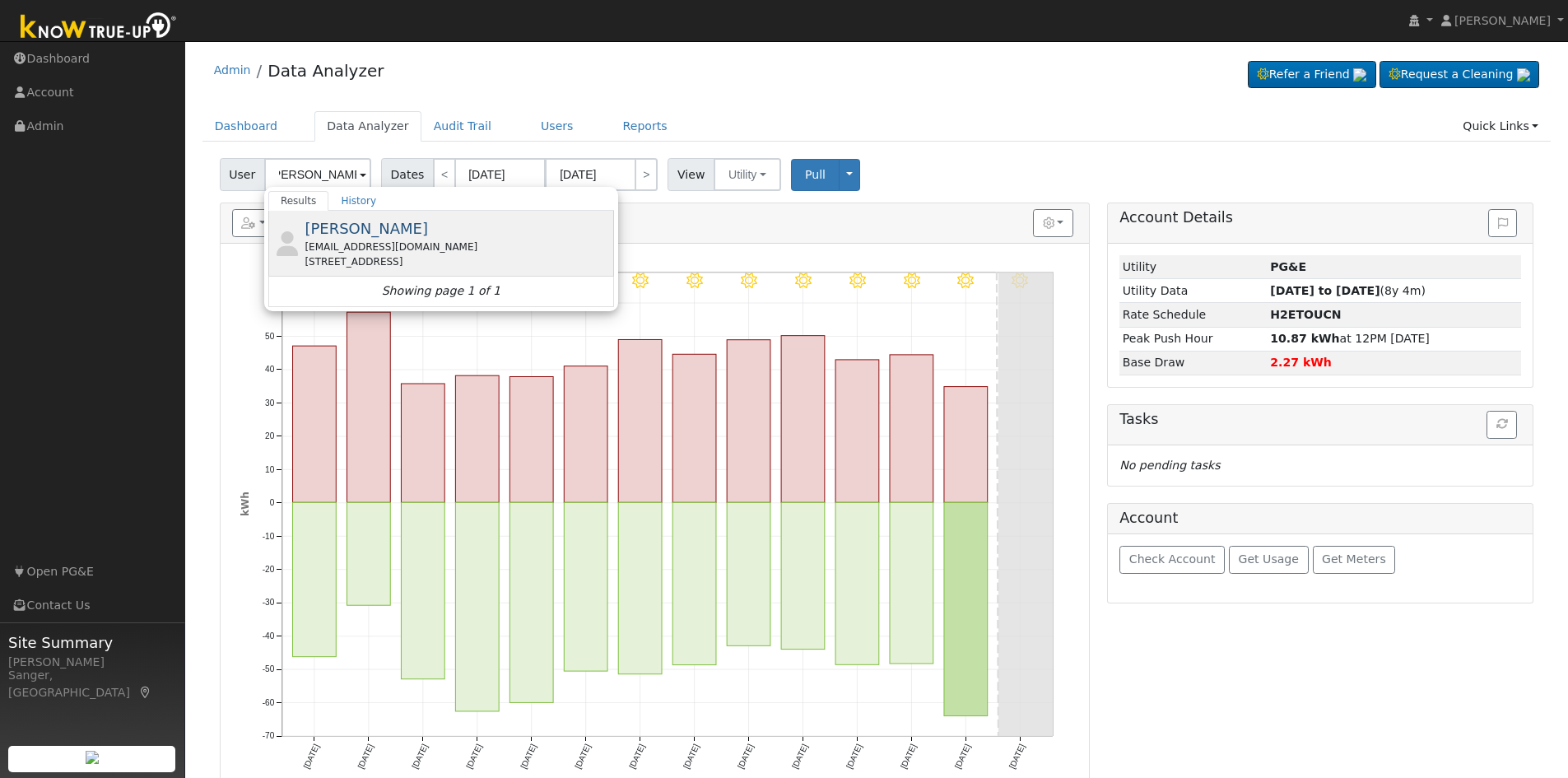
scroll to position [0, 0]
click at [361, 263] on div "[STREET_ADDRESS]" at bounding box center [457, 261] width 306 height 15
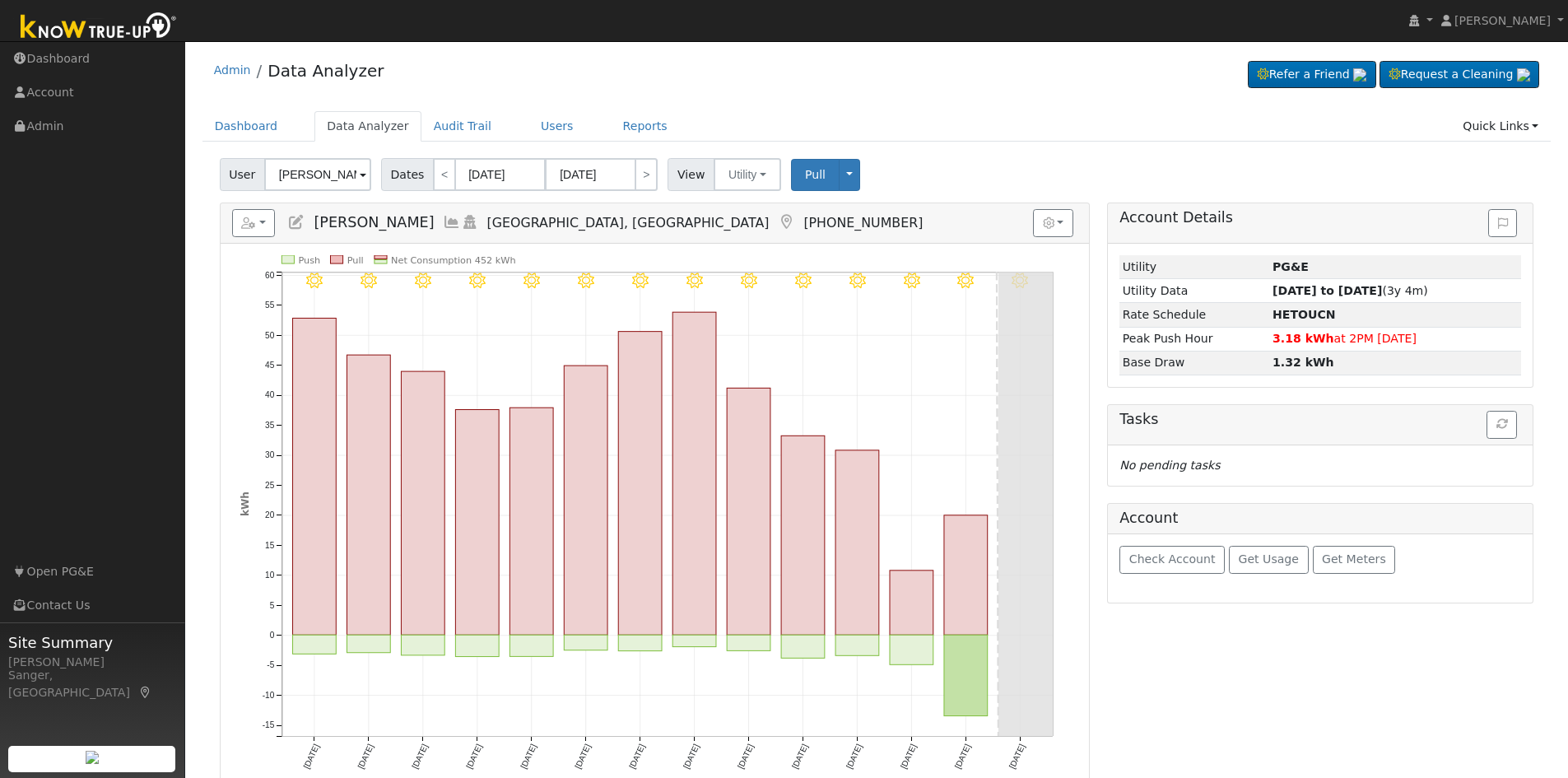
click at [294, 225] on icon at bounding box center [296, 223] width 18 height 15
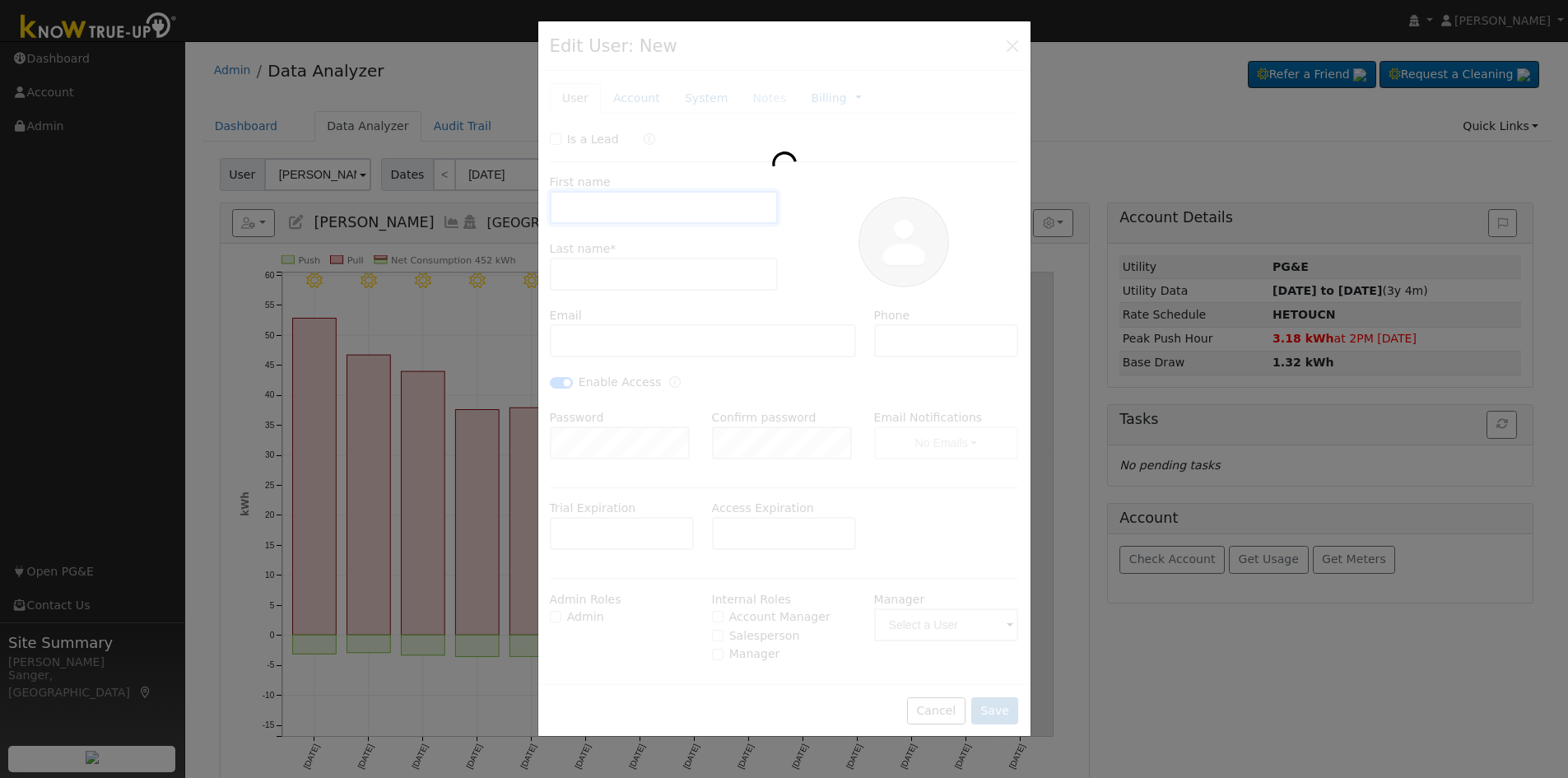
type input "Sikander"
type input "[PERSON_NAME]"
type input "[EMAIL_ADDRESS][DOMAIN_NAME]"
type input "[PHONE_NUMBER]"
checkbox input "true"
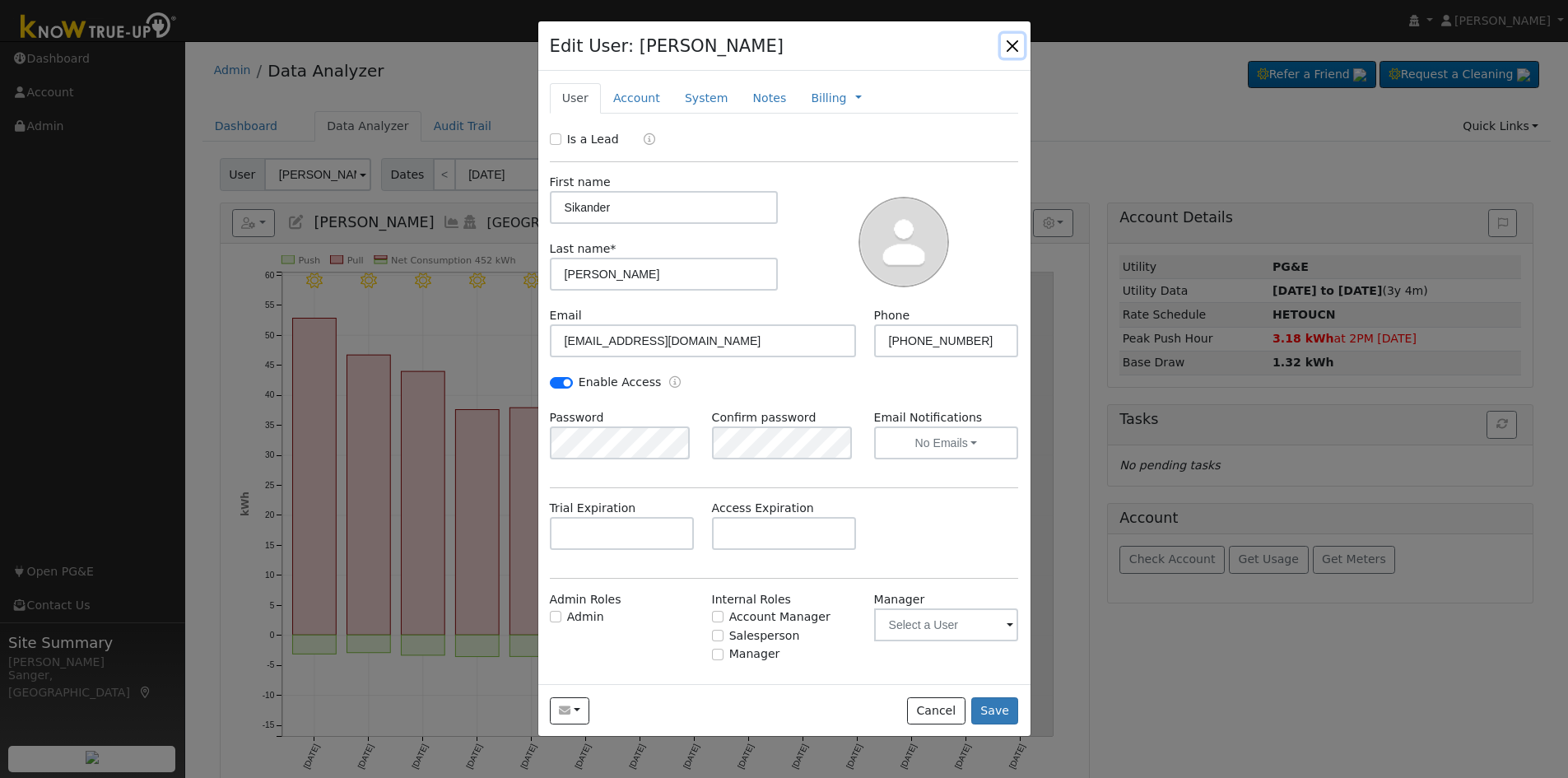
click at [1005, 43] on button "button" at bounding box center [1012, 45] width 23 height 23
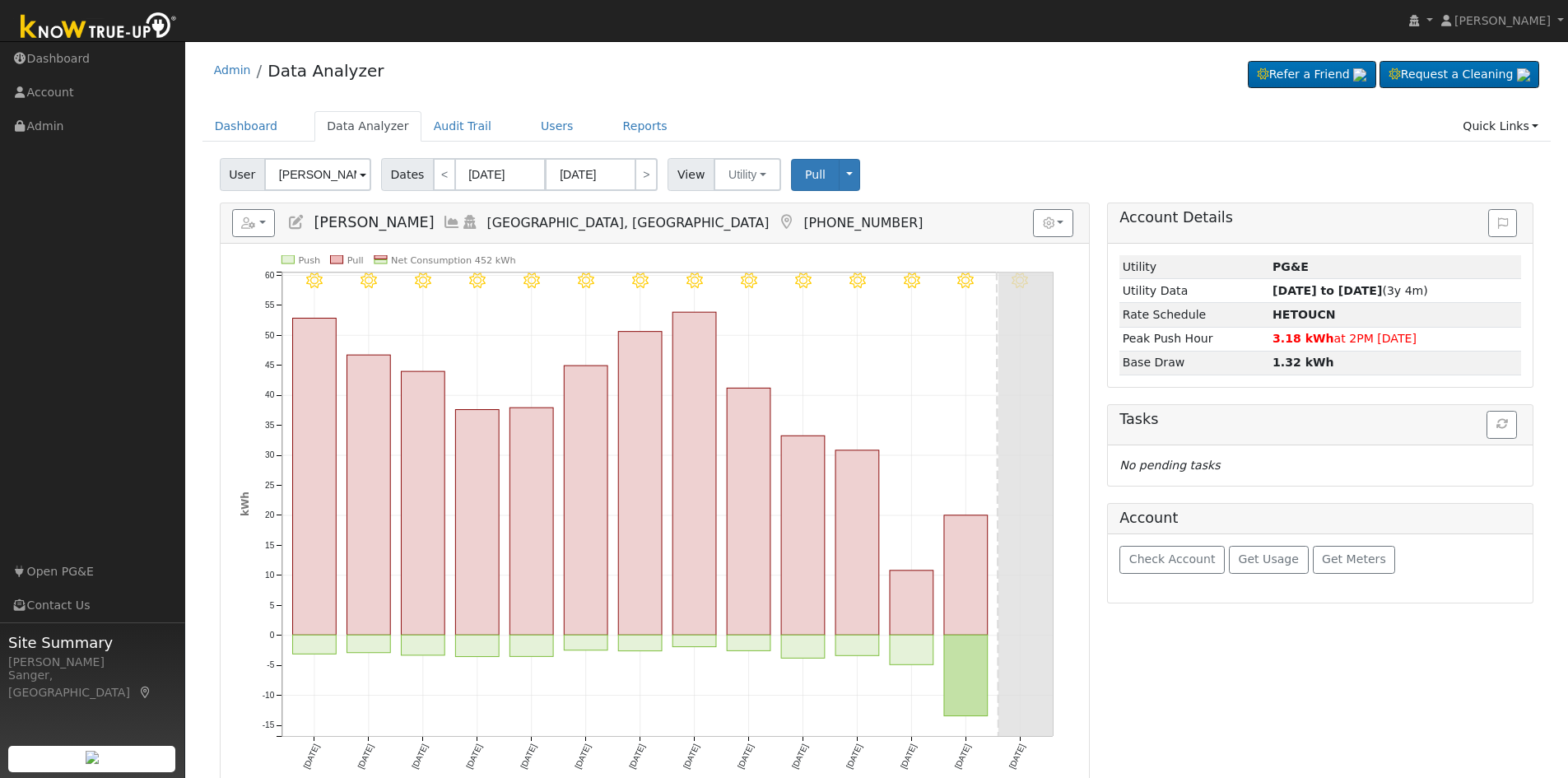
click at [442, 225] on icon at bounding box center [452, 223] width 18 height 15
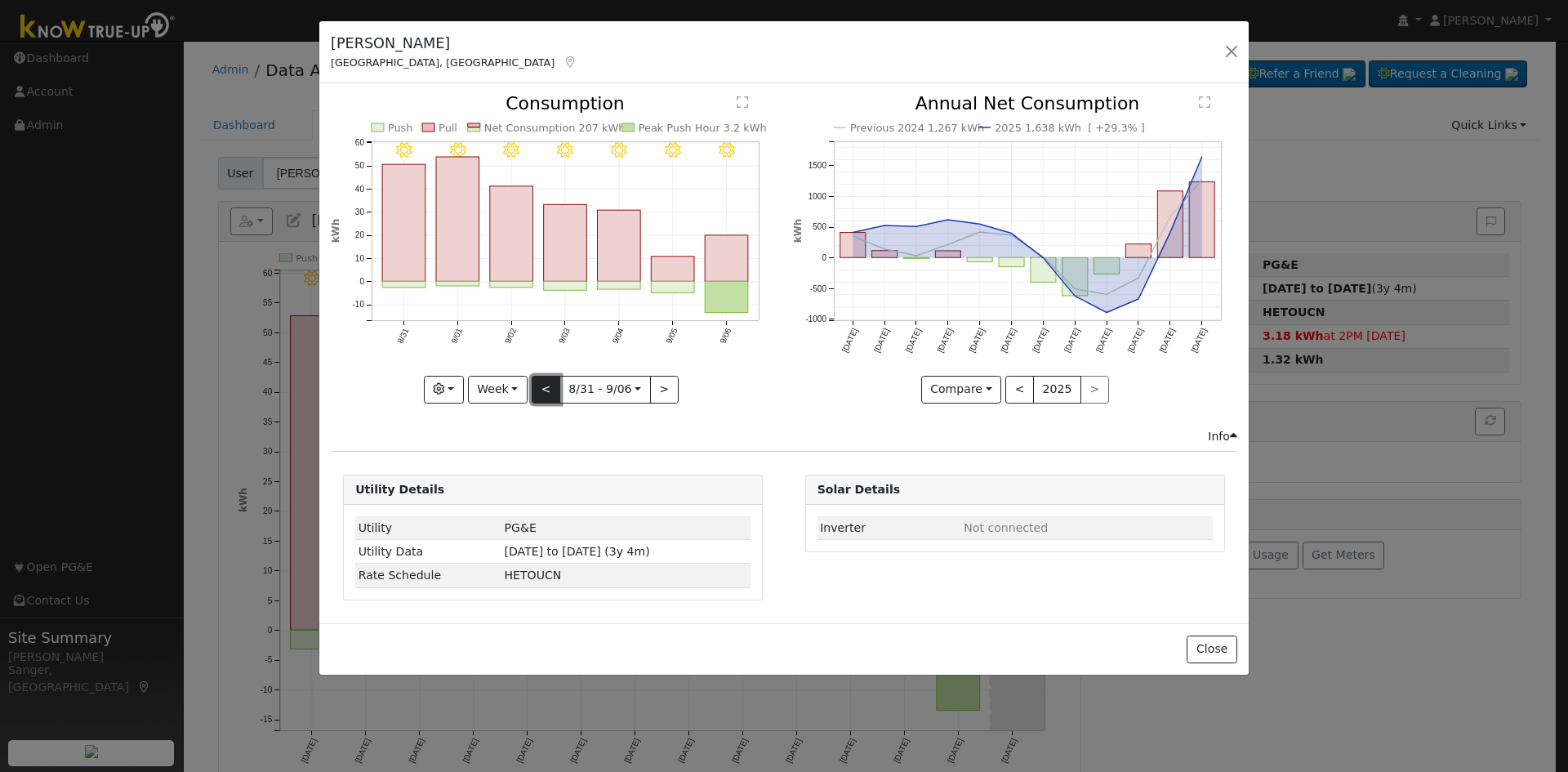
click at [542, 388] on button "<" at bounding box center [545, 390] width 28 height 28
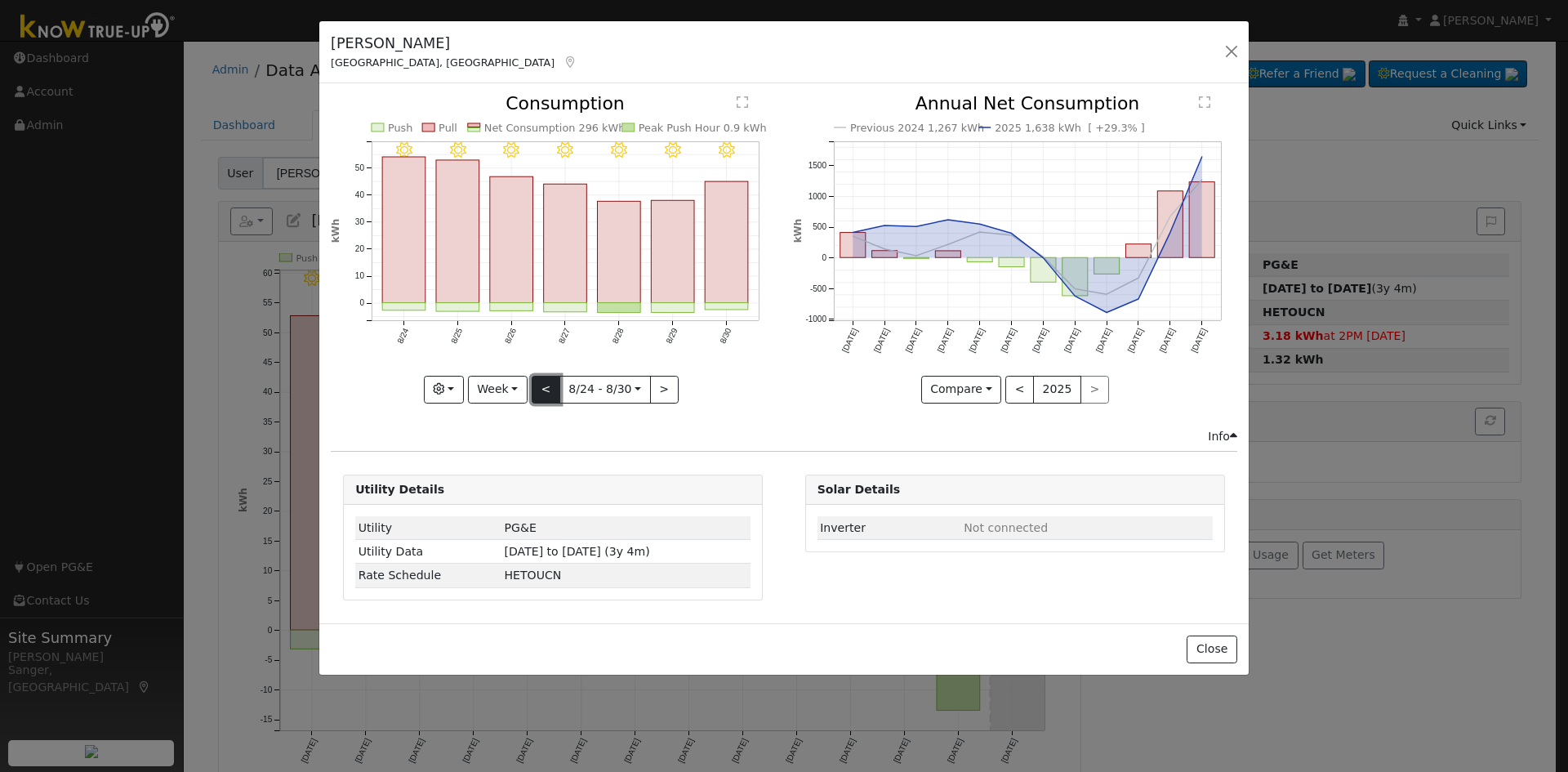
click at [541, 389] on button "<" at bounding box center [545, 390] width 28 height 28
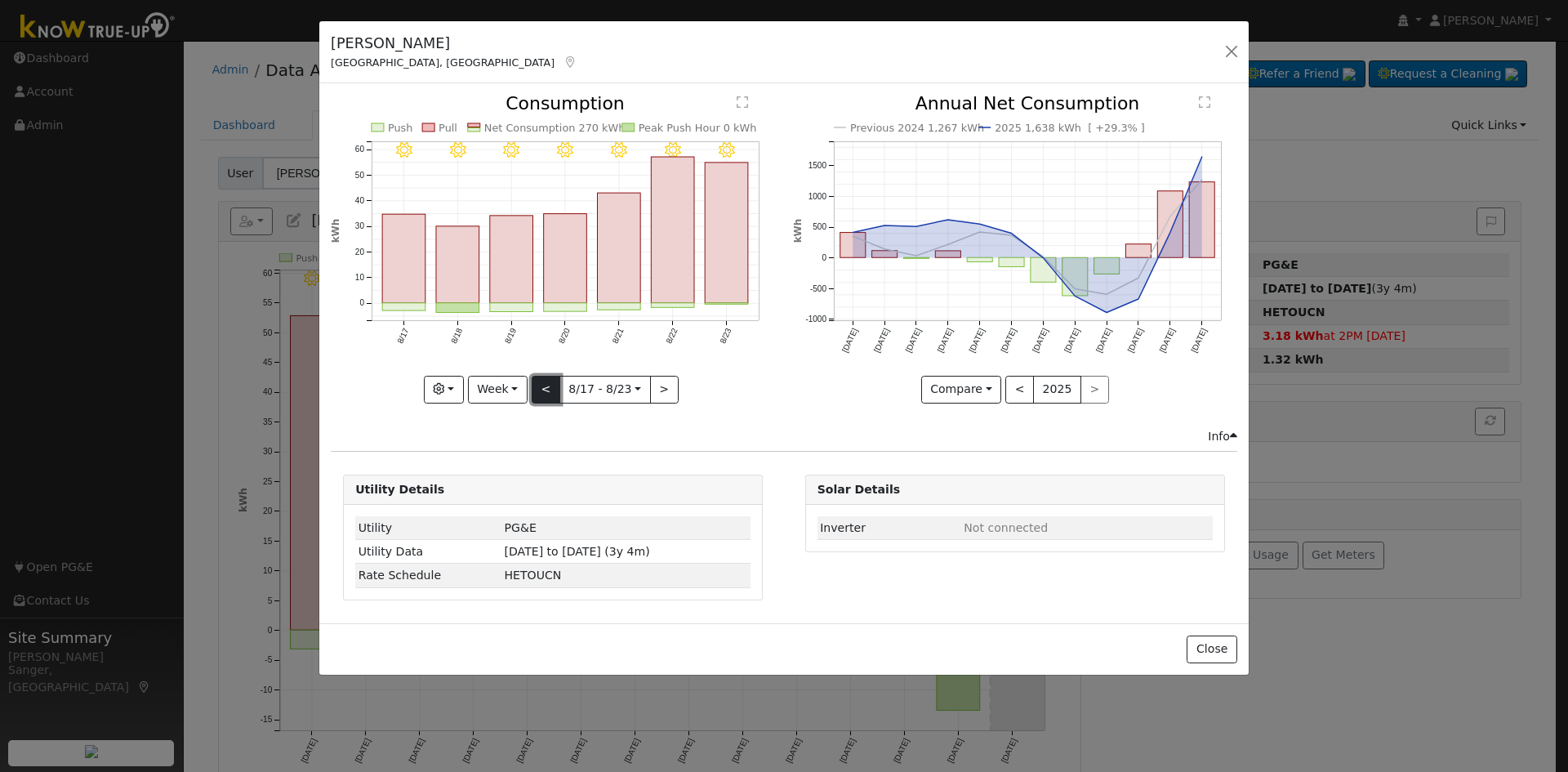
click at [541, 389] on button "<" at bounding box center [545, 390] width 28 height 28
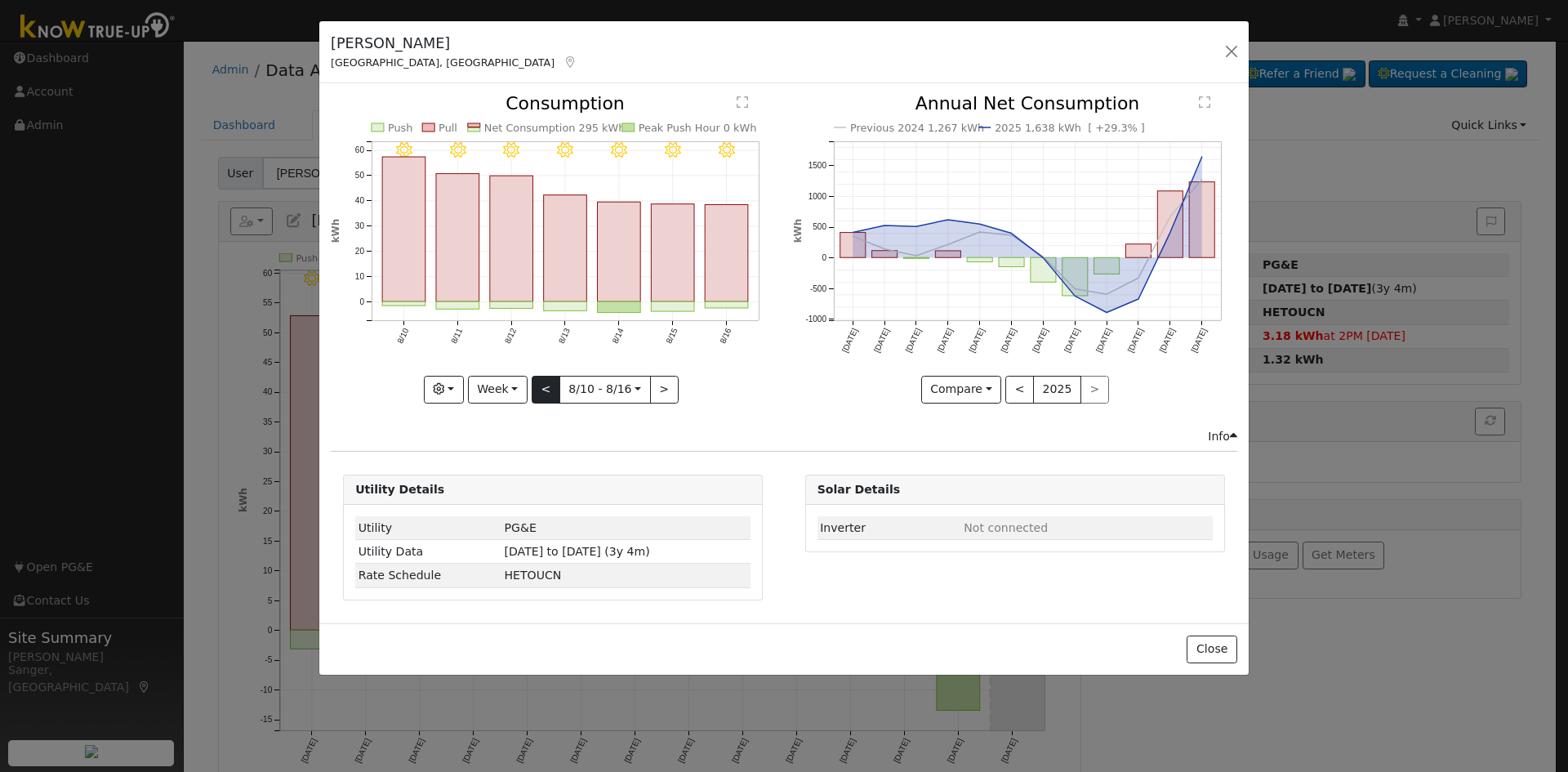
click at [541, 389] on div at bounding box center [553, 248] width 444 height 308
click at [476, 390] on button "Week" at bounding box center [498, 390] width 60 height 28
click at [507, 469] on link "Month" at bounding box center [526, 469] width 114 height 23
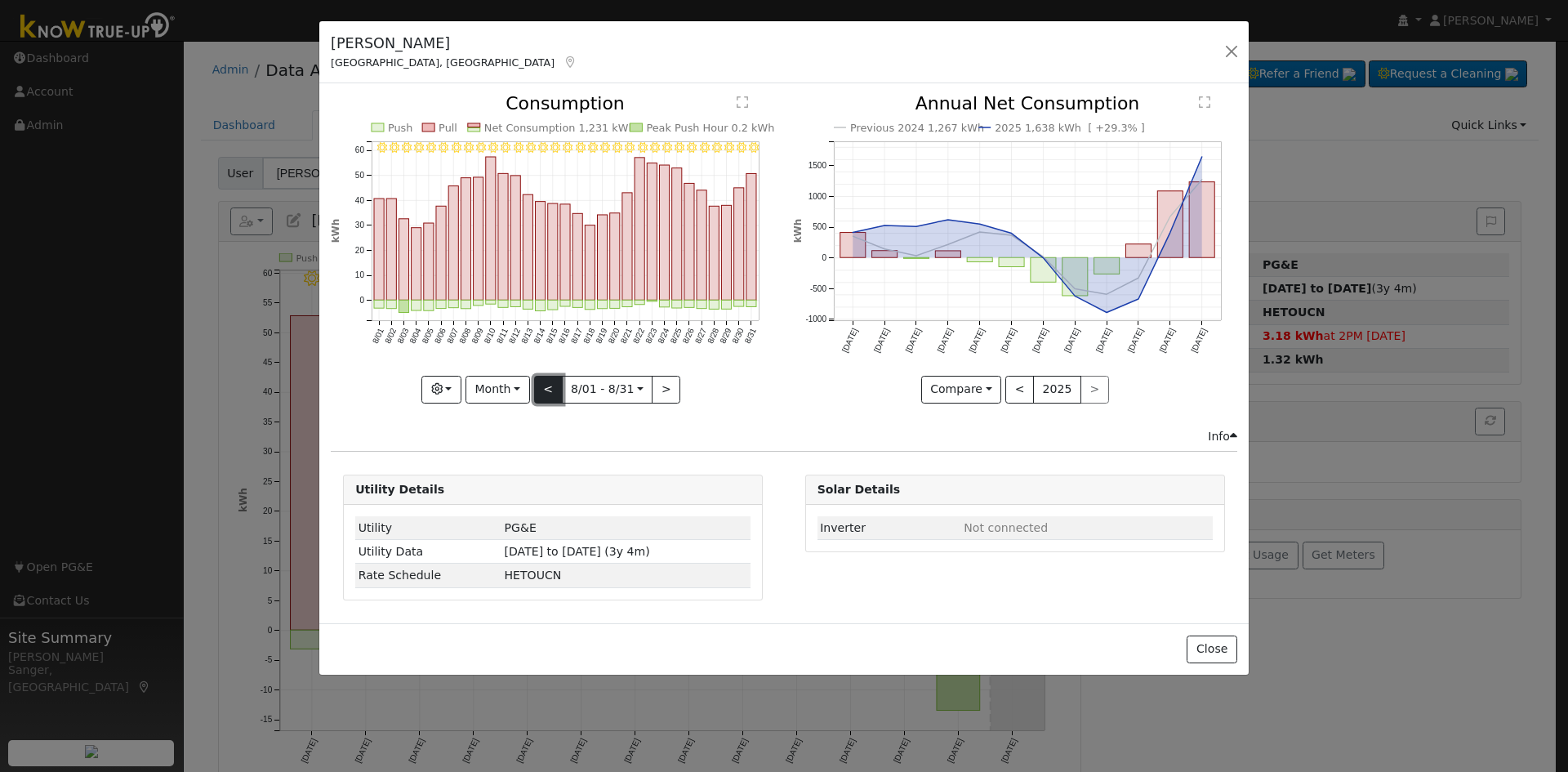
click at [544, 385] on button "<" at bounding box center [548, 390] width 28 height 28
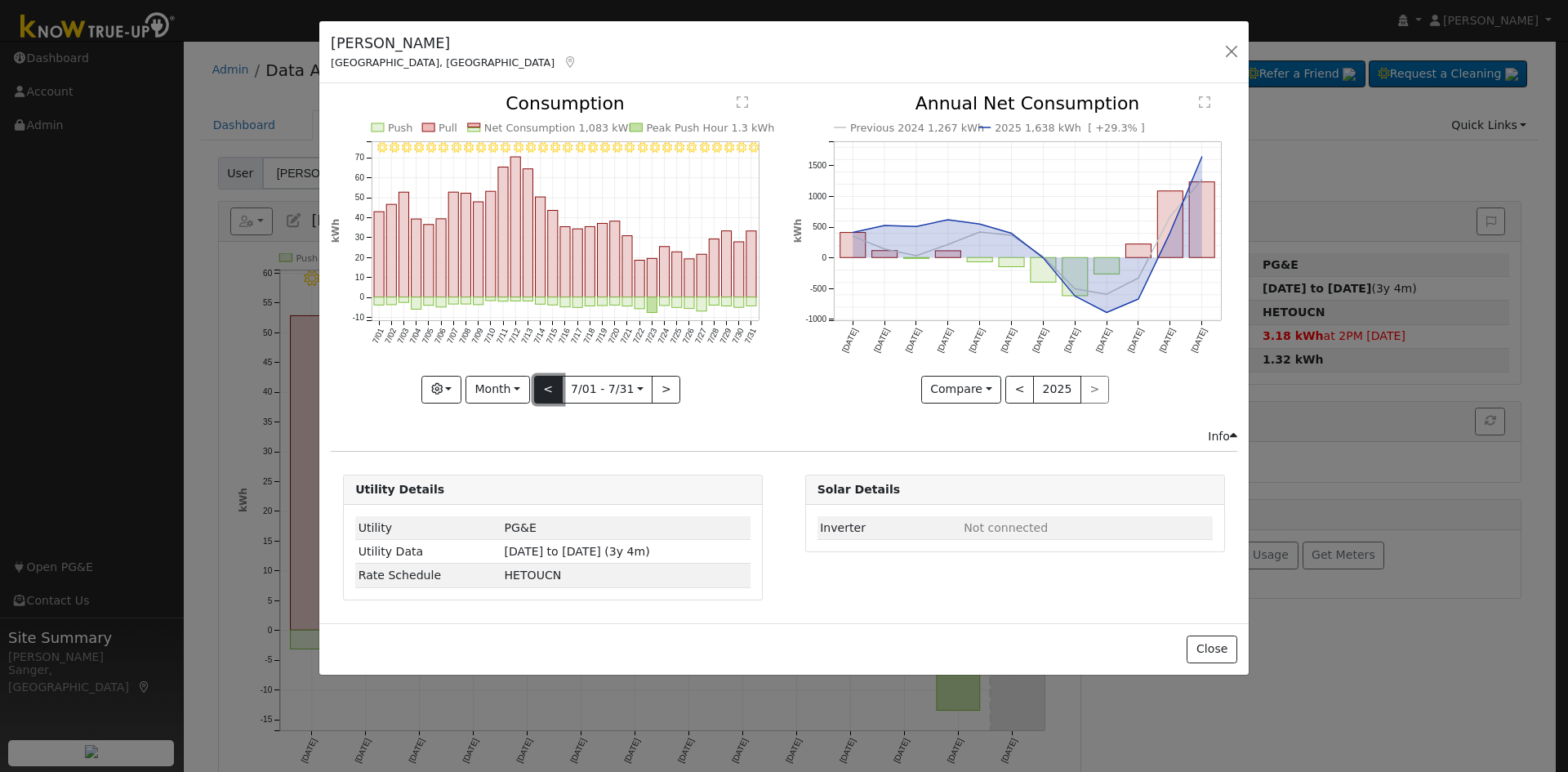
click at [544, 385] on button "<" at bounding box center [548, 390] width 28 height 28
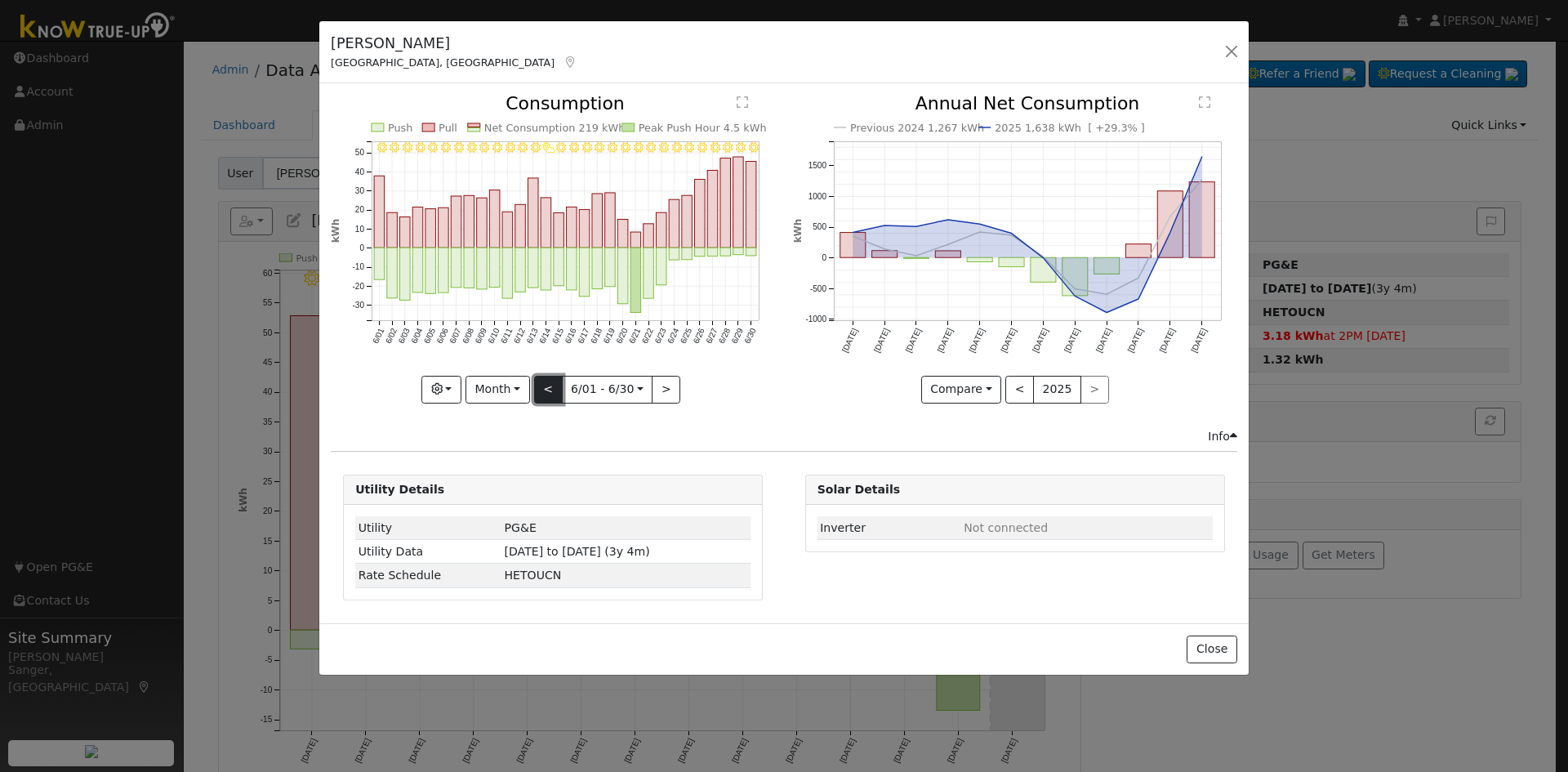
click at [544, 385] on button "<" at bounding box center [548, 390] width 28 height 28
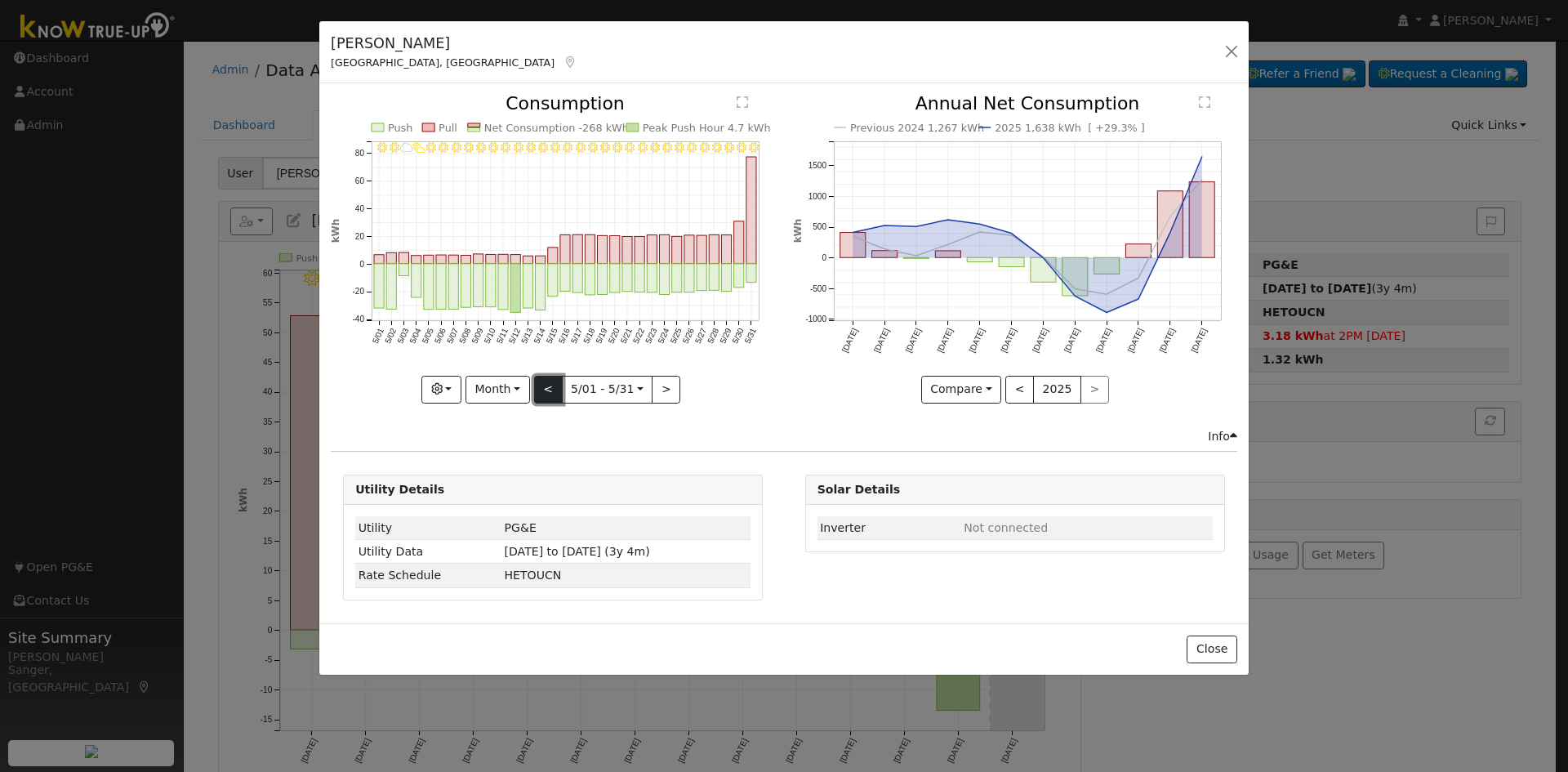
click at [544, 385] on button "<" at bounding box center [548, 390] width 28 height 28
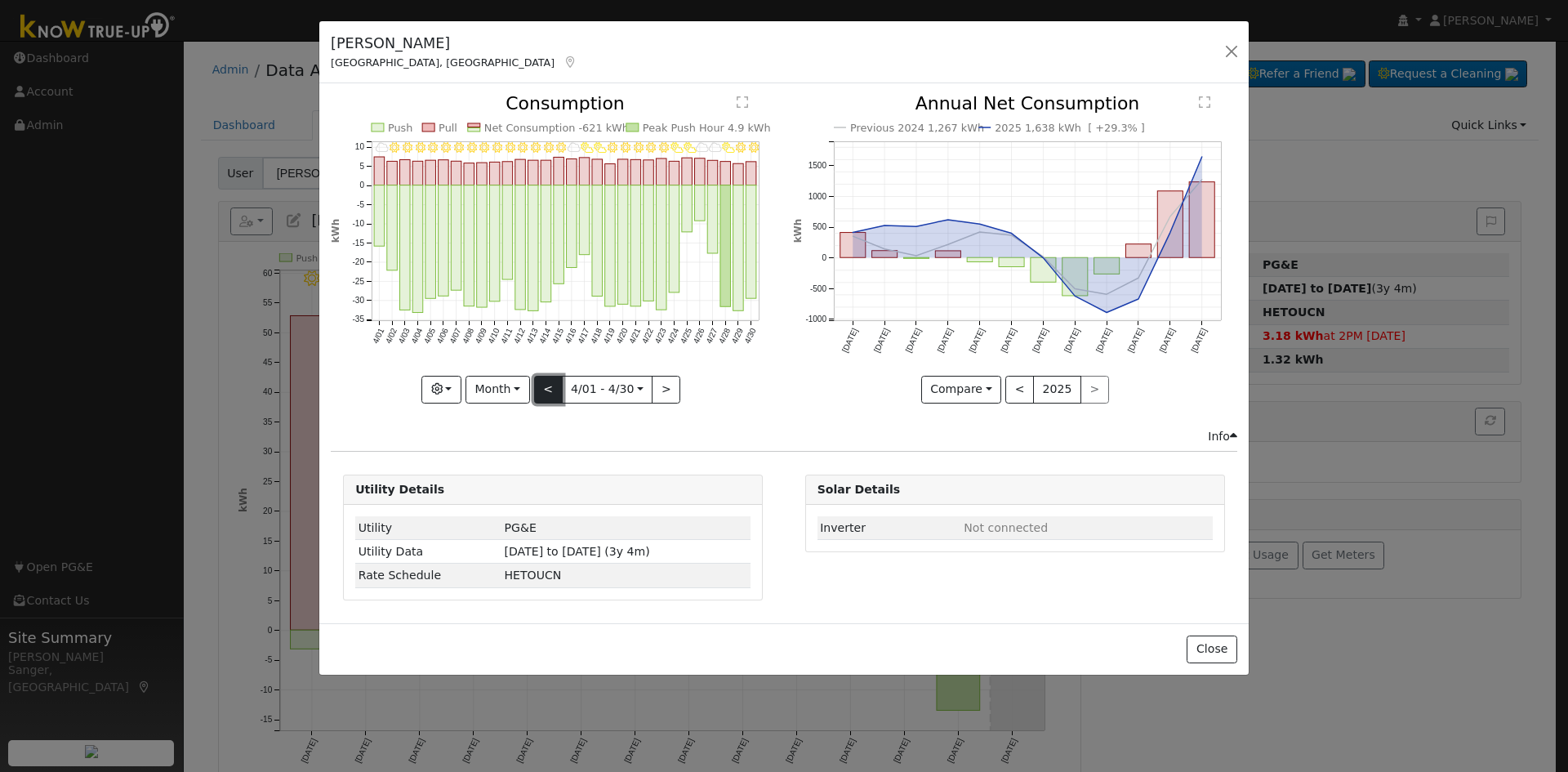
click at [544, 385] on button "<" at bounding box center [548, 390] width 28 height 28
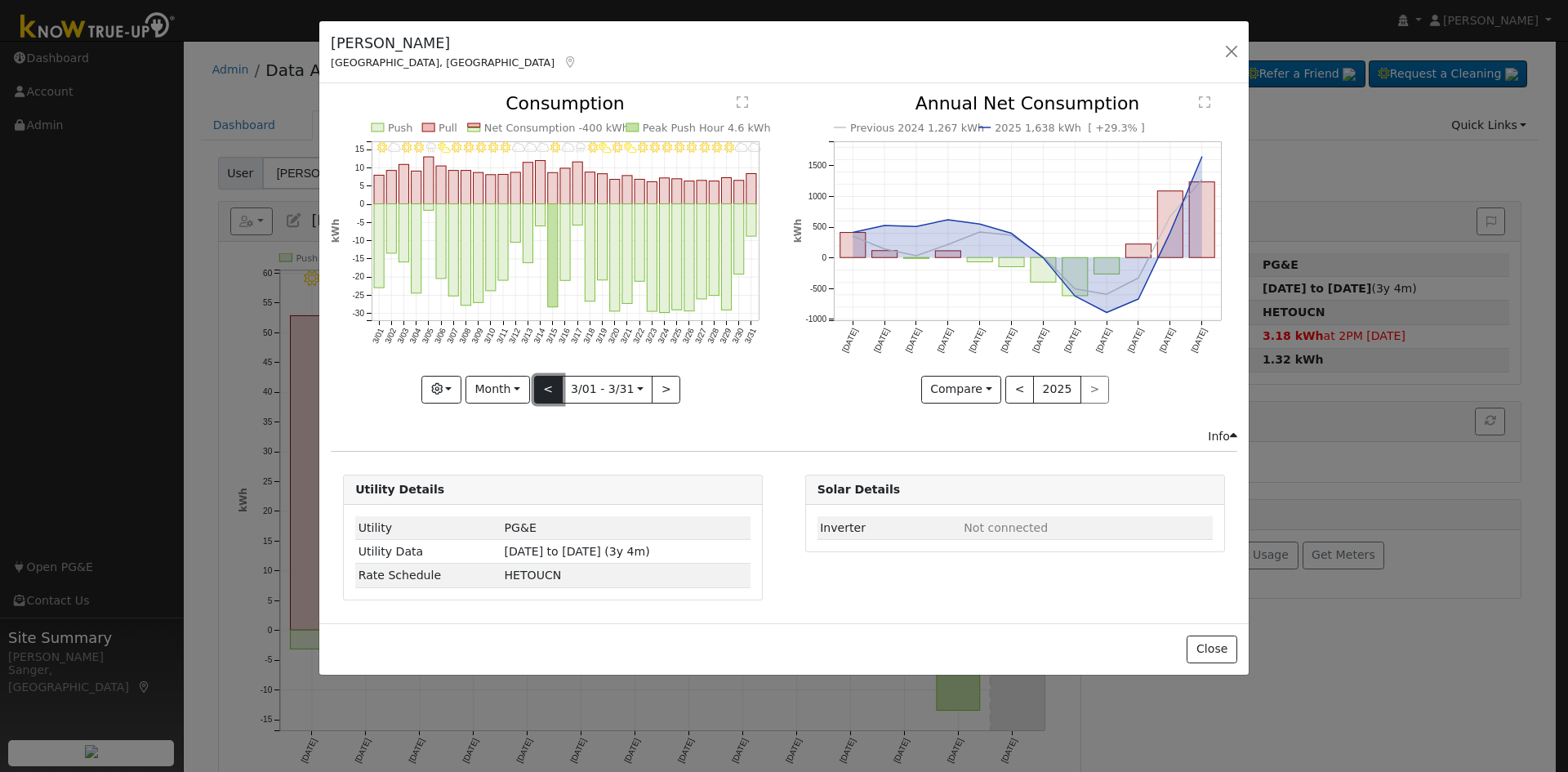
click at [544, 385] on button "<" at bounding box center [548, 390] width 28 height 28
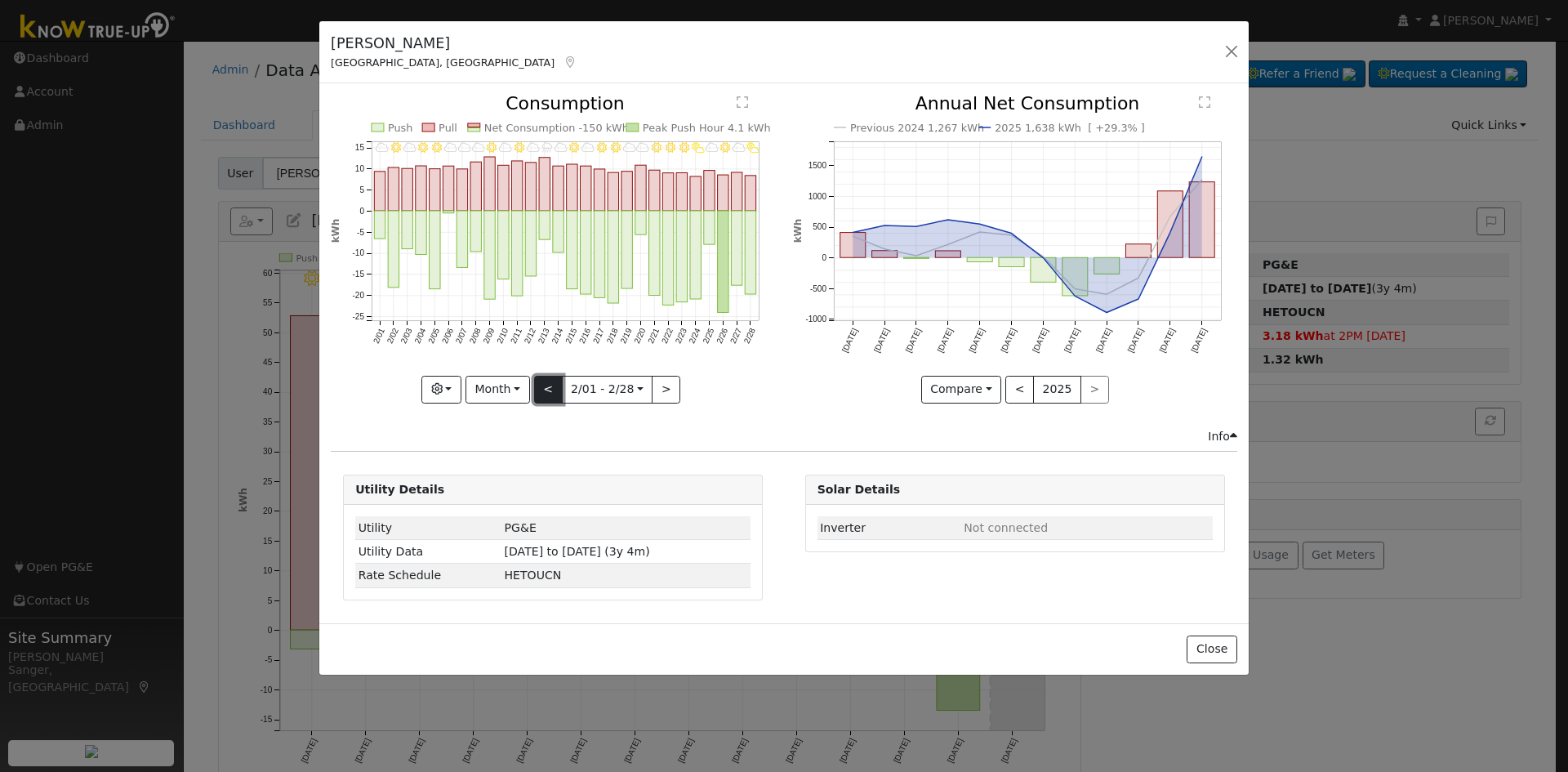
click at [544, 385] on button "<" at bounding box center [548, 390] width 28 height 28
type input "[DATE]"
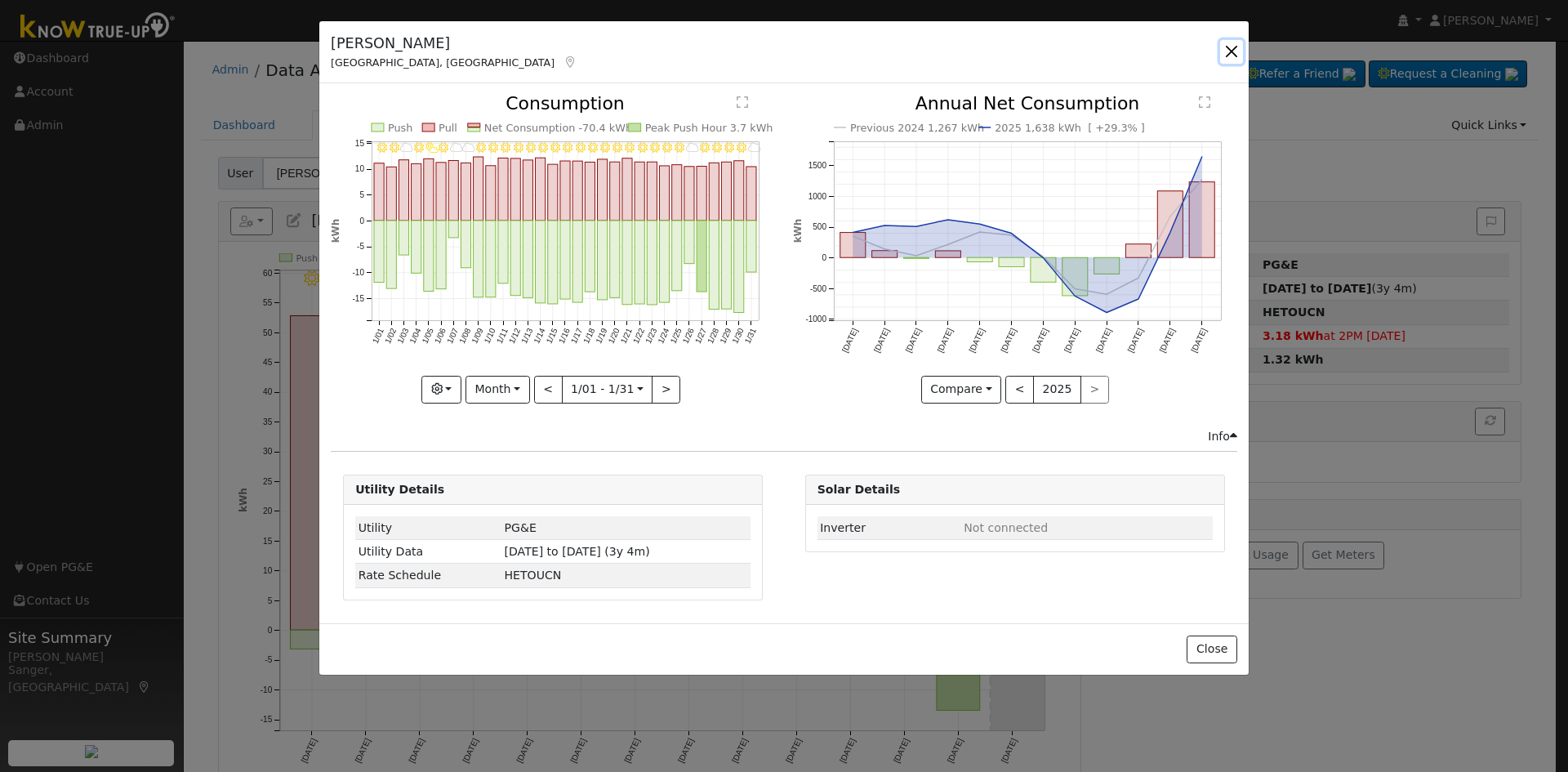
click at [1234, 49] on button "button" at bounding box center [1232, 51] width 23 height 23
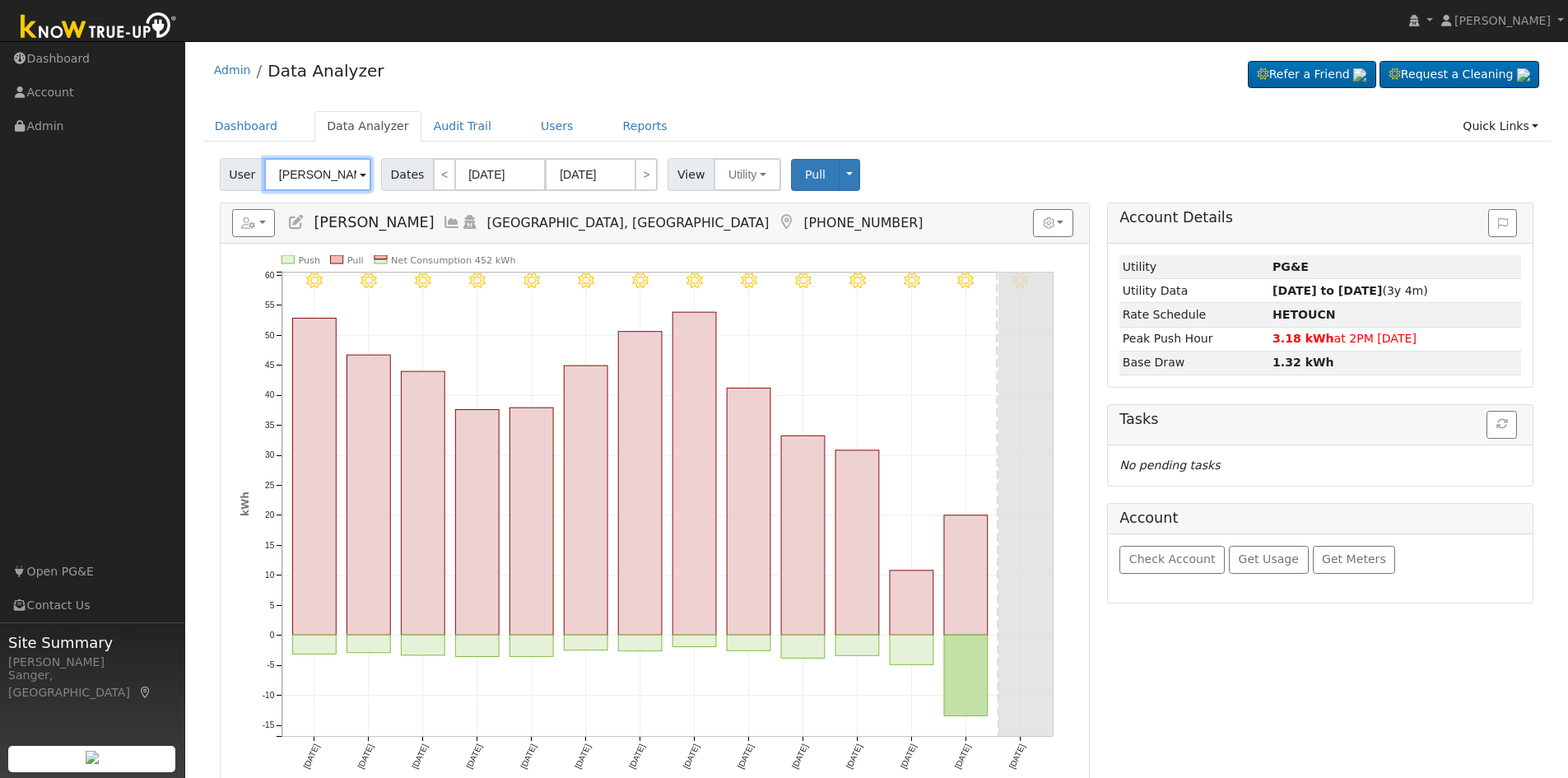
click at [314, 176] on input "[PERSON_NAME]" at bounding box center [318, 175] width 107 height 33
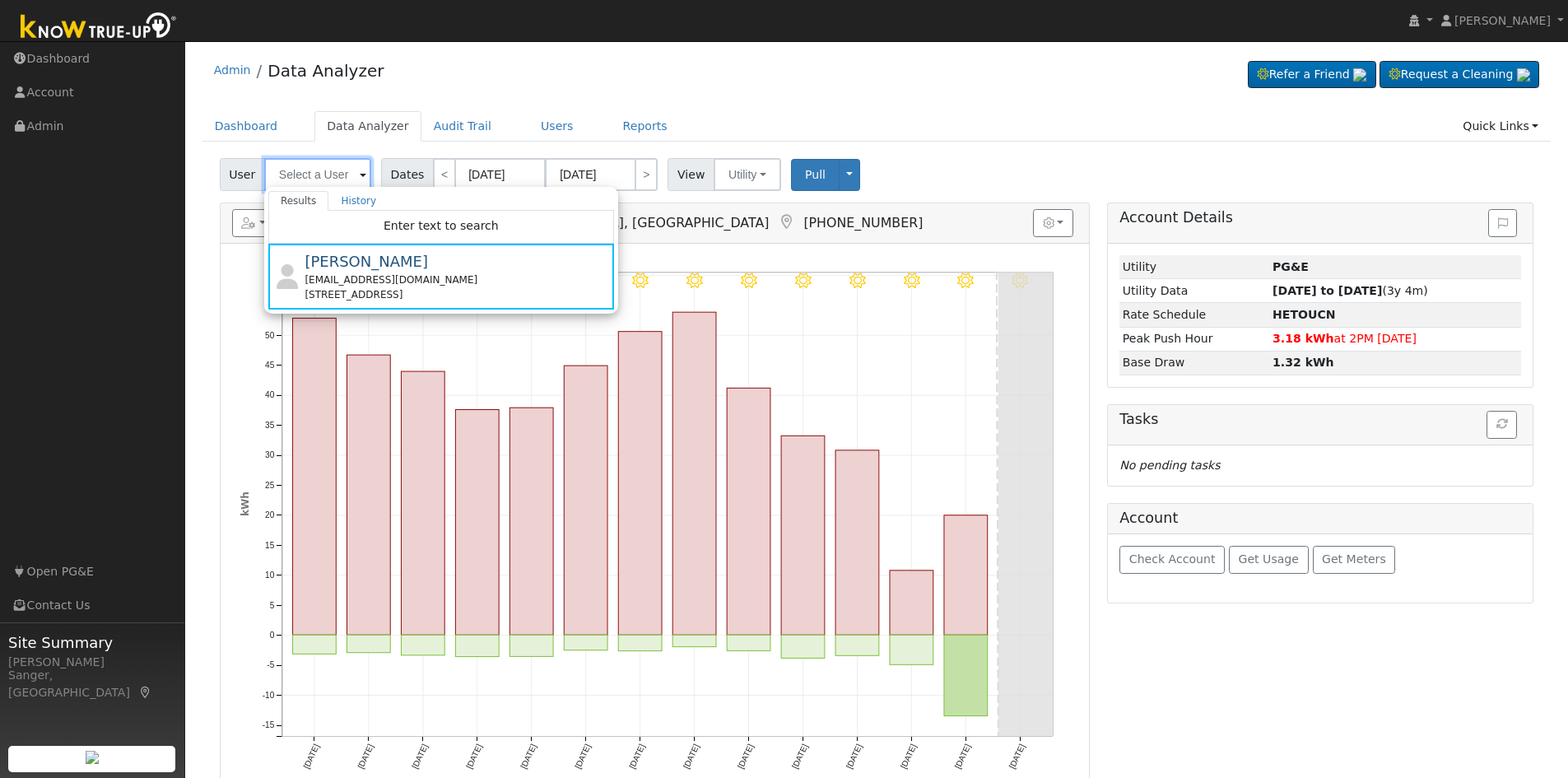
paste input "[PERSON_NAME]"
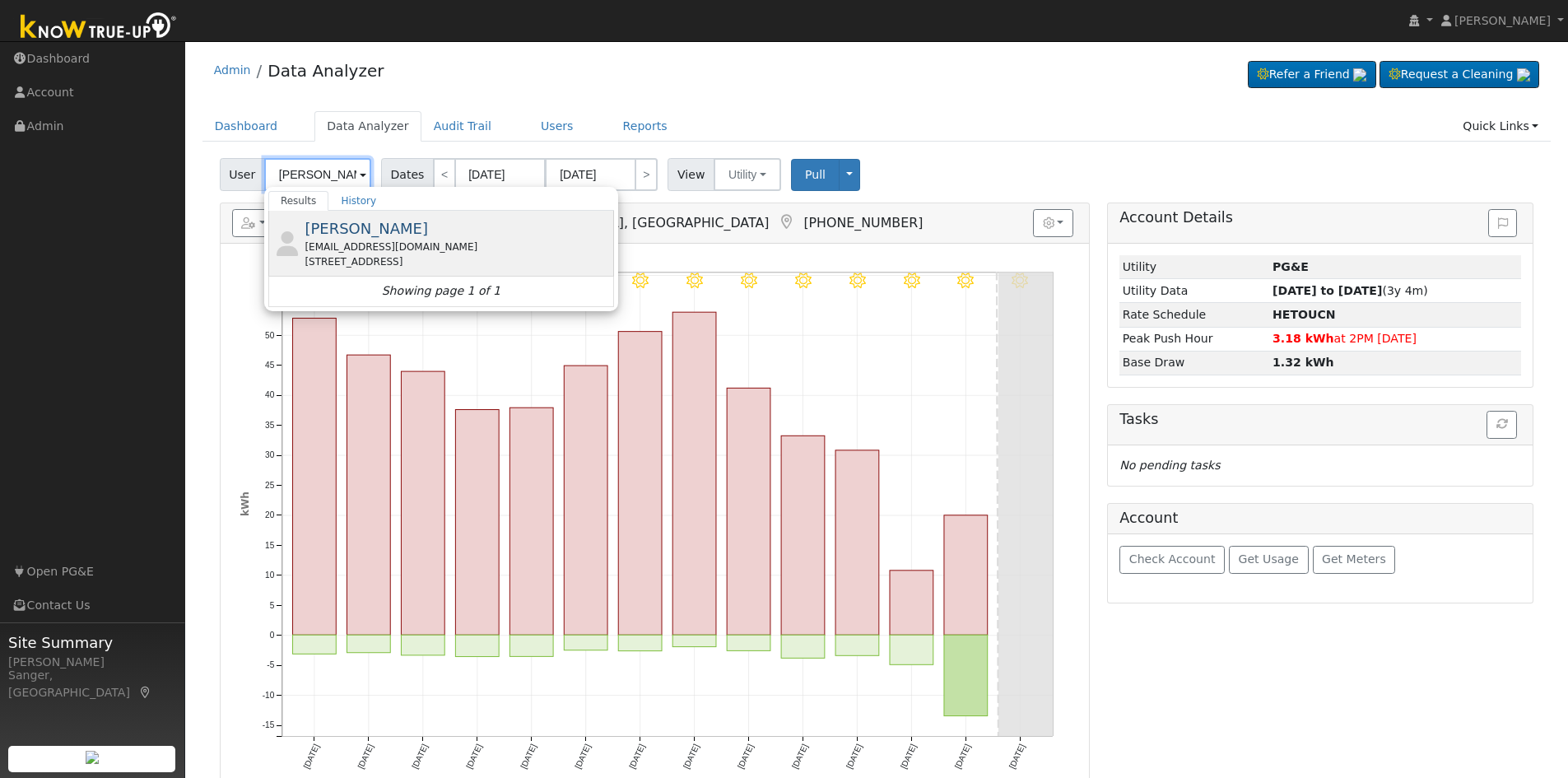
type input "[PERSON_NAME]"
click at [338, 255] on div "[STREET_ADDRESS]" at bounding box center [457, 261] width 306 height 15
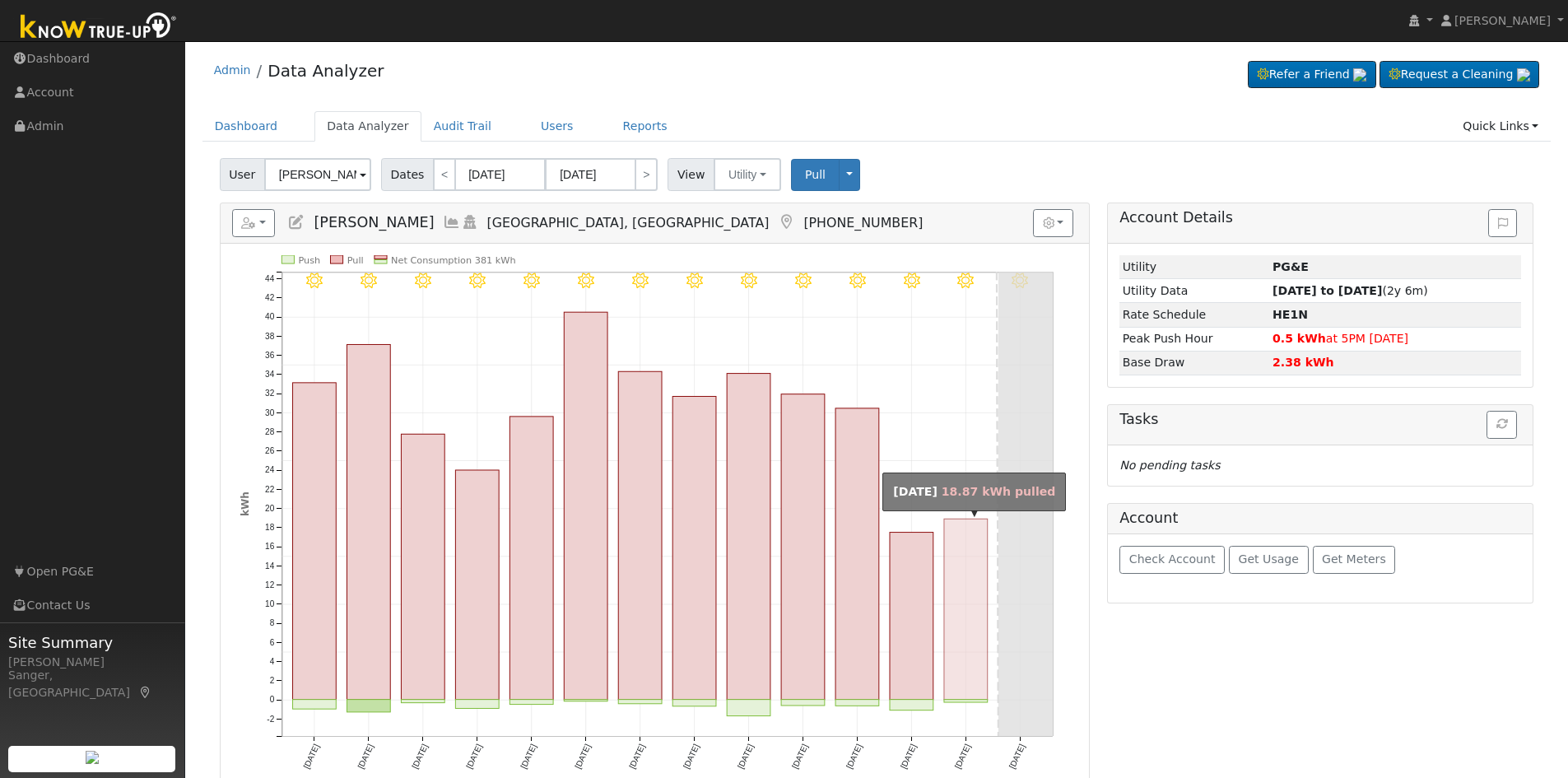
click at [956, 574] on rect "onclick=""" at bounding box center [965, 609] width 43 height 180
type input "[DATE]"
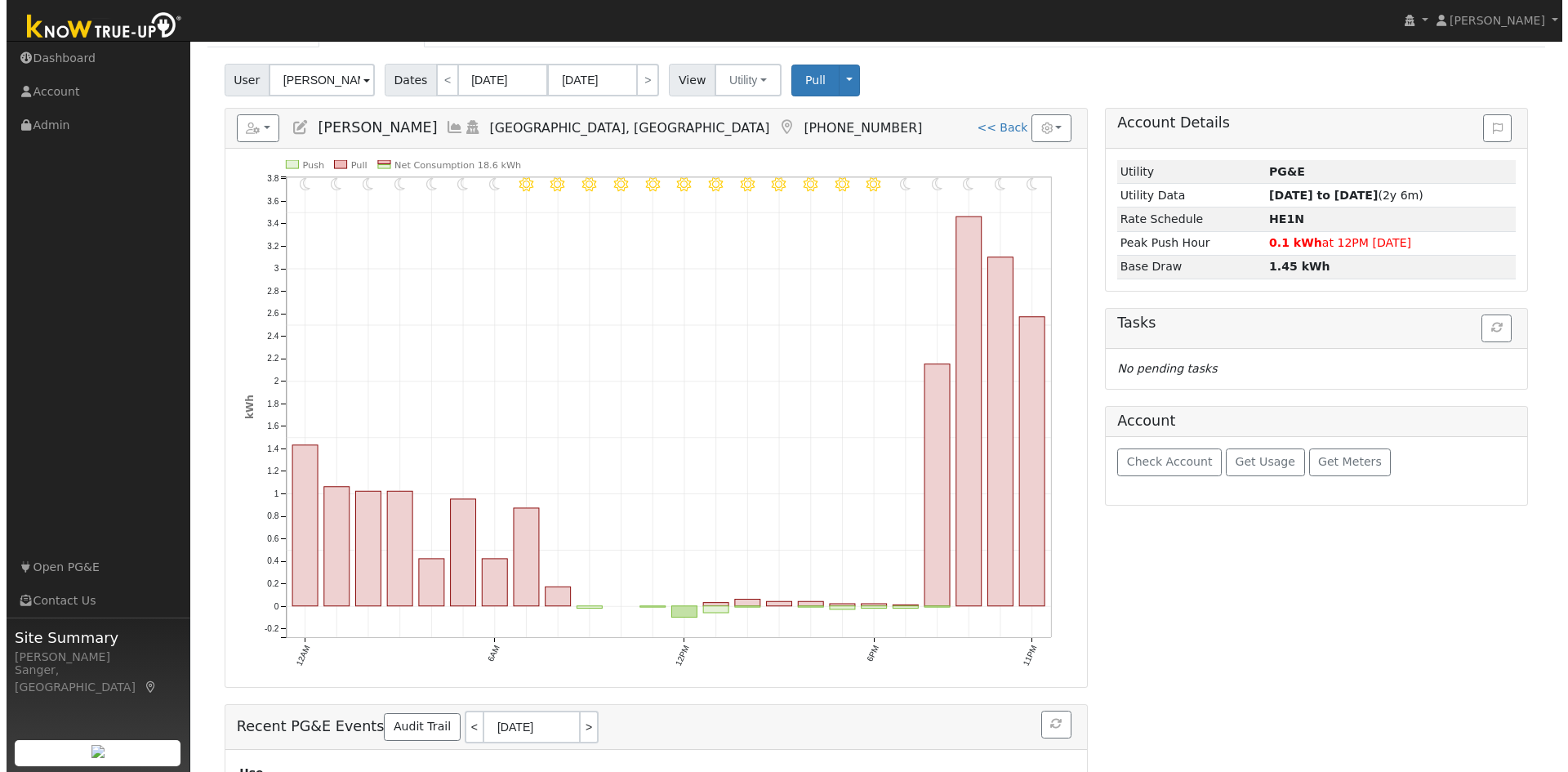
scroll to position [16, 0]
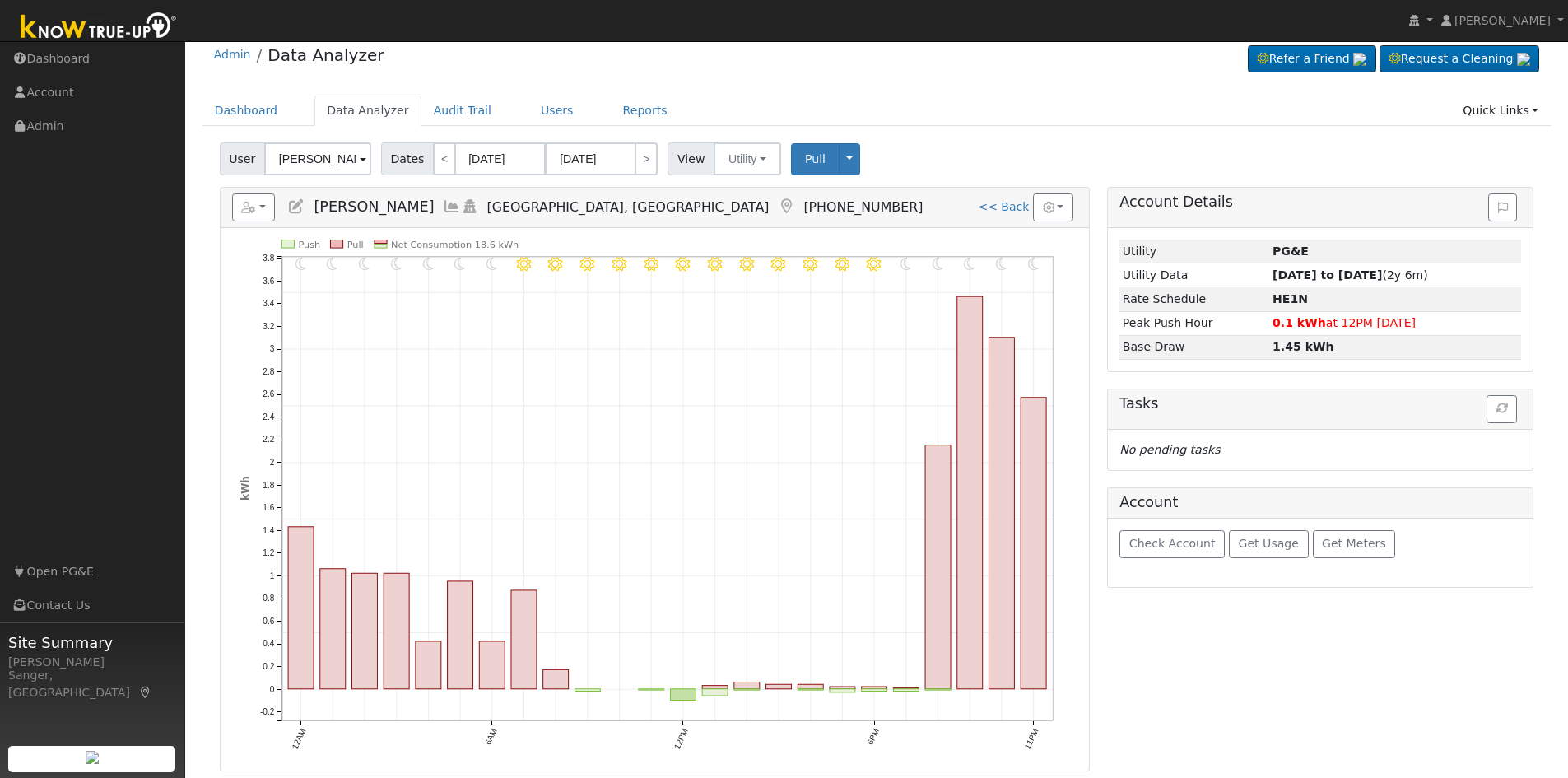
click at [442, 205] on icon at bounding box center [452, 207] width 18 height 15
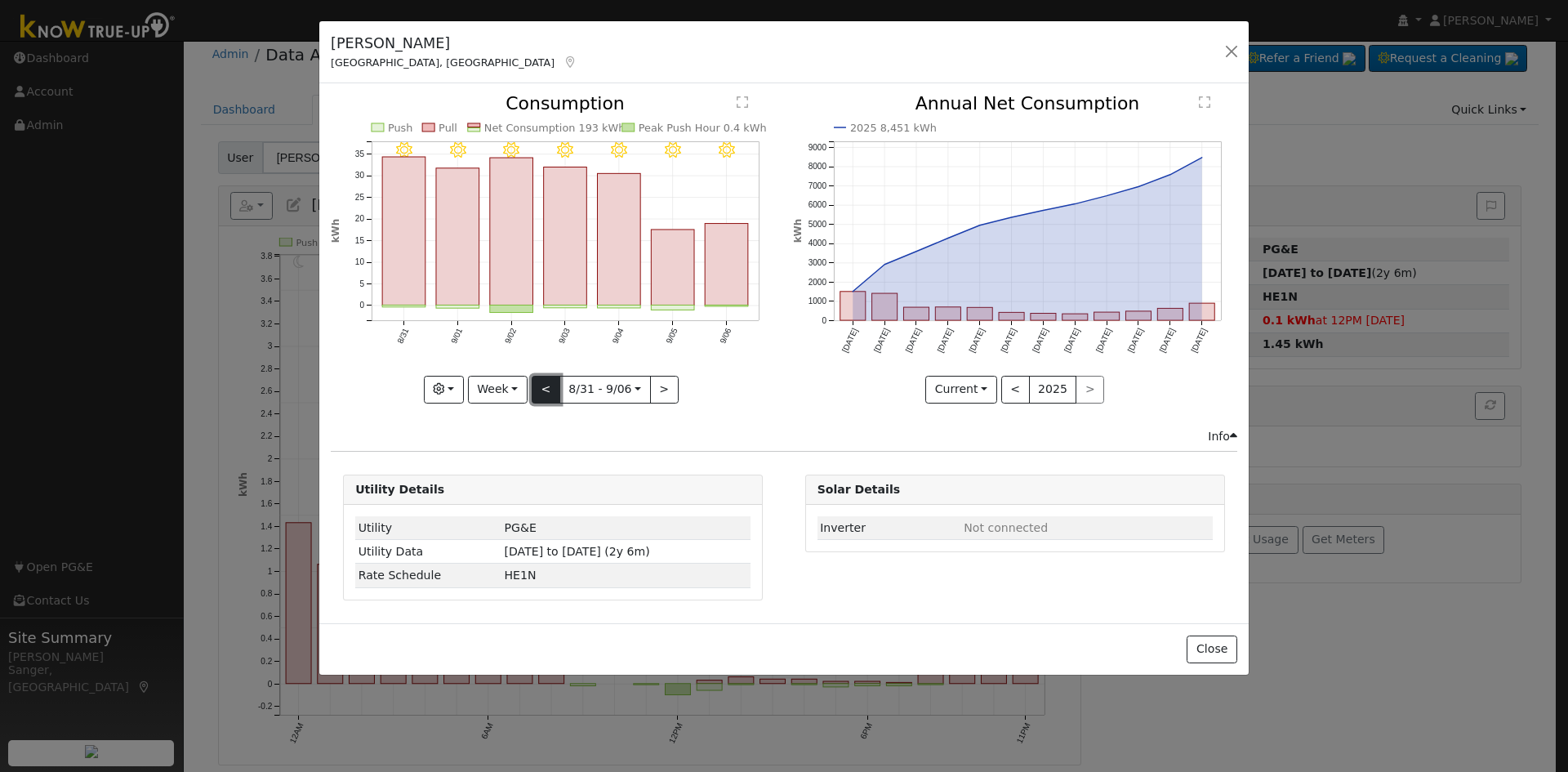
click at [544, 392] on button "<" at bounding box center [545, 390] width 28 height 28
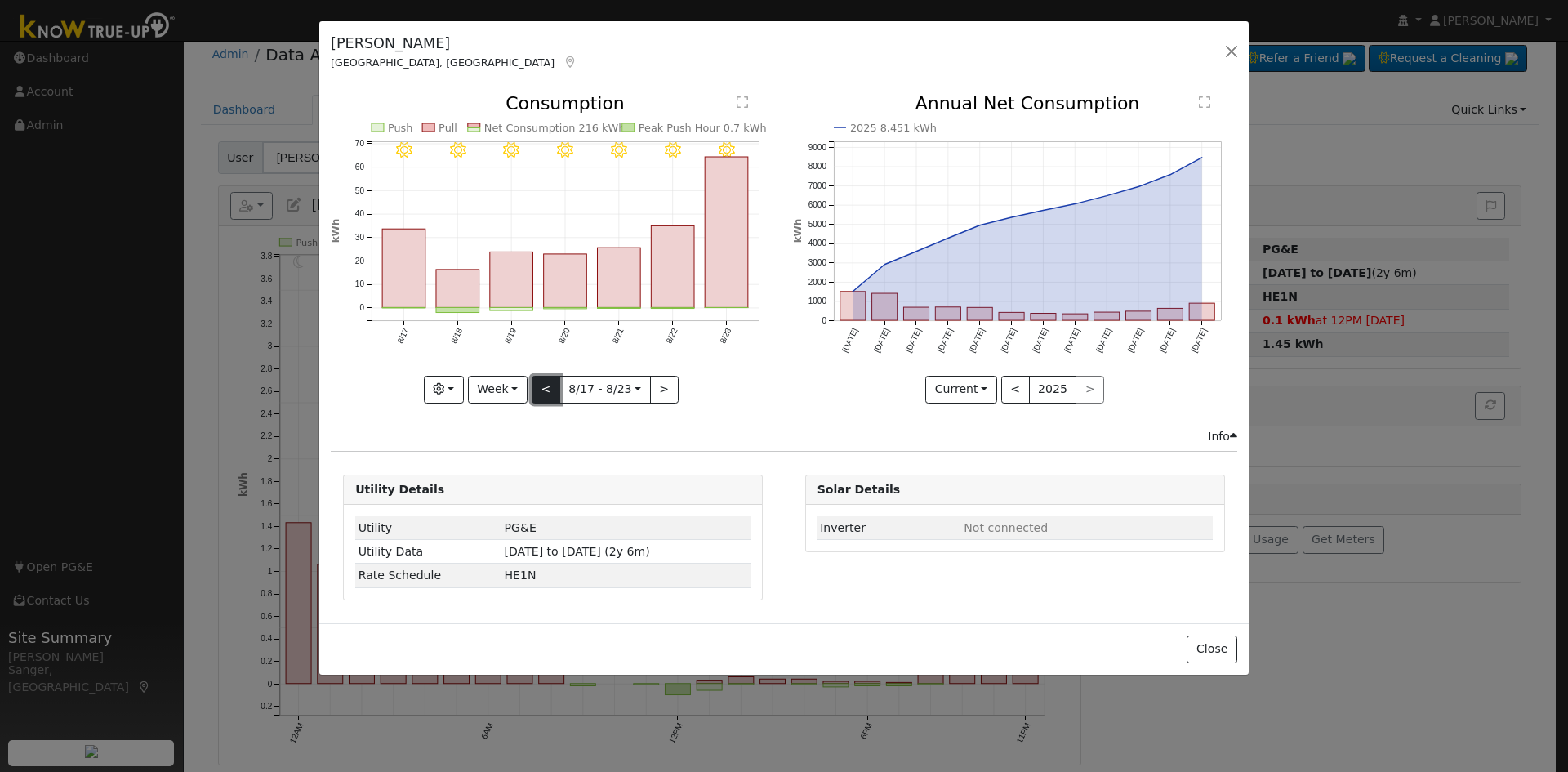
click at [544, 392] on button "<" at bounding box center [545, 390] width 28 height 28
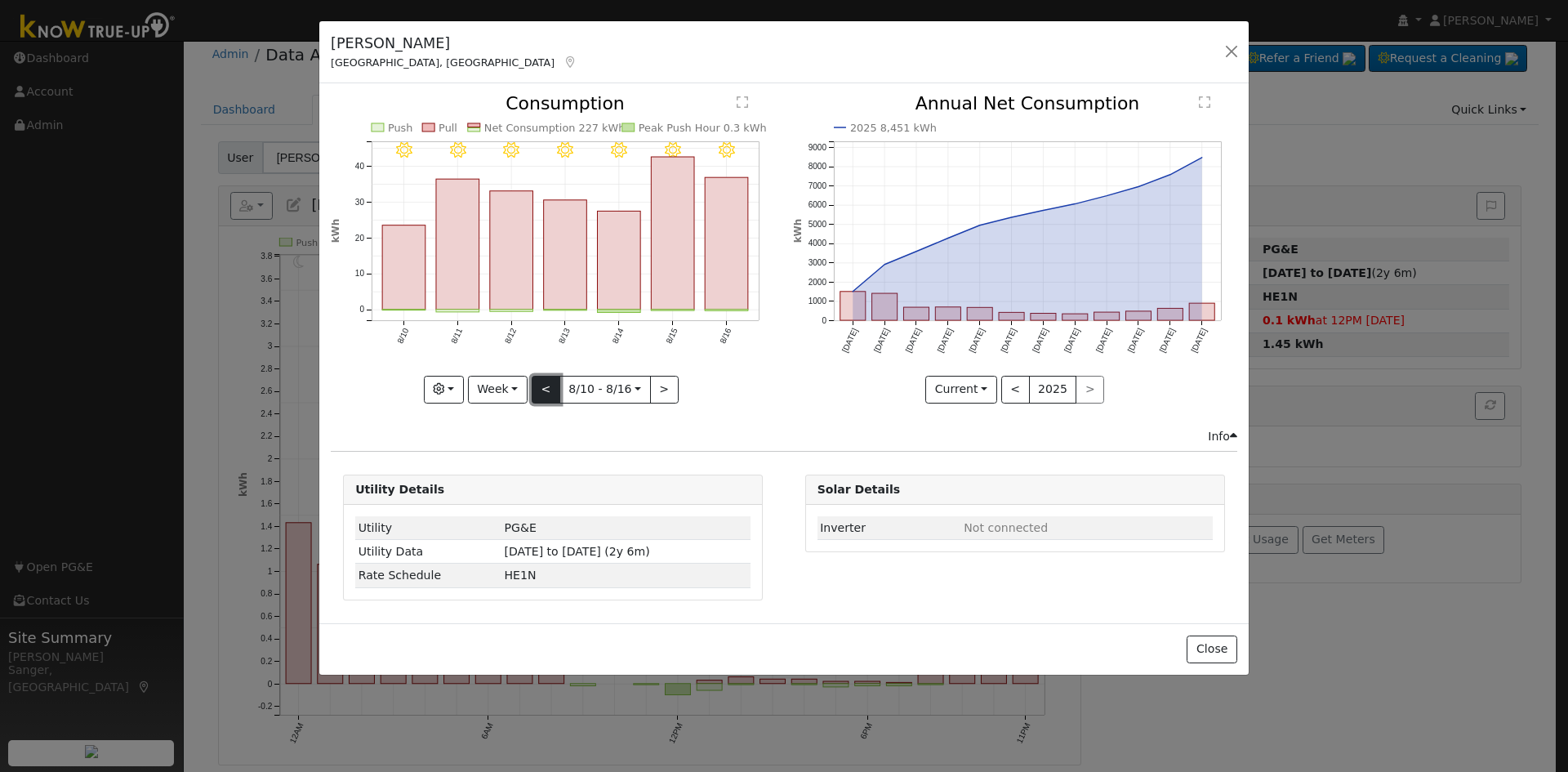
click at [544, 380] on button "<" at bounding box center [545, 390] width 28 height 28
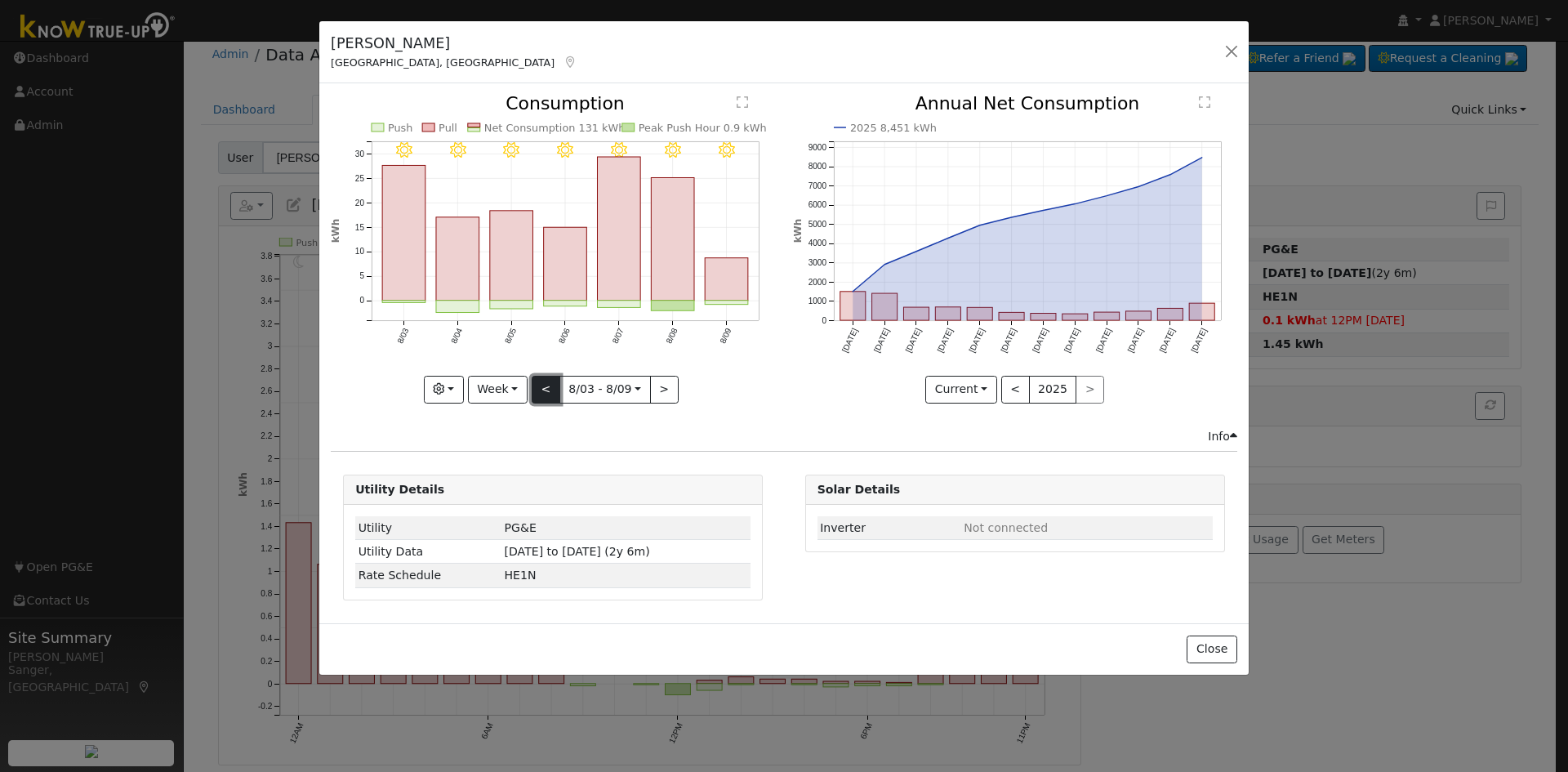
click at [544, 380] on button "<" at bounding box center [545, 390] width 28 height 28
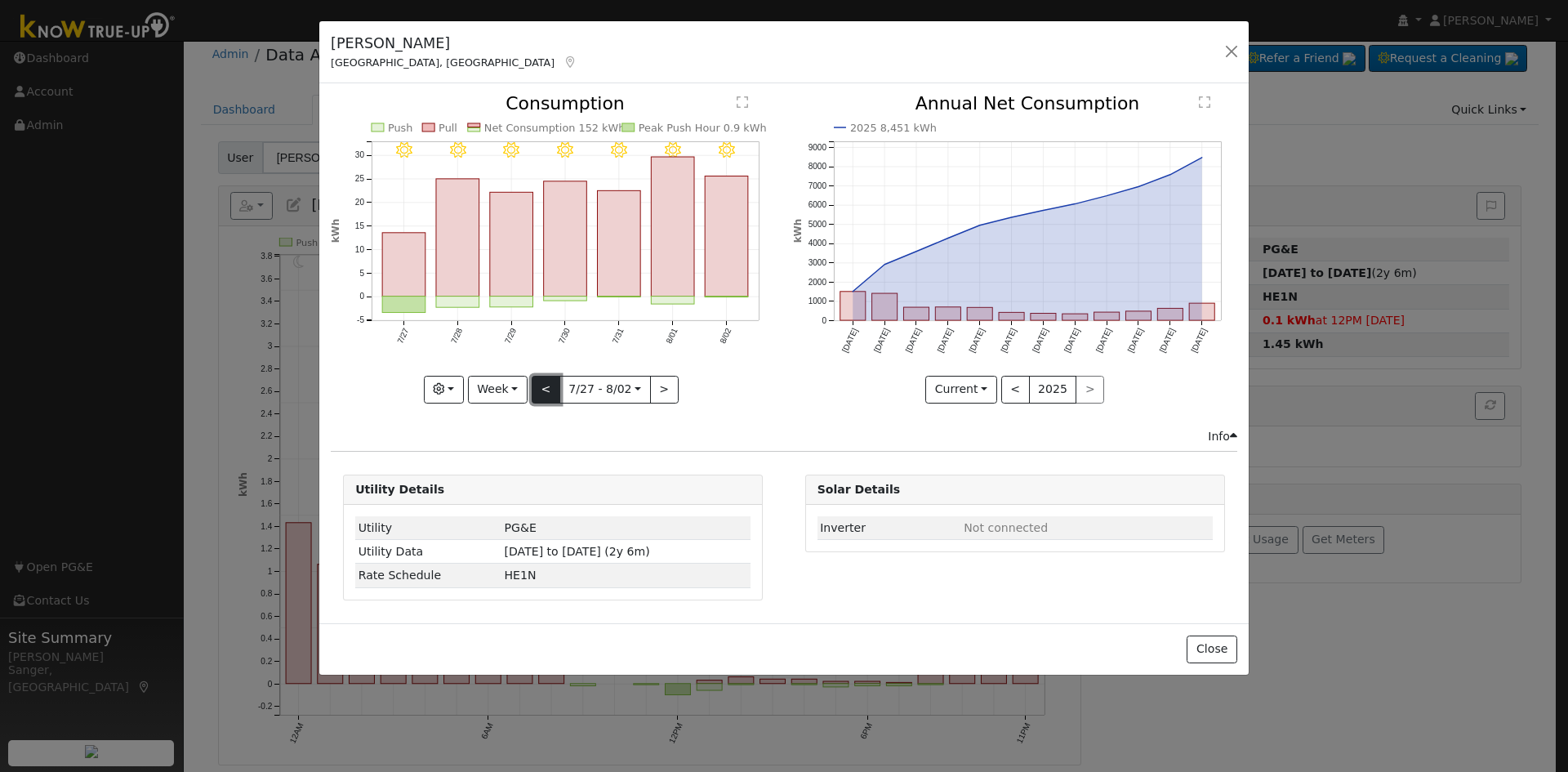
click at [544, 380] on button "<" at bounding box center [545, 390] width 28 height 28
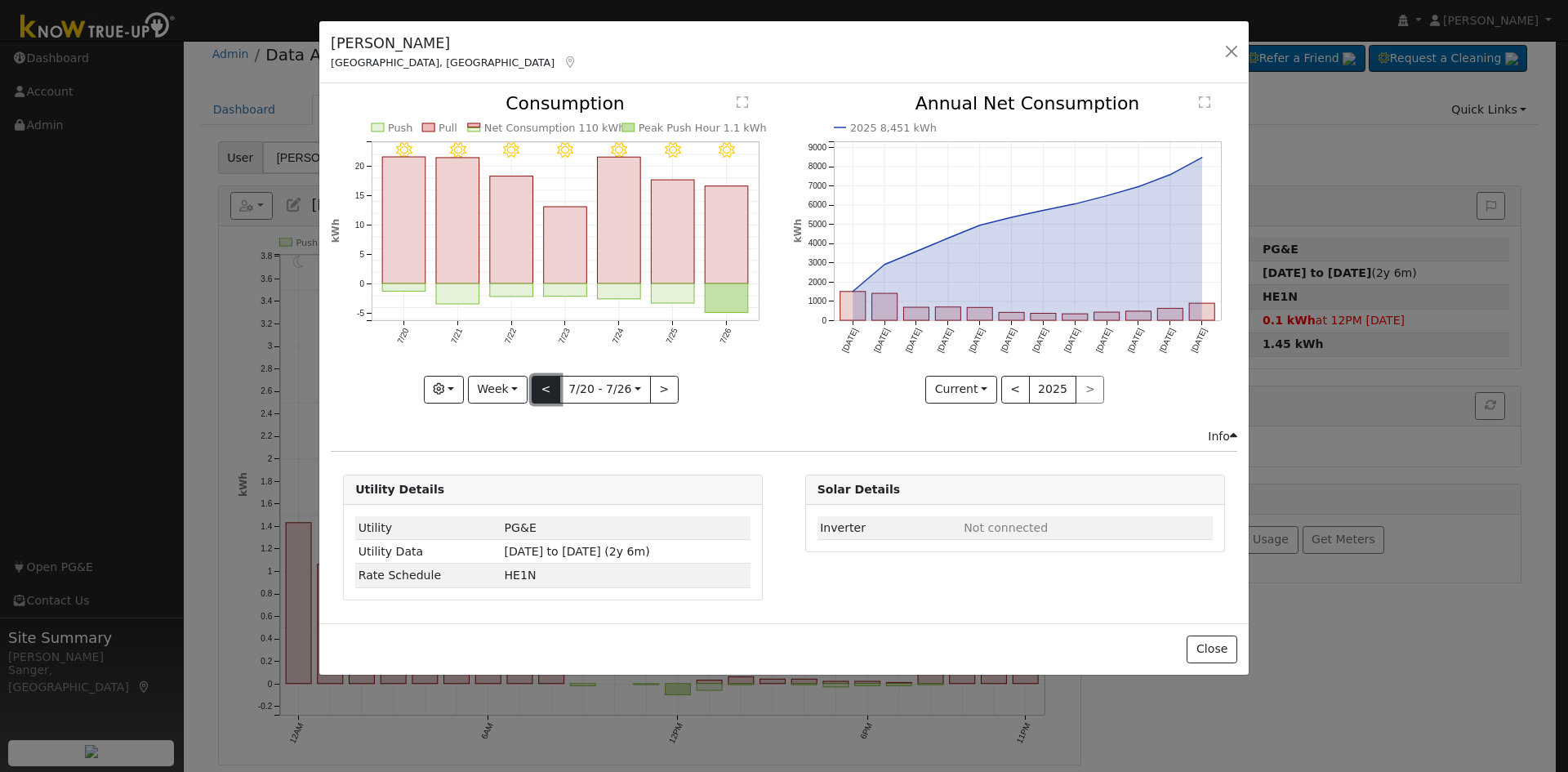
click at [544, 380] on button "<" at bounding box center [545, 390] width 28 height 28
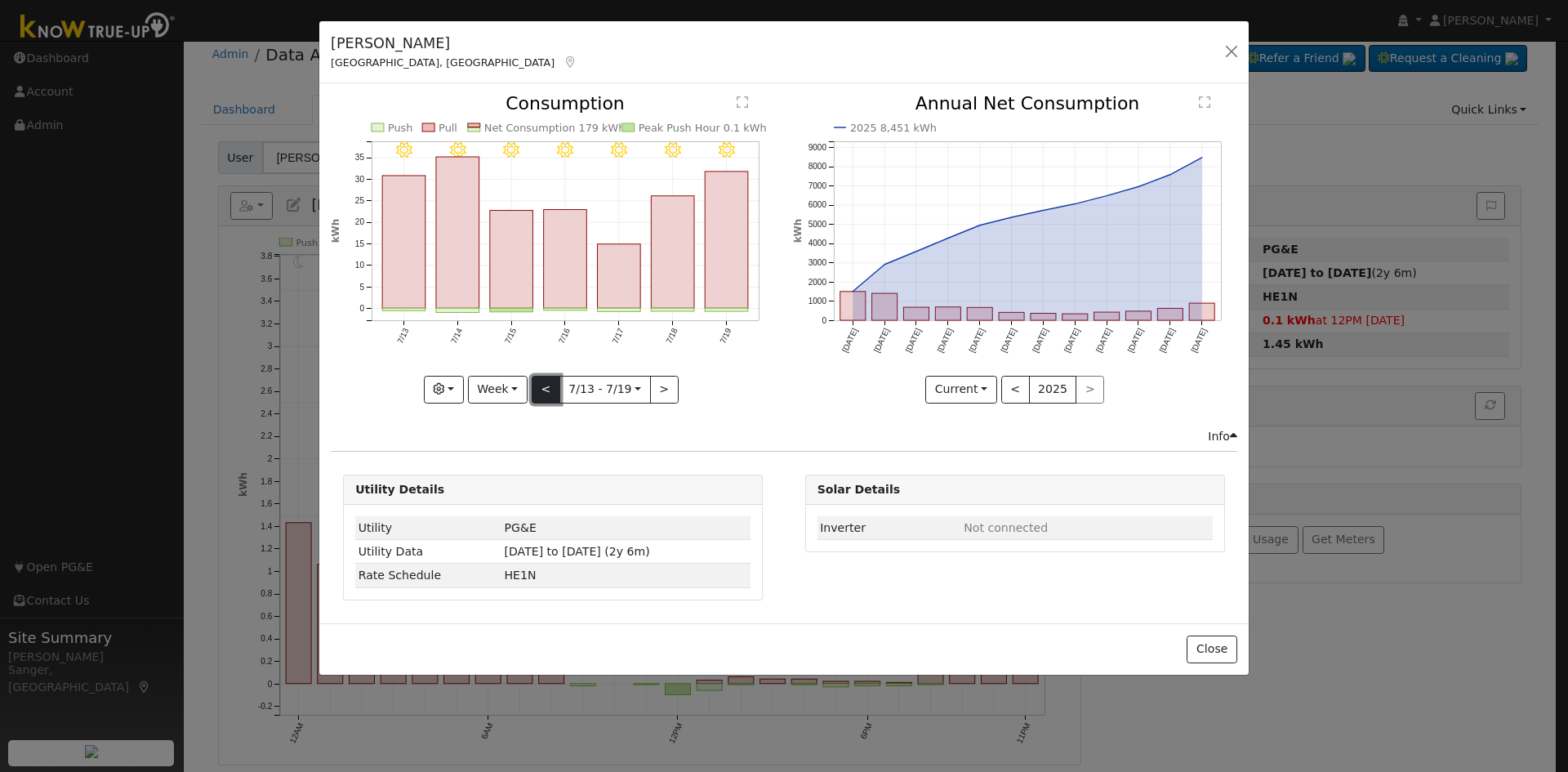
click at [544, 380] on button "<" at bounding box center [545, 390] width 28 height 28
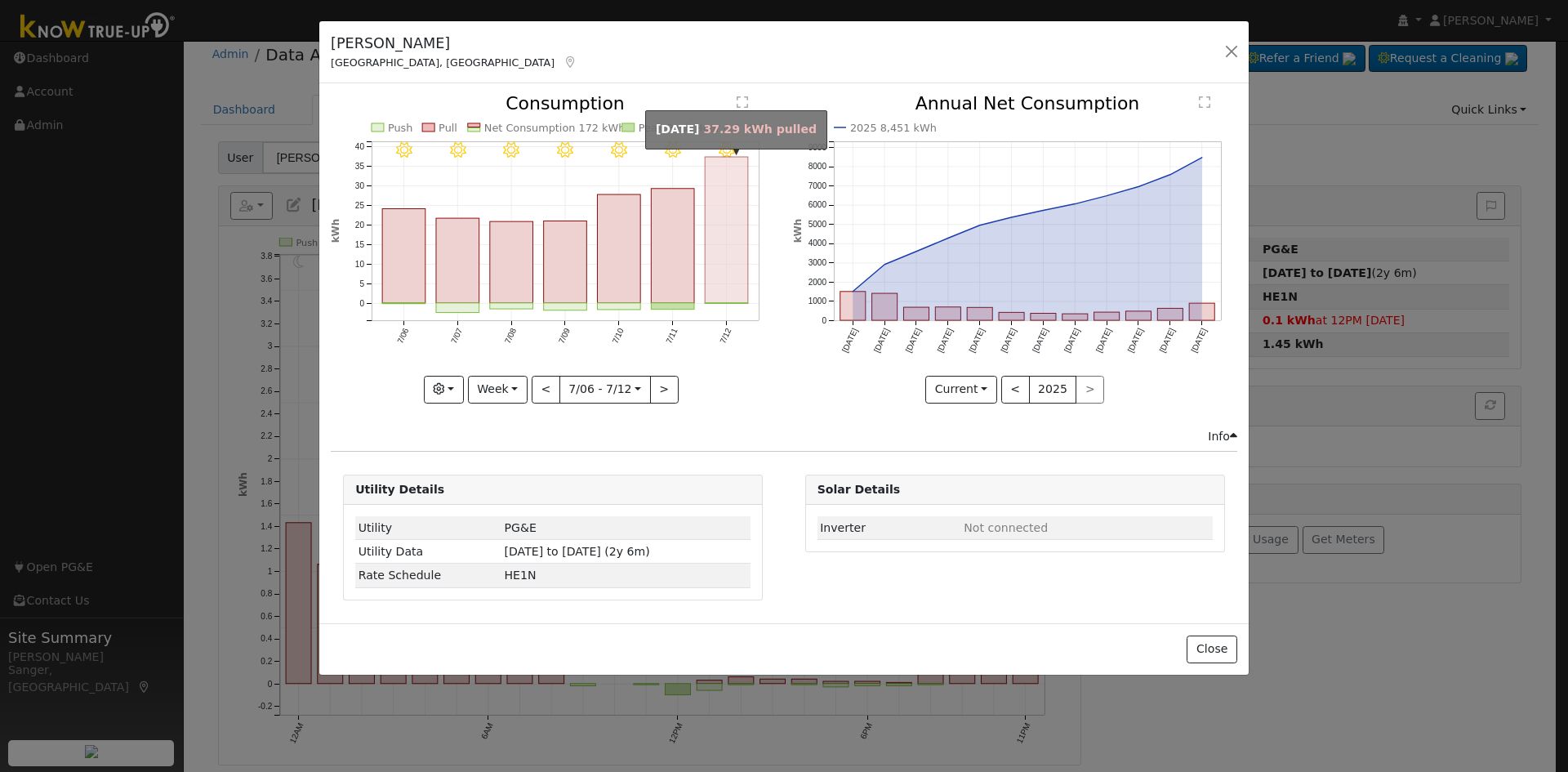
drag, startPoint x: 718, startPoint y: 247, endPoint x: 718, endPoint y: 257, distance: 10.0
click at [718, 247] on rect "onclick=""" at bounding box center [727, 230] width 43 height 147
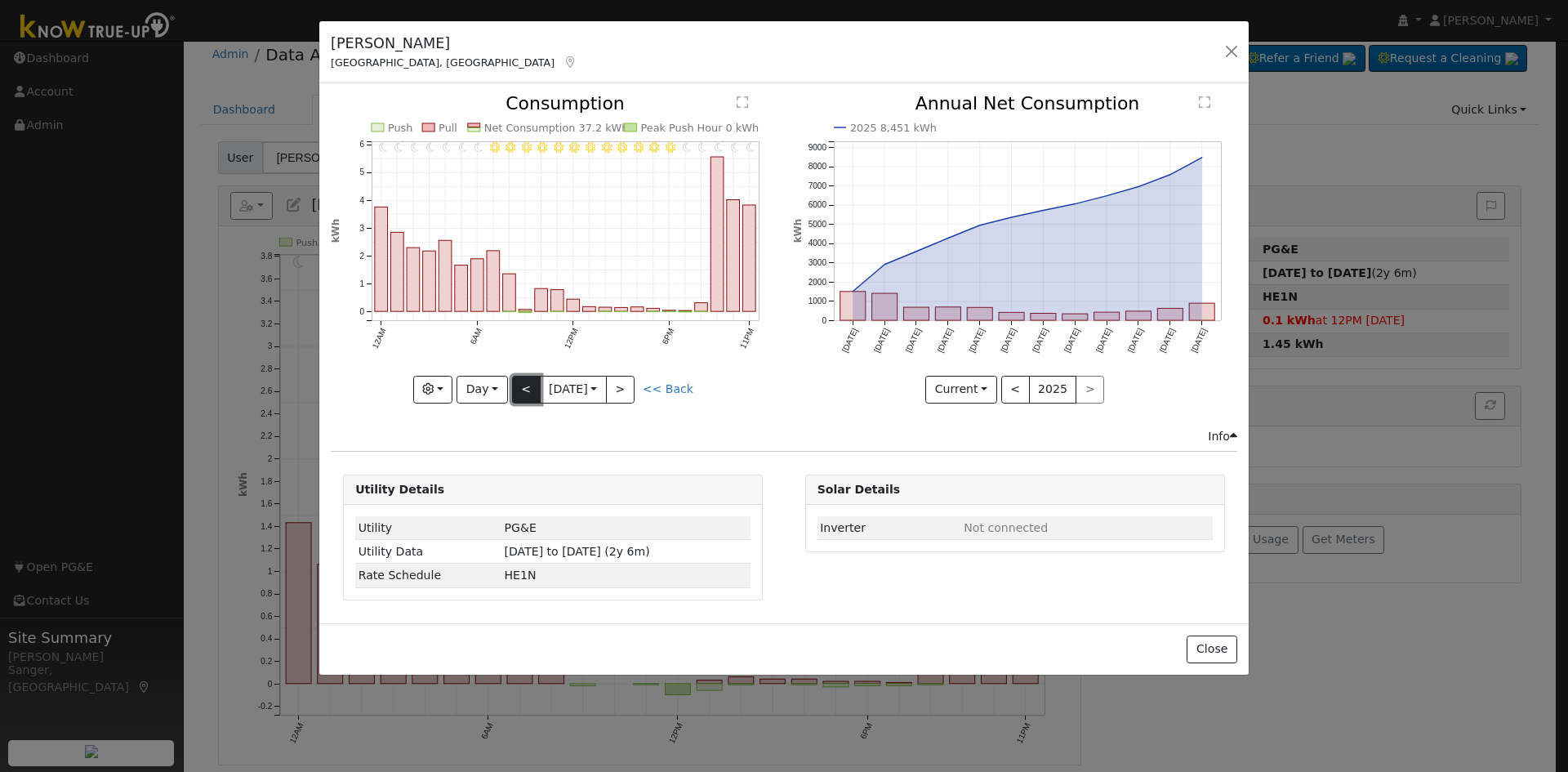
click at [524, 380] on button "<" at bounding box center [526, 390] width 28 height 28
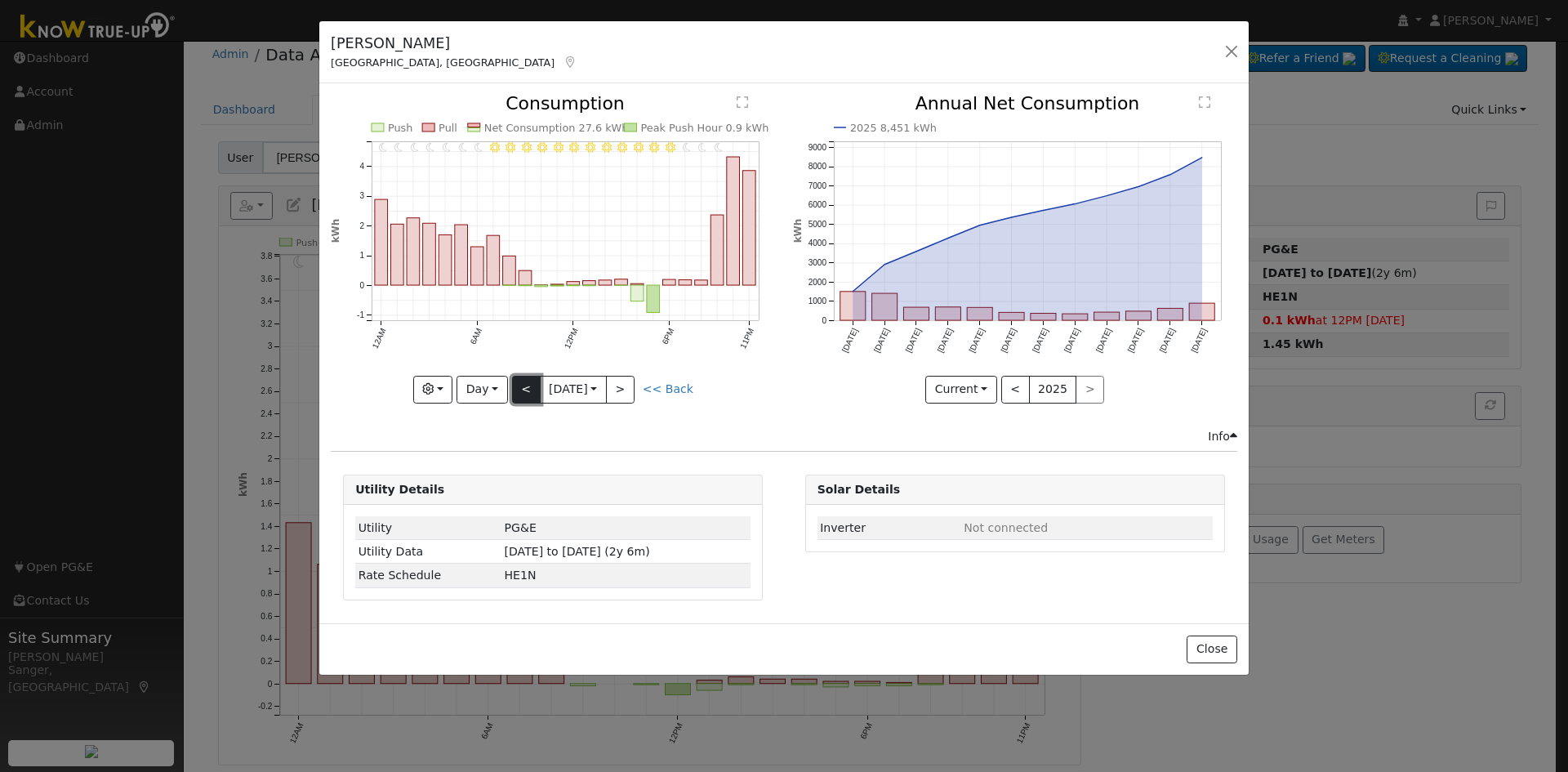
click at [524, 380] on button "<" at bounding box center [526, 390] width 28 height 28
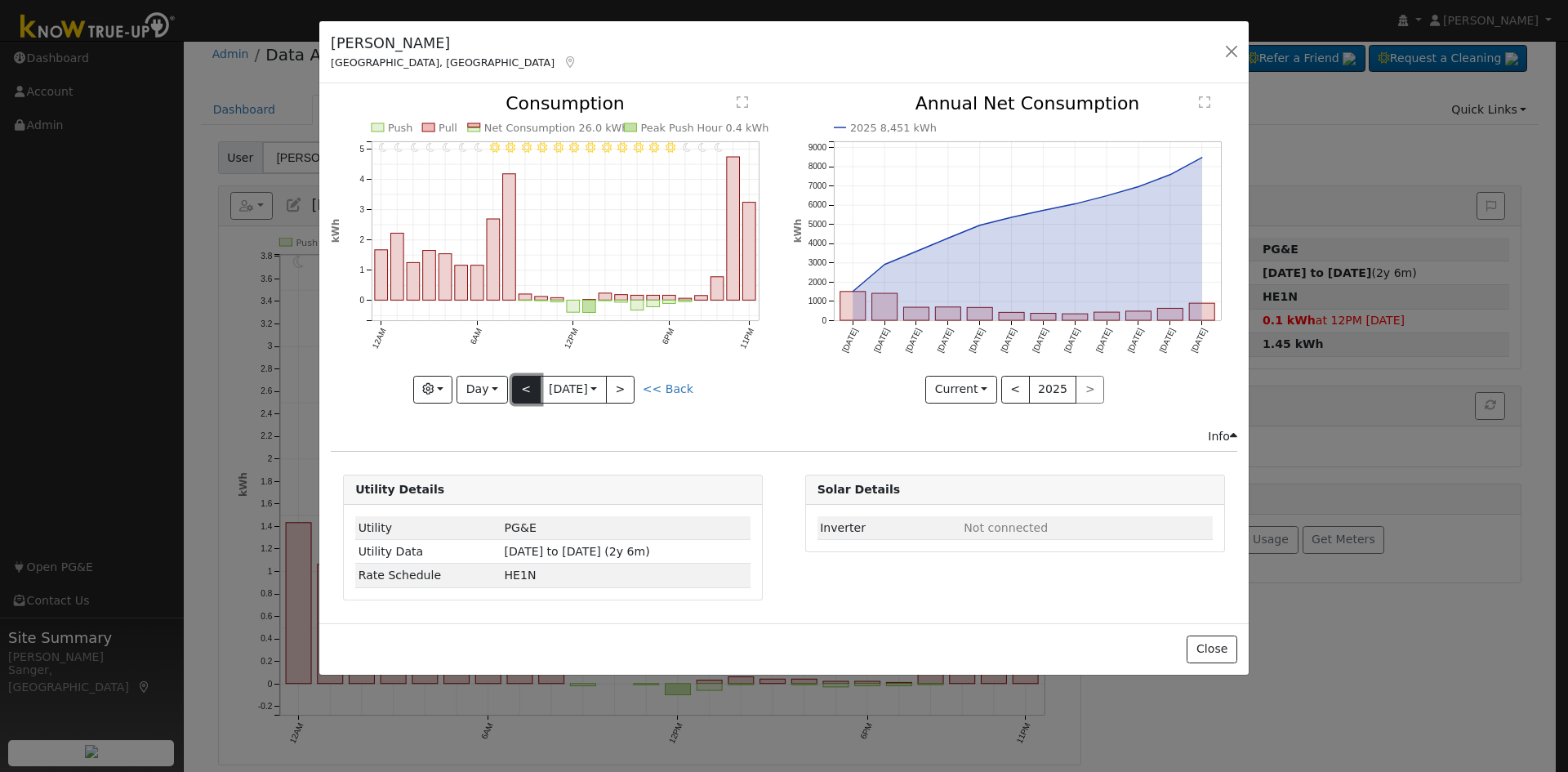
click at [524, 380] on button "<" at bounding box center [526, 390] width 28 height 28
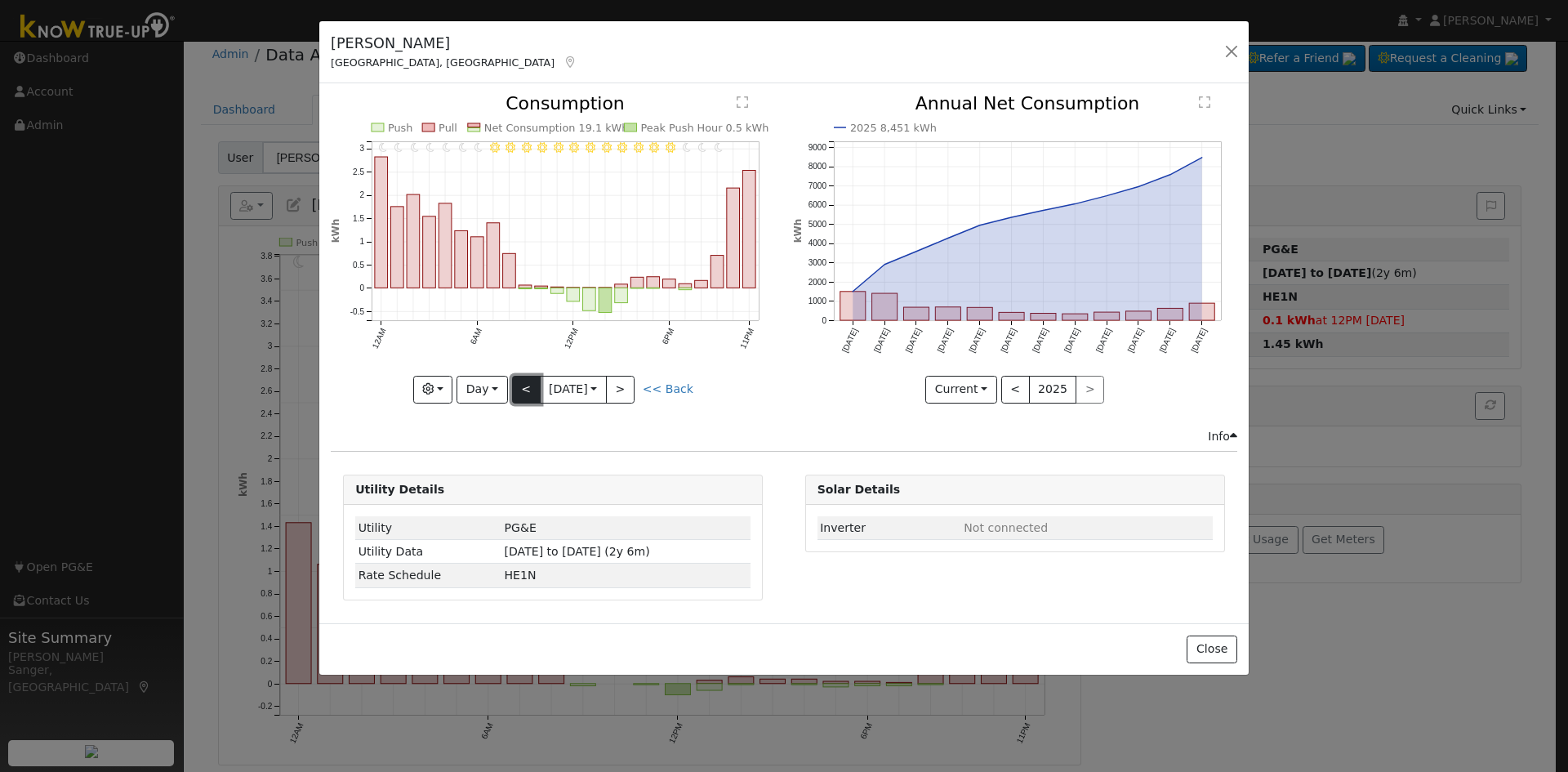
click at [524, 380] on button "<" at bounding box center [526, 390] width 28 height 28
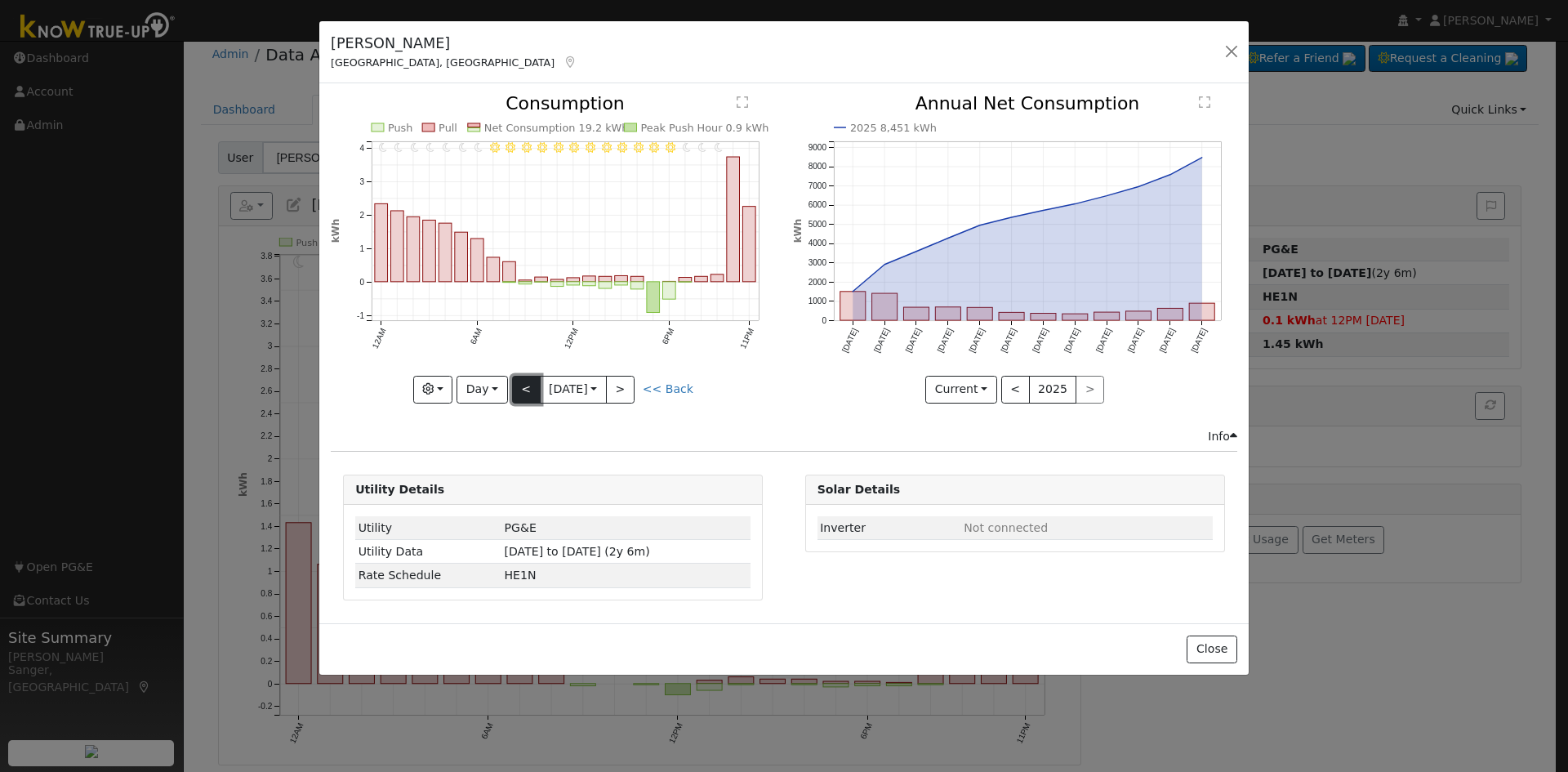
click at [524, 380] on button "<" at bounding box center [526, 390] width 28 height 28
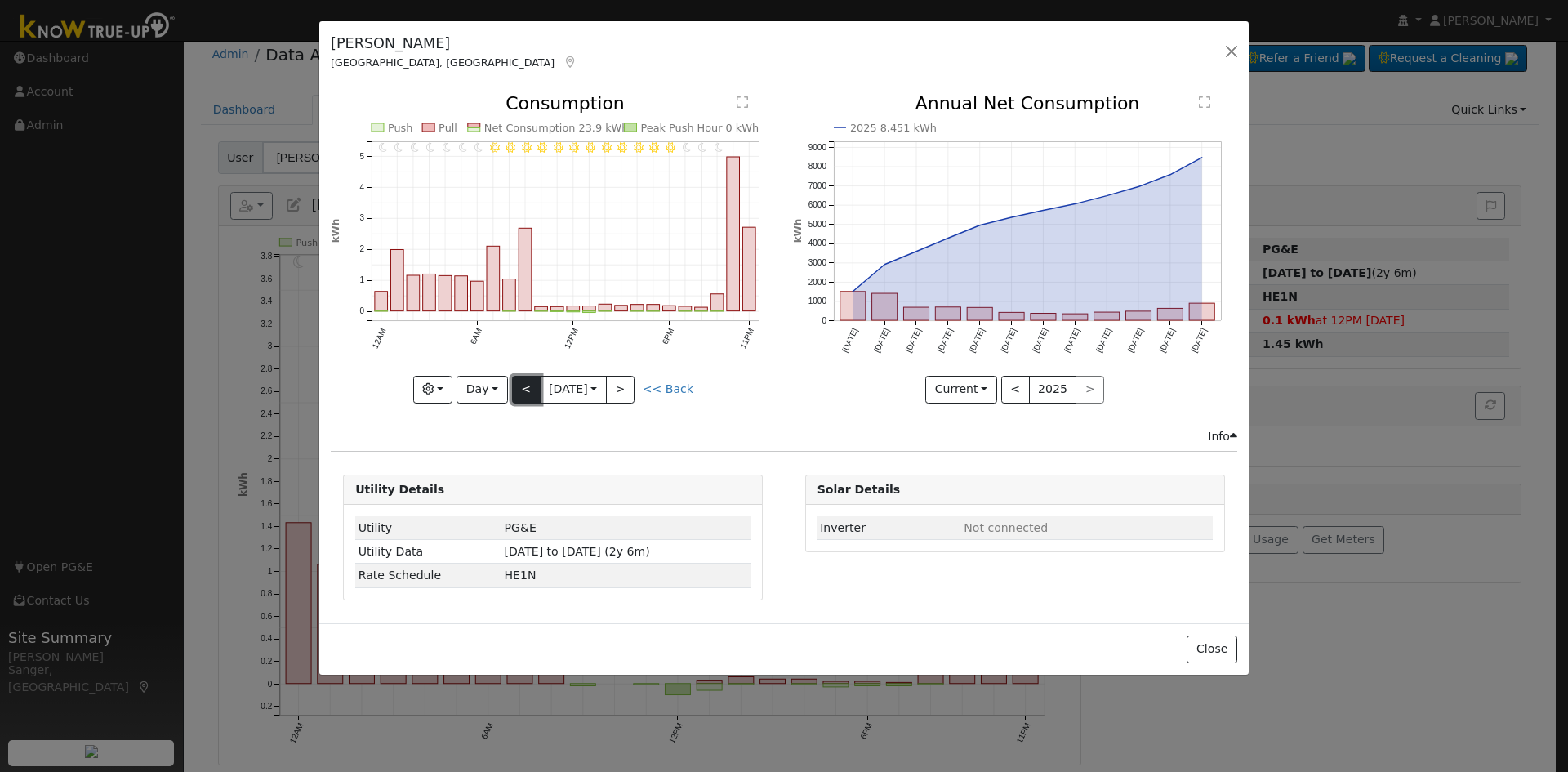
click at [524, 380] on button "<" at bounding box center [526, 390] width 28 height 28
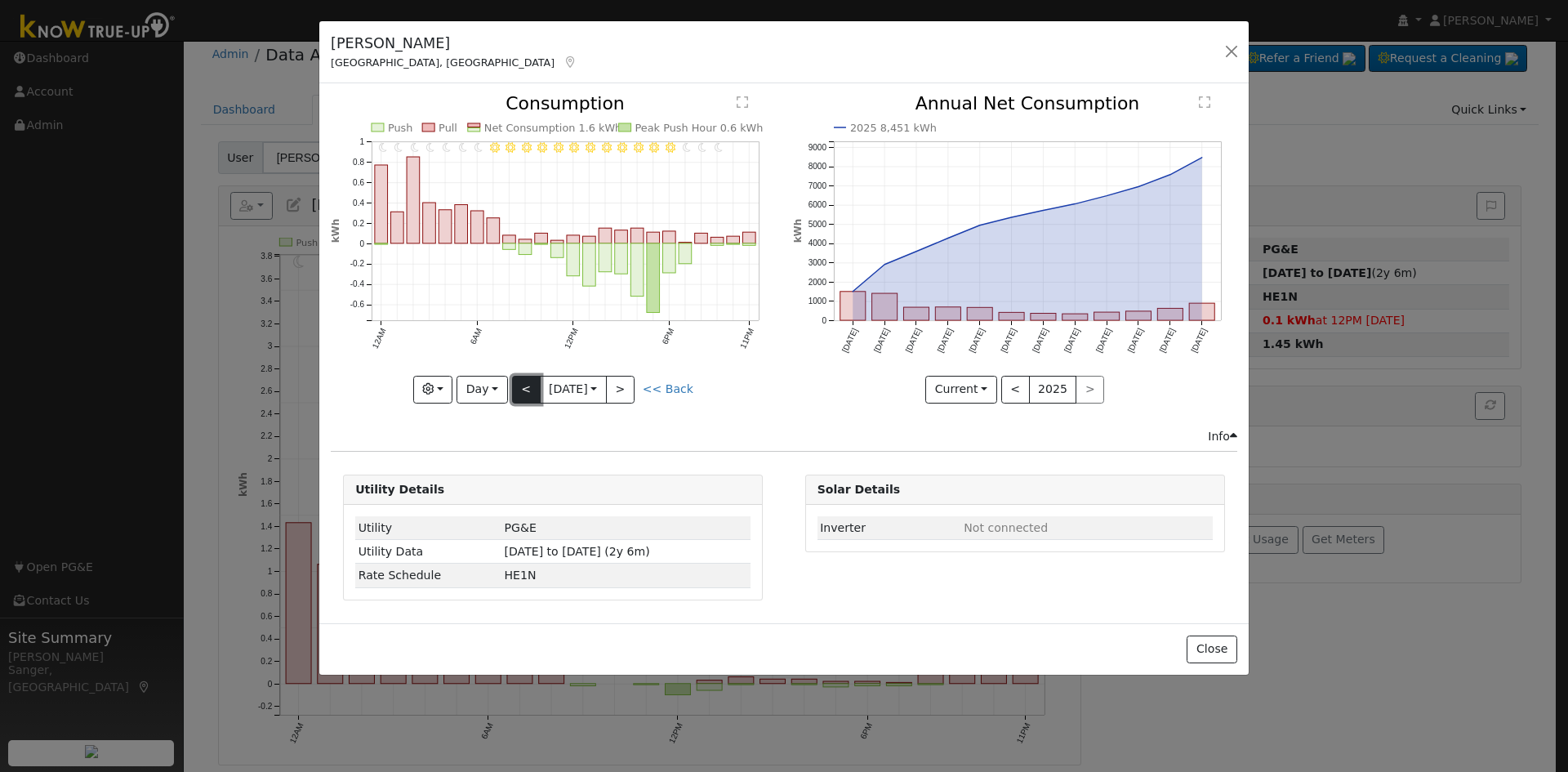
click at [524, 380] on button "<" at bounding box center [526, 390] width 28 height 28
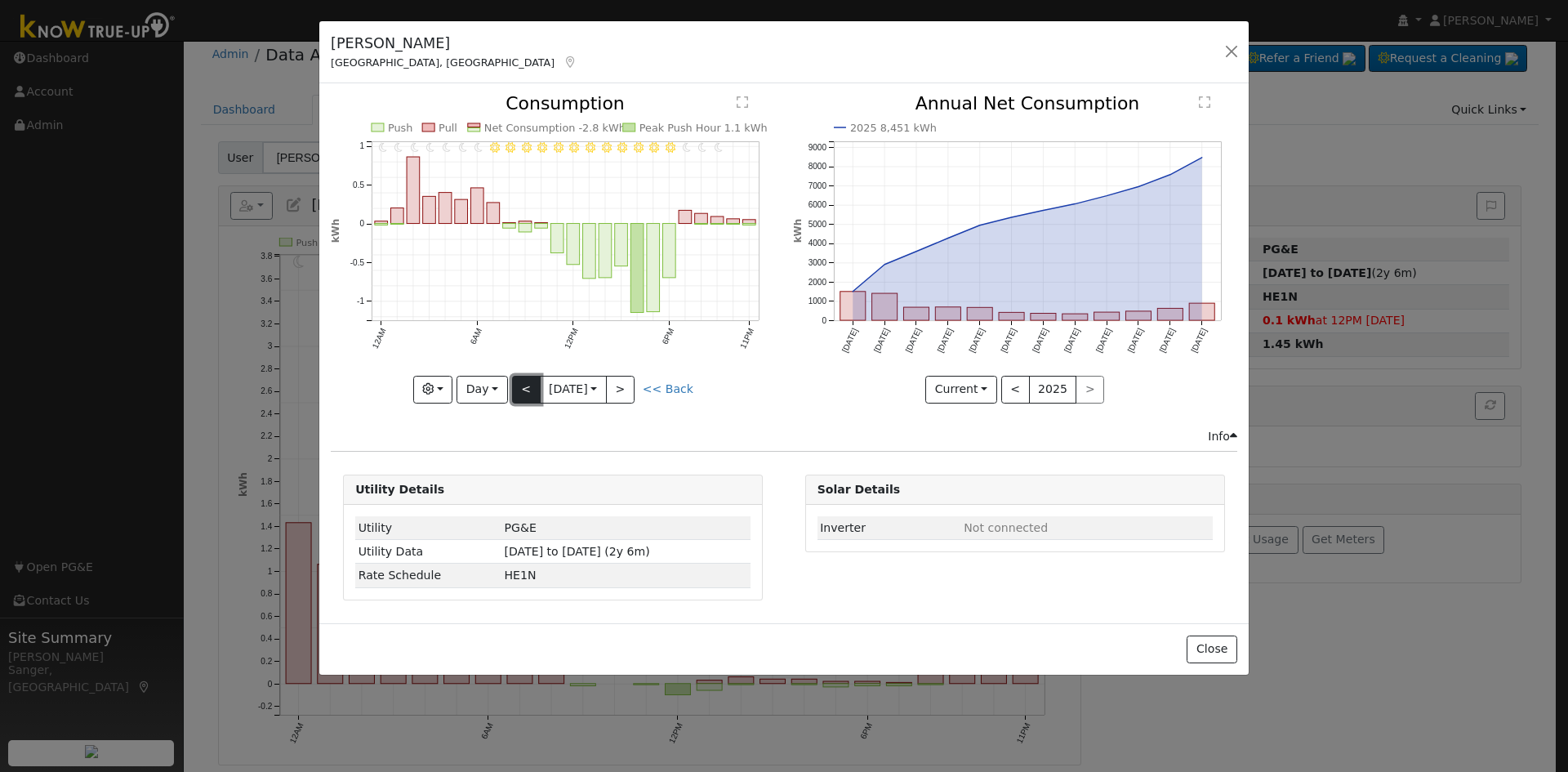
click at [524, 380] on button "<" at bounding box center [526, 390] width 28 height 28
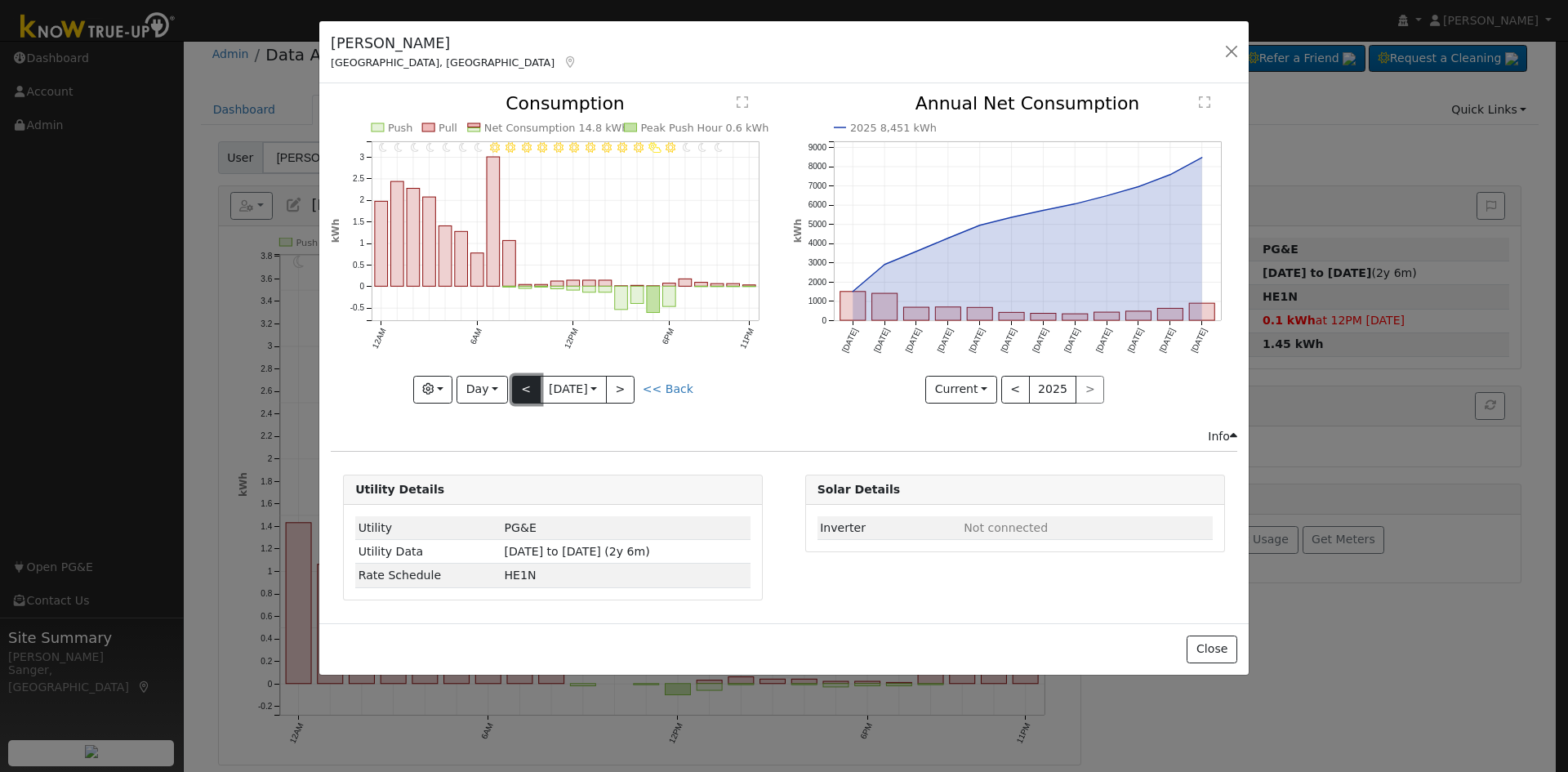
click at [524, 380] on button "<" at bounding box center [526, 390] width 28 height 28
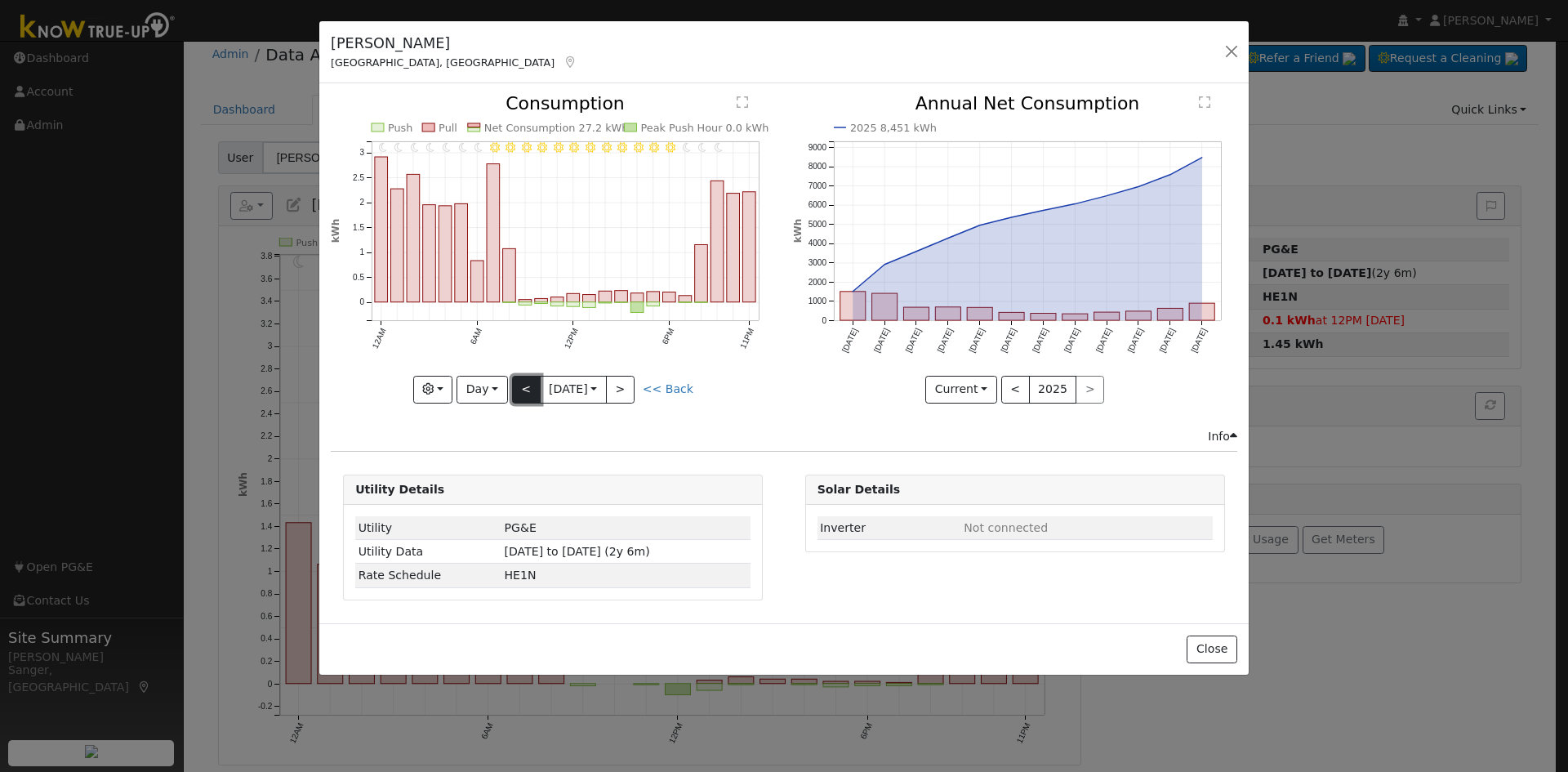
click at [521, 380] on button "<" at bounding box center [526, 390] width 28 height 28
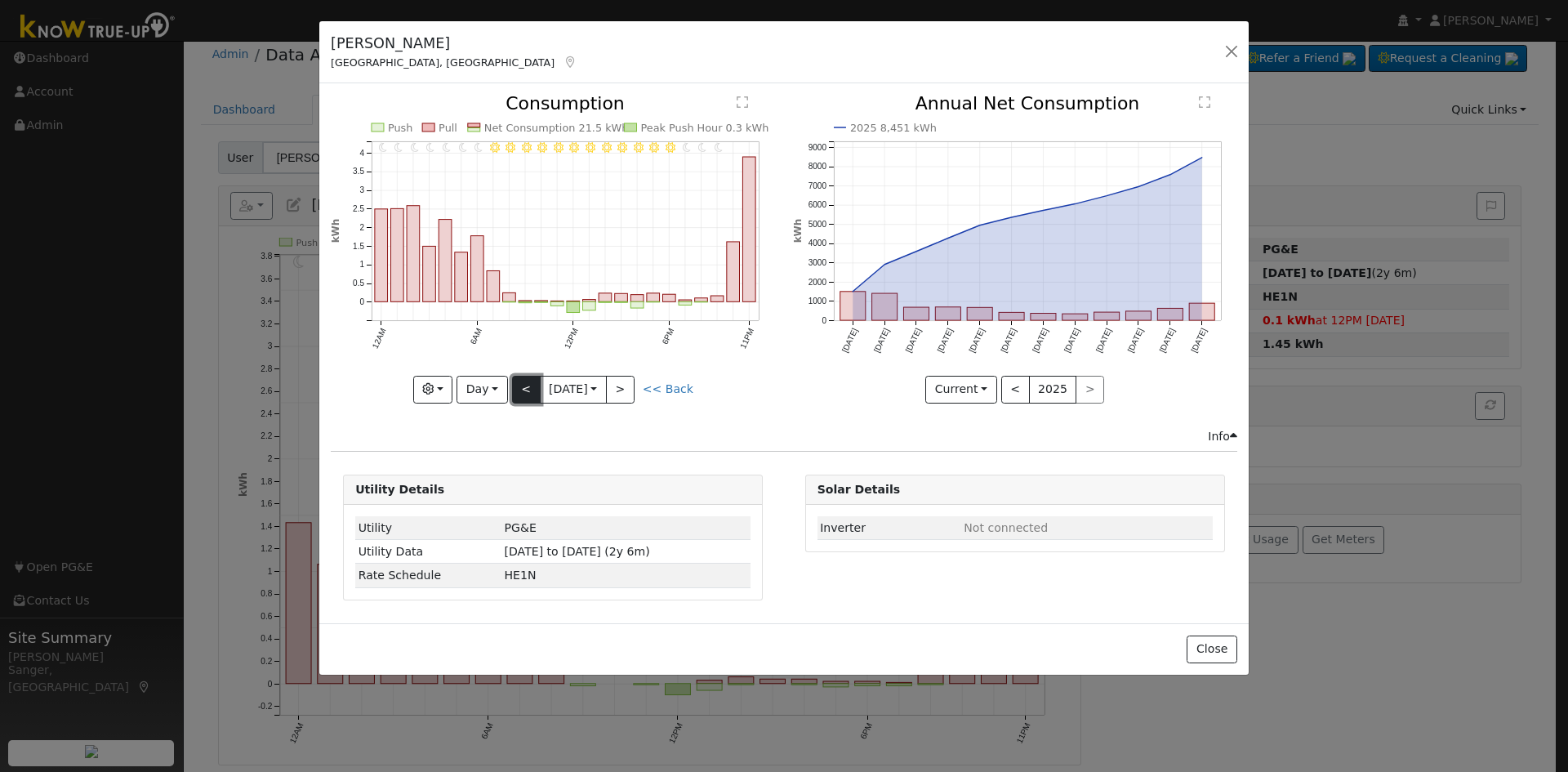
click at [521, 380] on button "<" at bounding box center [526, 390] width 28 height 28
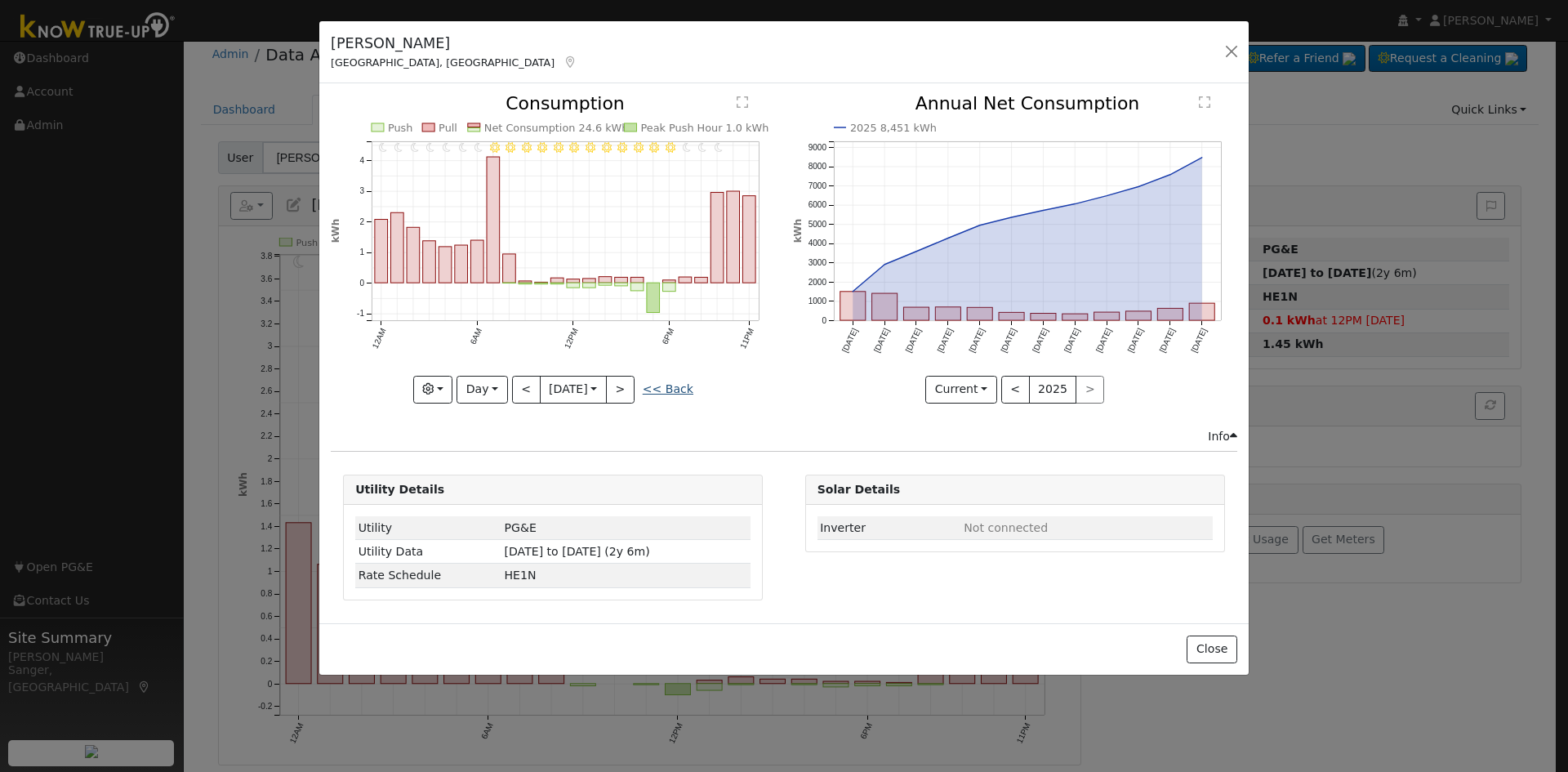
click at [676, 389] on link "<< Back" at bounding box center [667, 389] width 50 height 13
type input "[DATE]"
